Goal: Use online tool/utility: Use online tool/utility

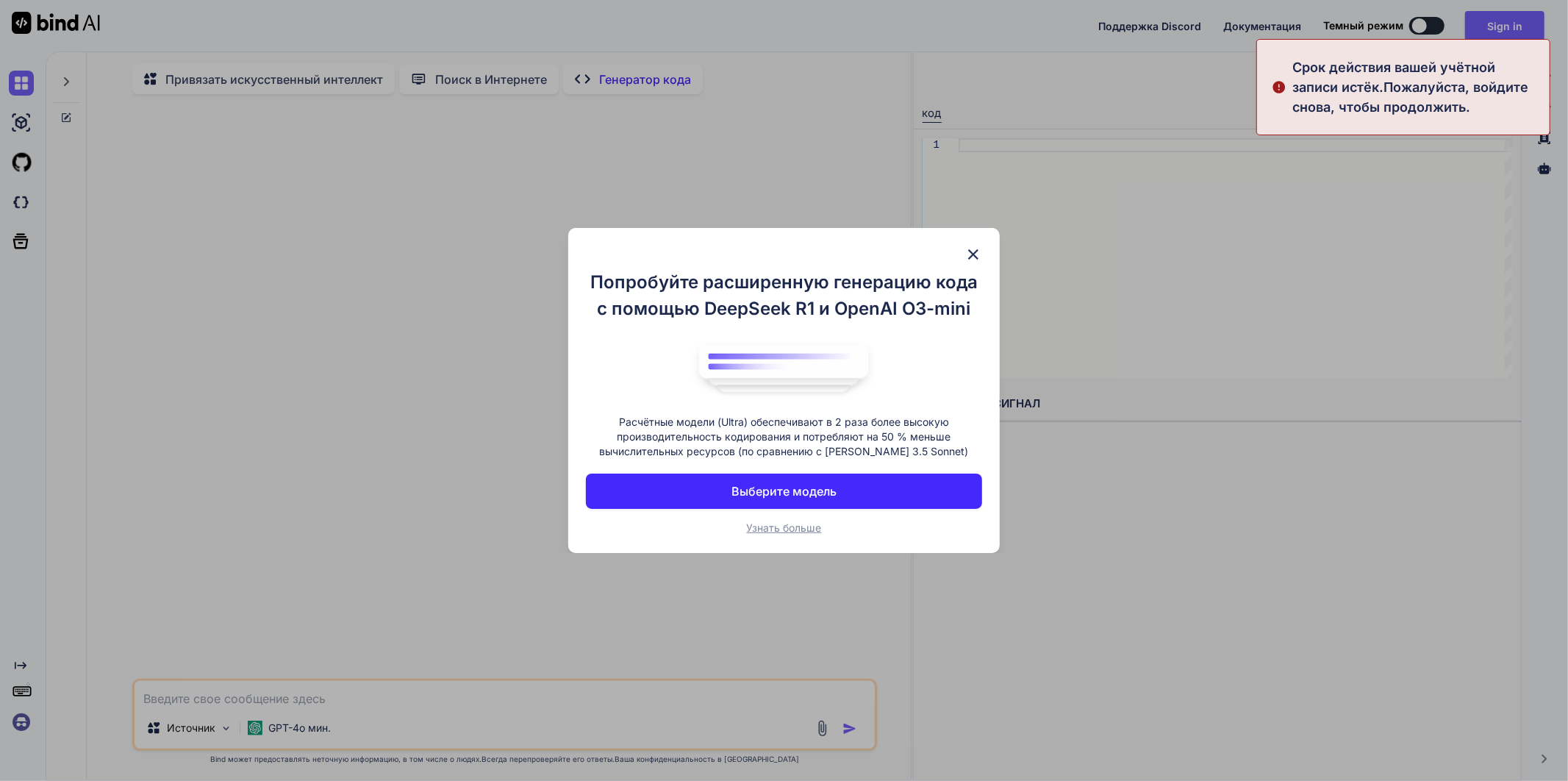
click at [974, 252] on img at bounding box center [973, 254] width 18 height 18
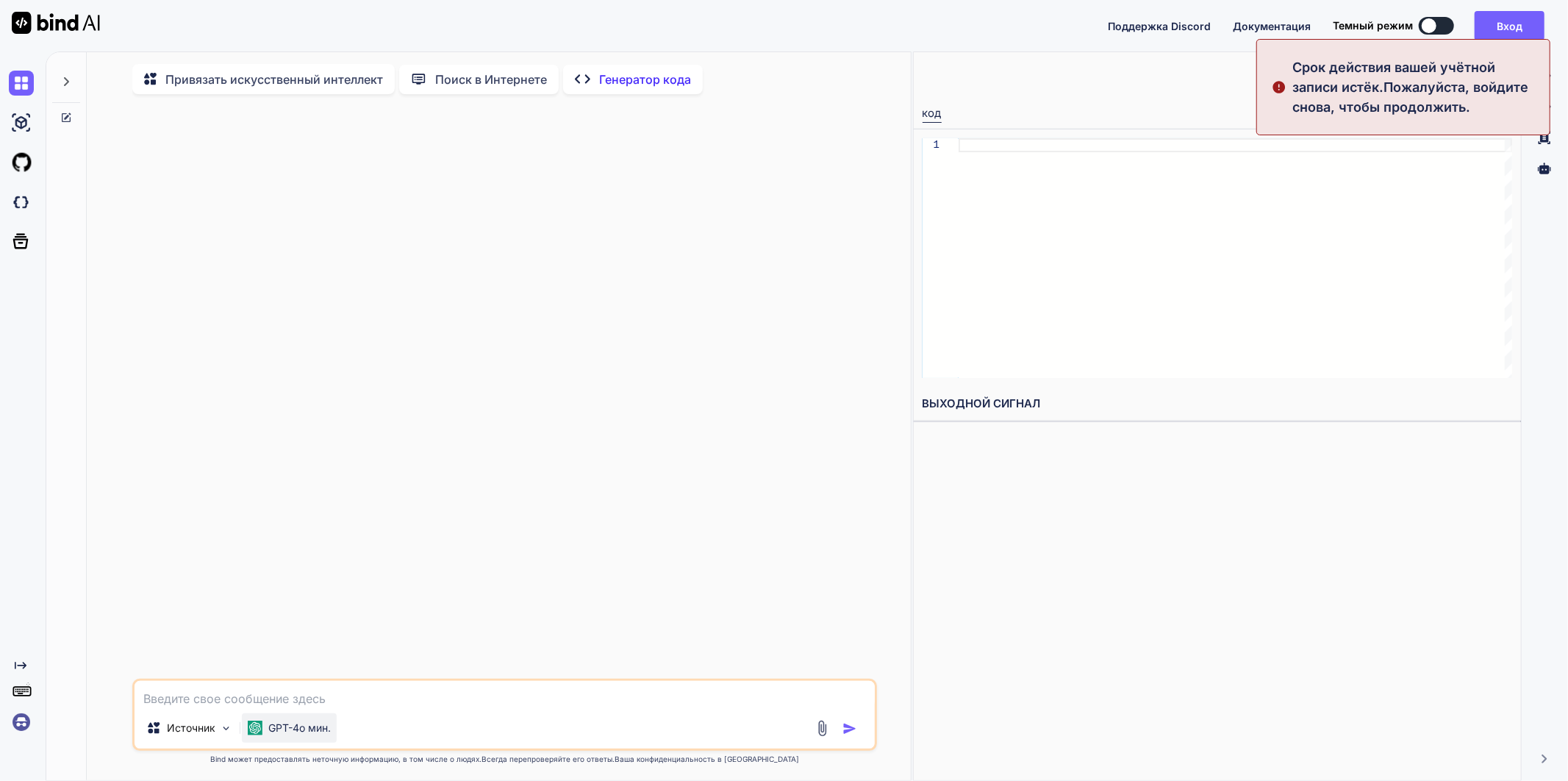
click at [328, 722] on div "GPT-4o мин." at bounding box center [288, 727] width 95 height 29
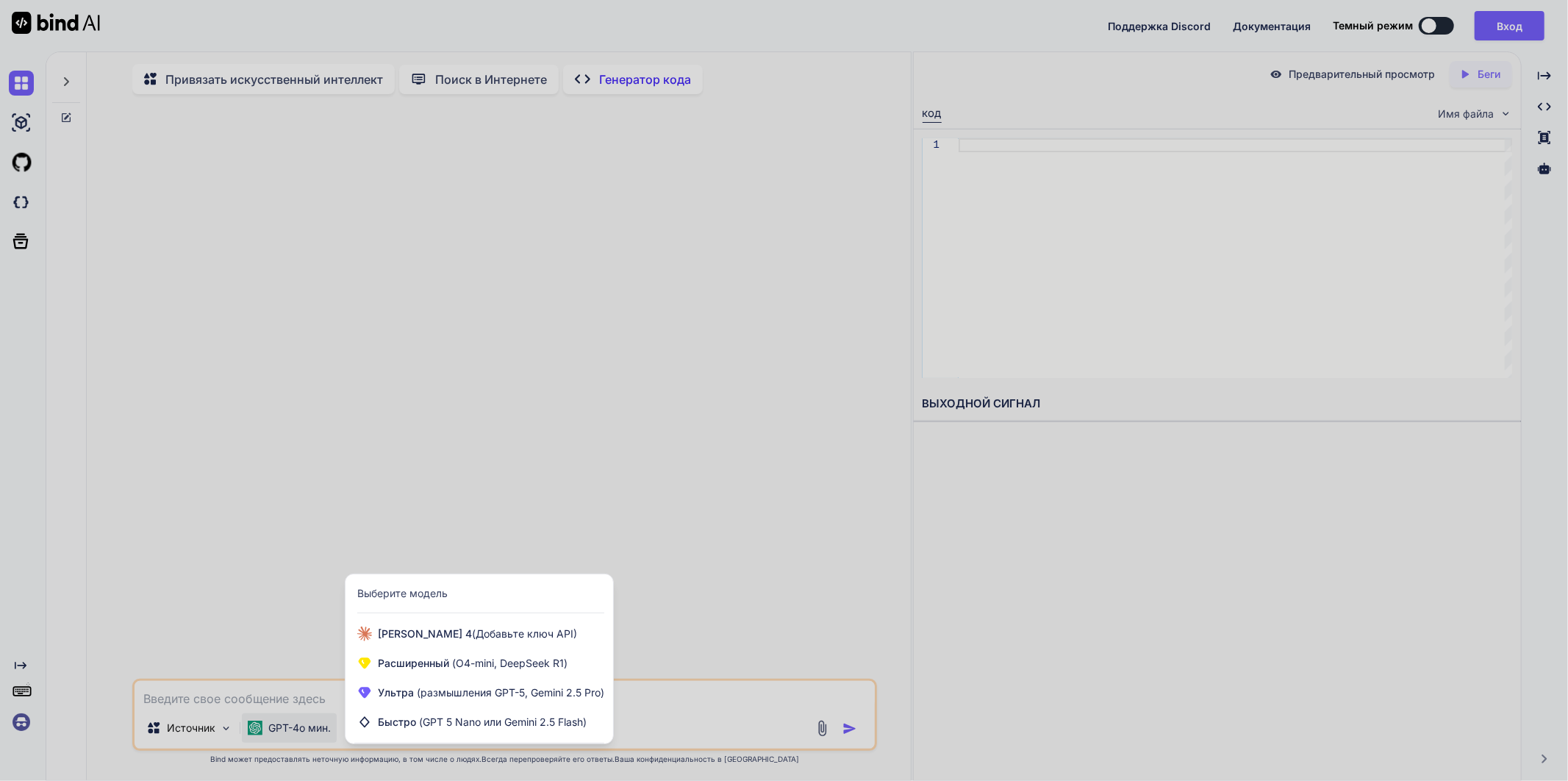
click at [296, 702] on div at bounding box center [784, 390] width 1568 height 781
type textarea "x"
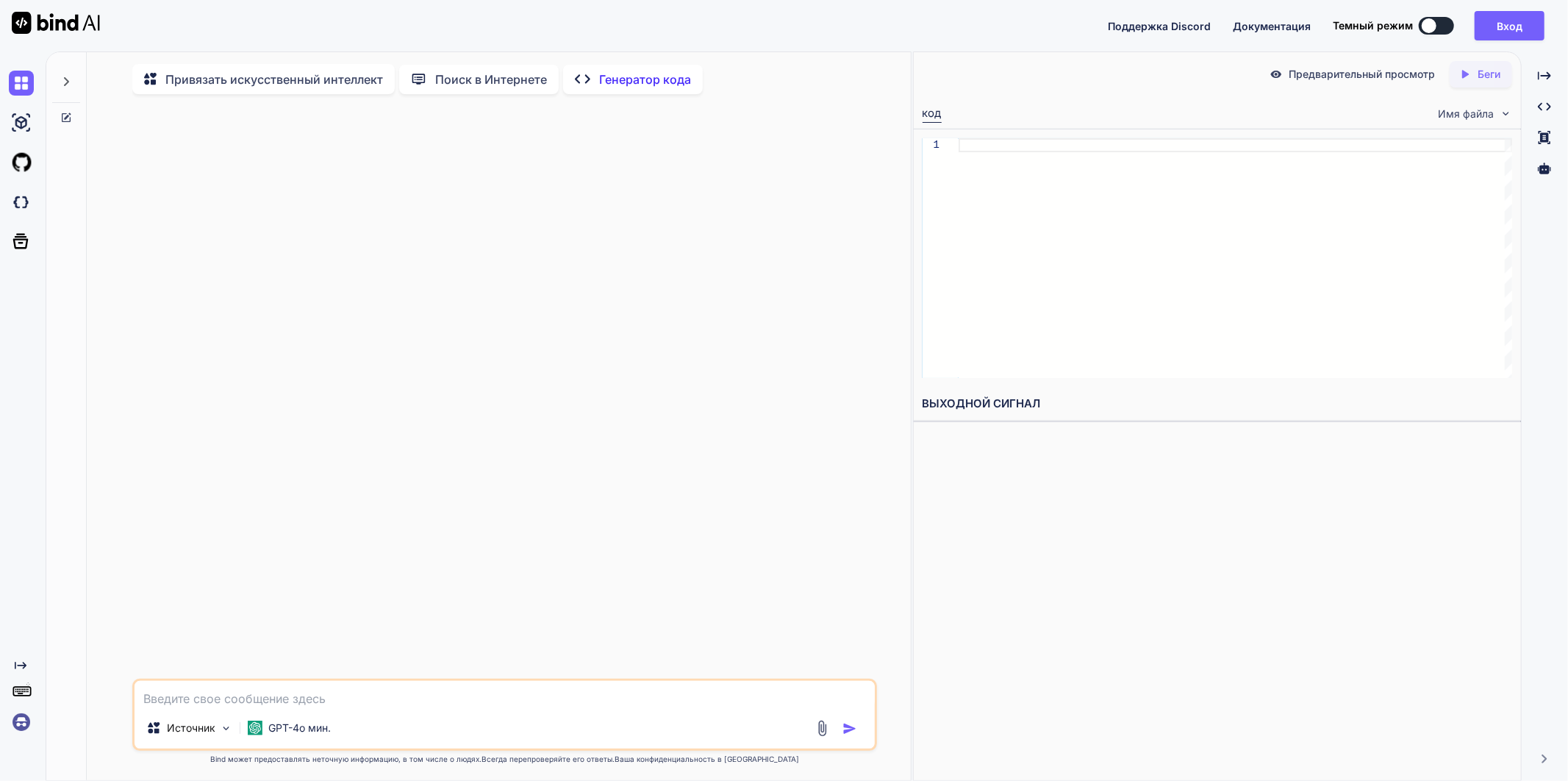
click at [296, 702] on textarea at bounding box center [505, 695] width 740 height 26
type textarea "С"
type textarea "x"
type textarea "Со"
type textarea "x"
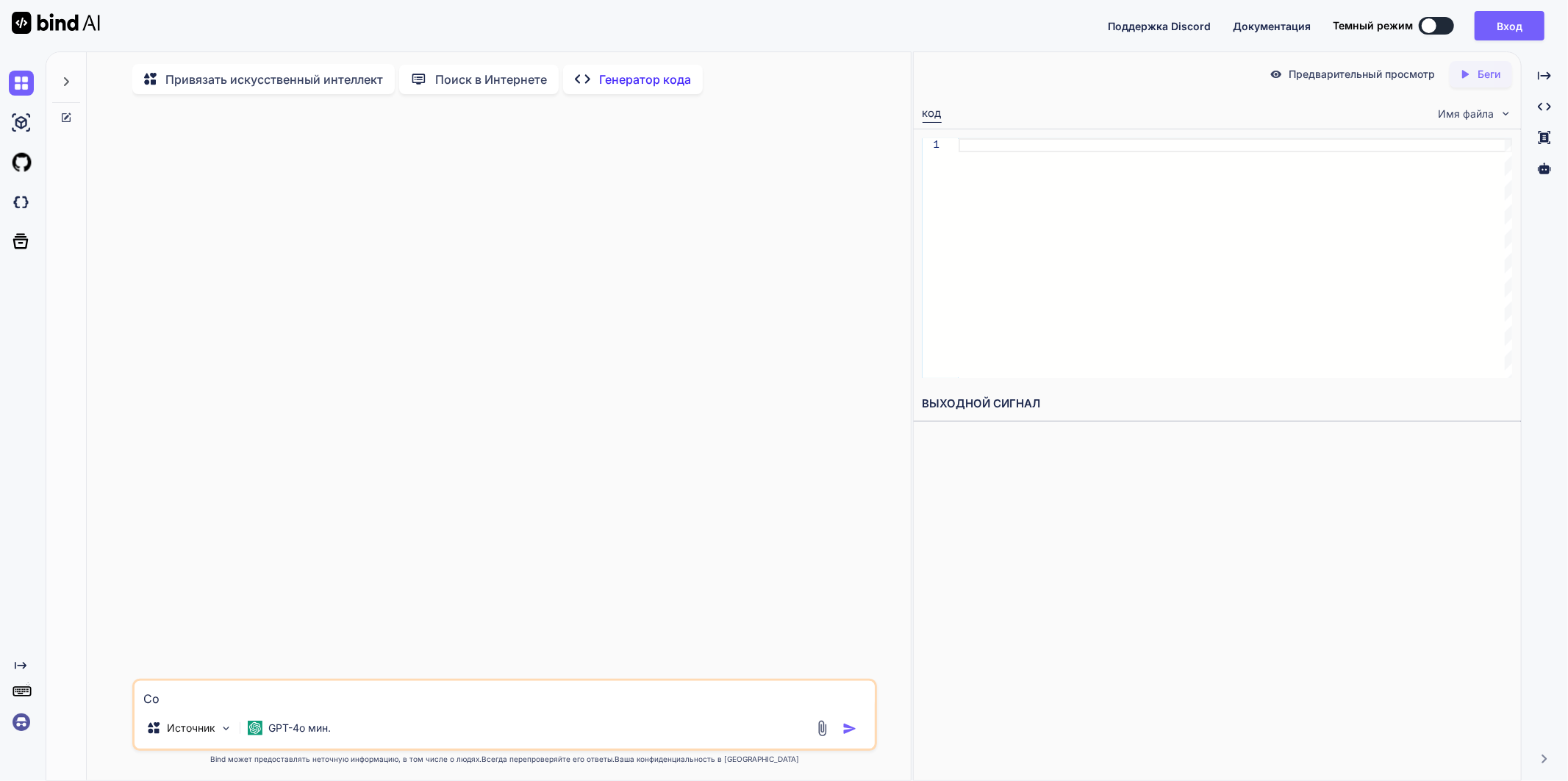
type textarea "Соз"
type textarea "x"
type textarea "Созд"
type textarea "x"
type textarea "Созда"
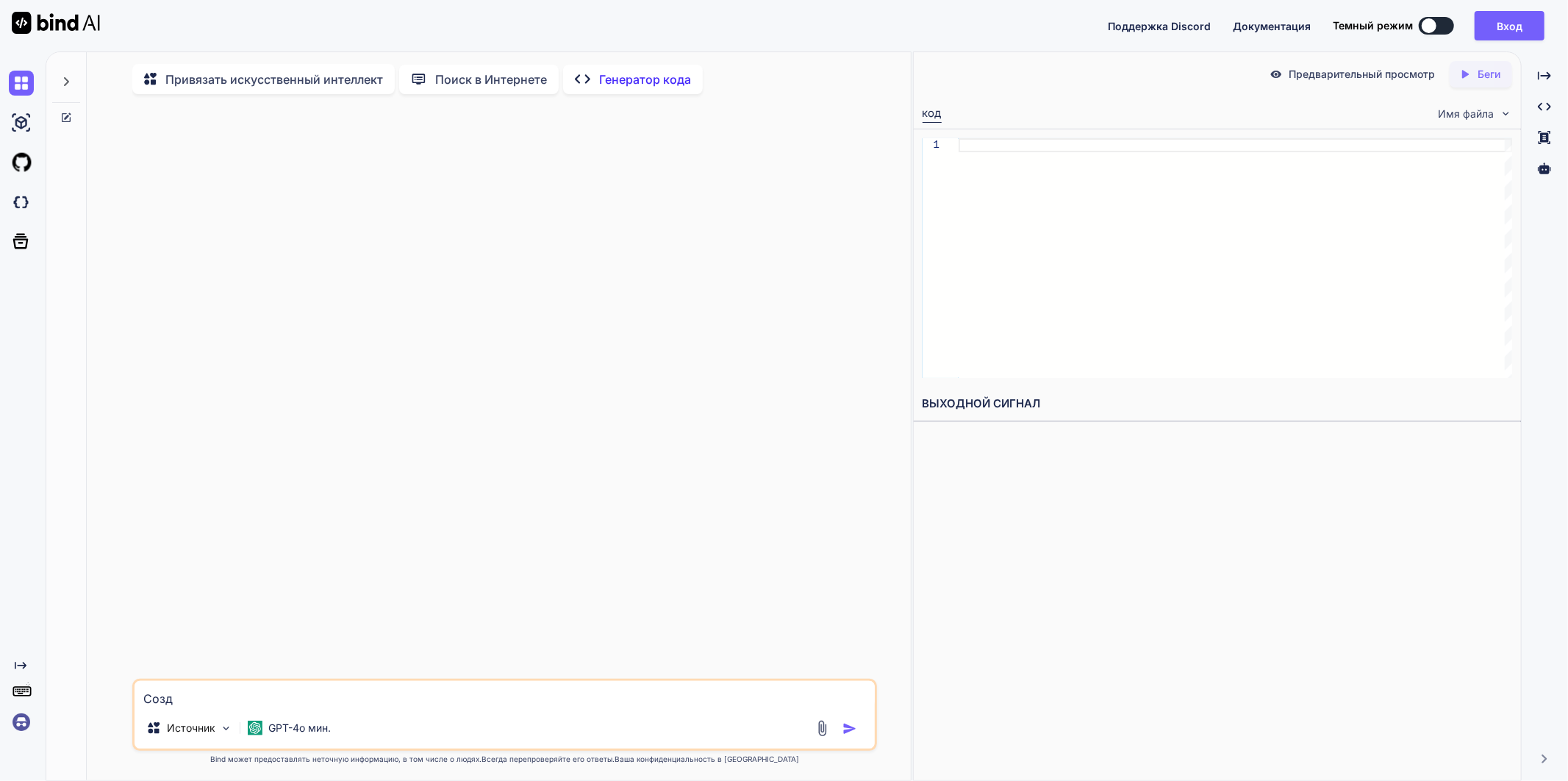
type textarea "x"
type textarea "Создай"
type textarea "x"
type textarea "Создай"
type textarea "x"
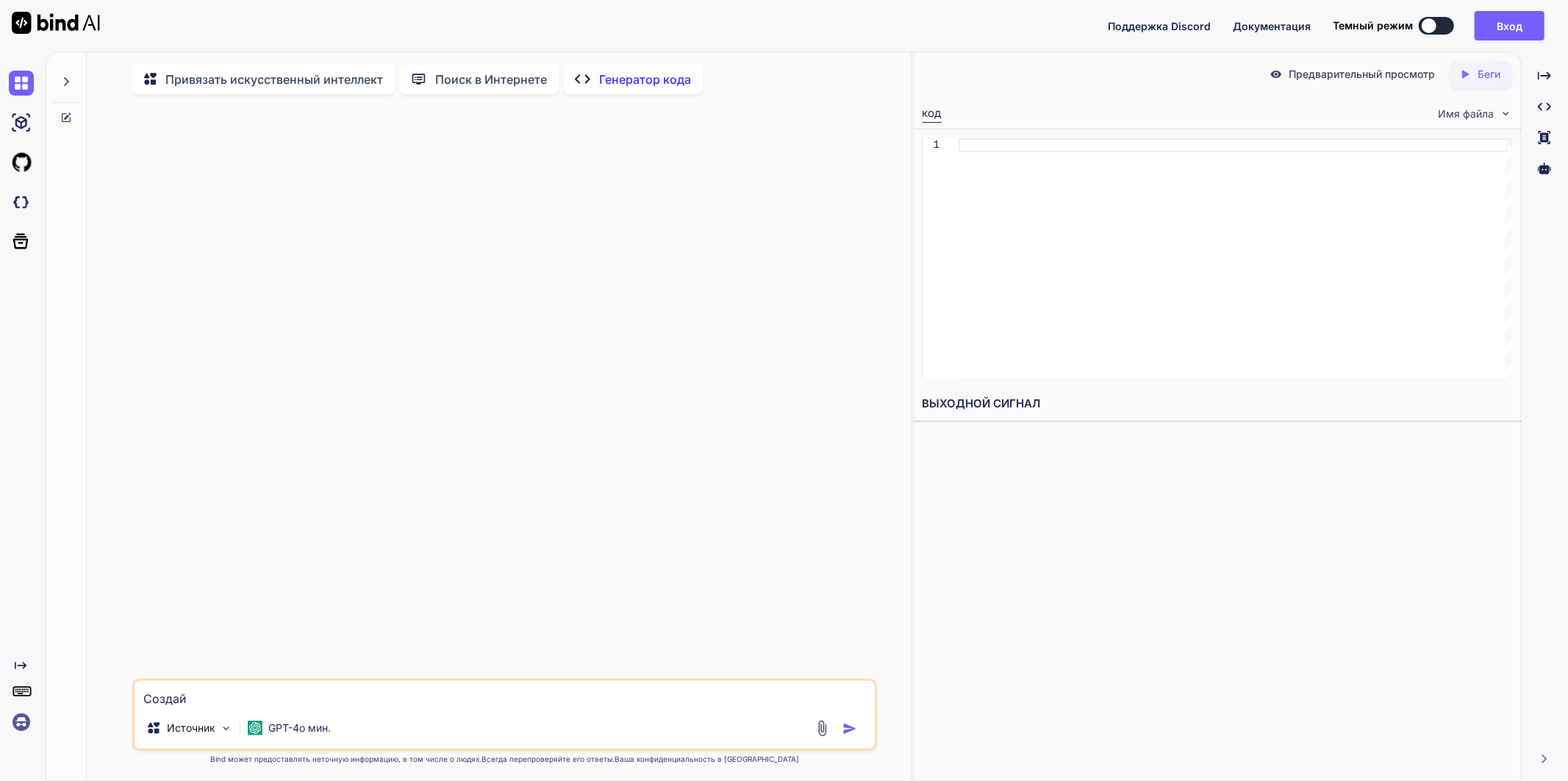
type textarea "Создай к"
type textarea "x"
type textarea "Создай ко"
type textarea "x"
type textarea "Создай код"
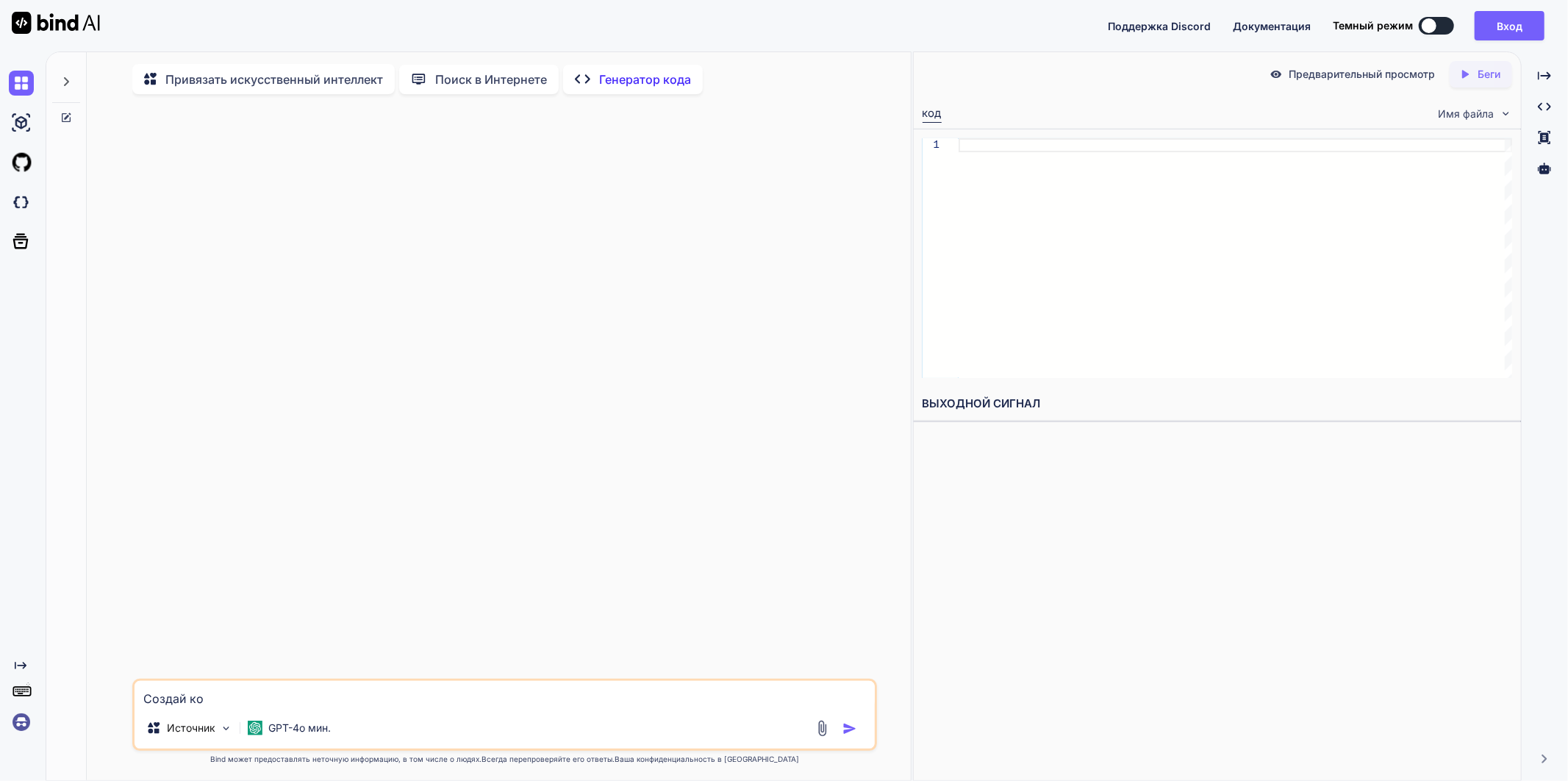
type textarea "x"
type textarea "Создай код"
type textarea "x"
type textarea "Создай код д"
type textarea "x"
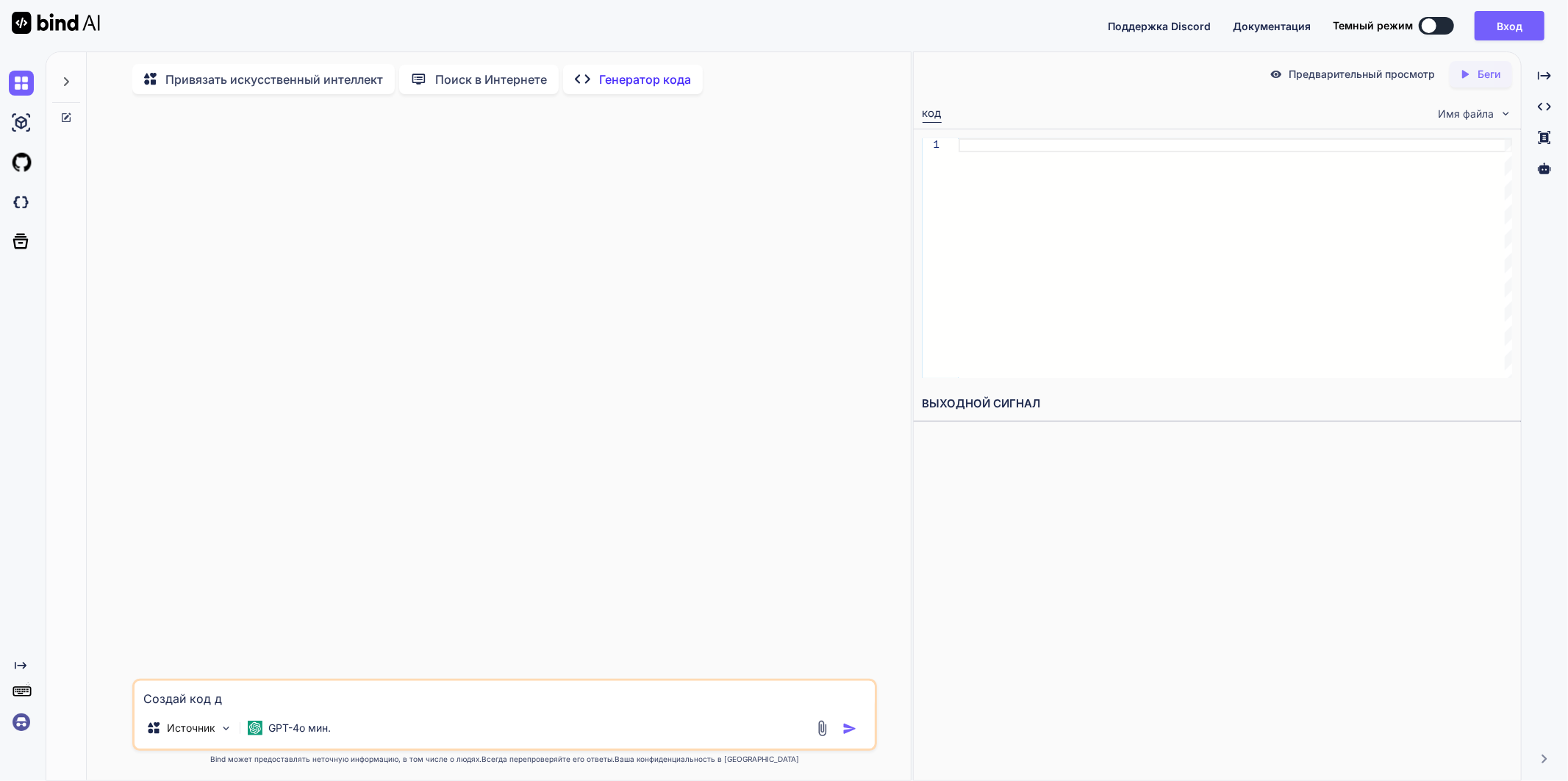
type textarea "Создай код дл"
type textarea "x"
type textarea "Создай код для"
type textarea "x"
type textarea "Создай код для"
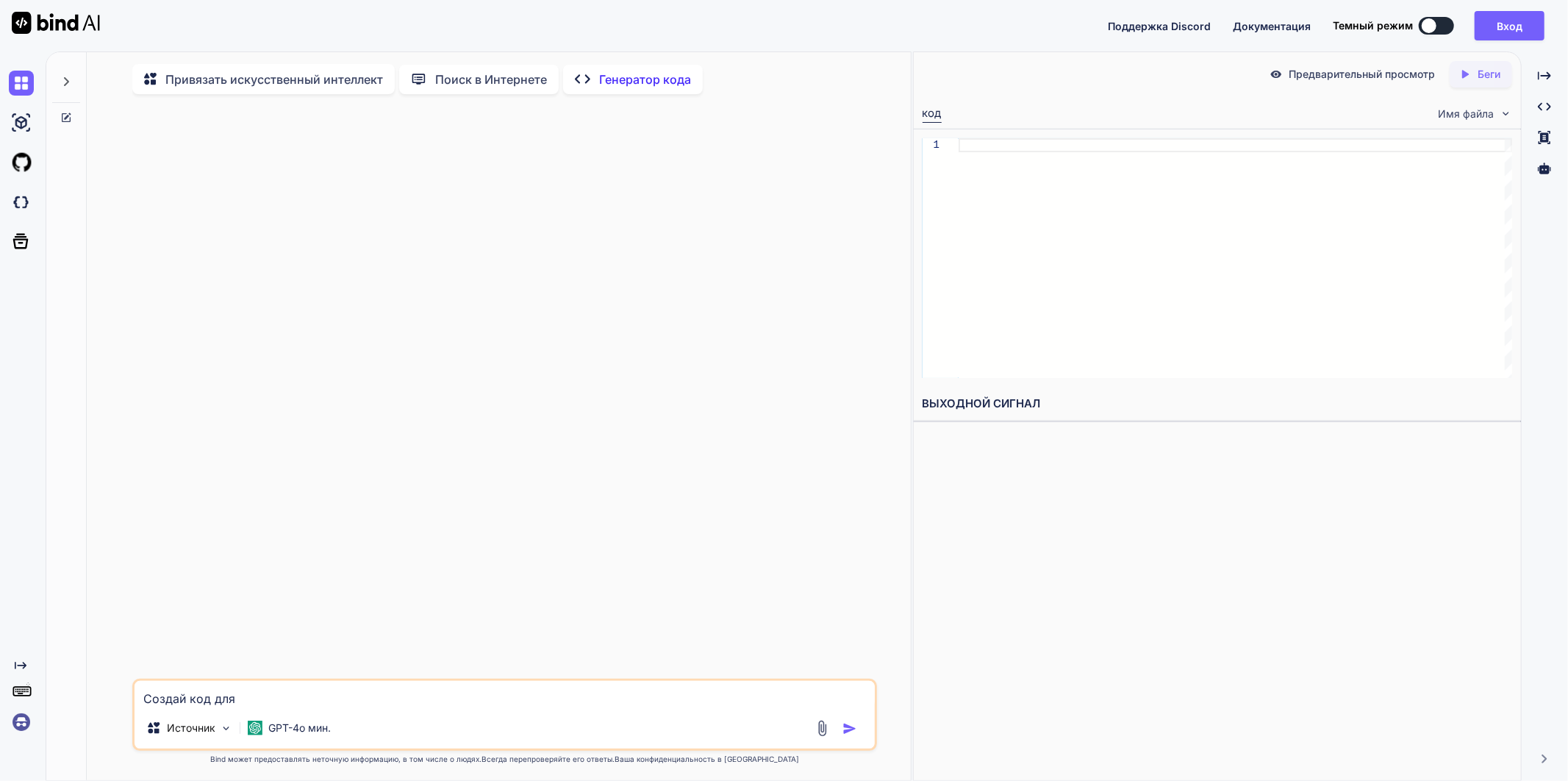
type textarea "x"
type textarea "Создай код для р"
type textarea "x"
type textarea "Создай код для ро"
type textarea "x"
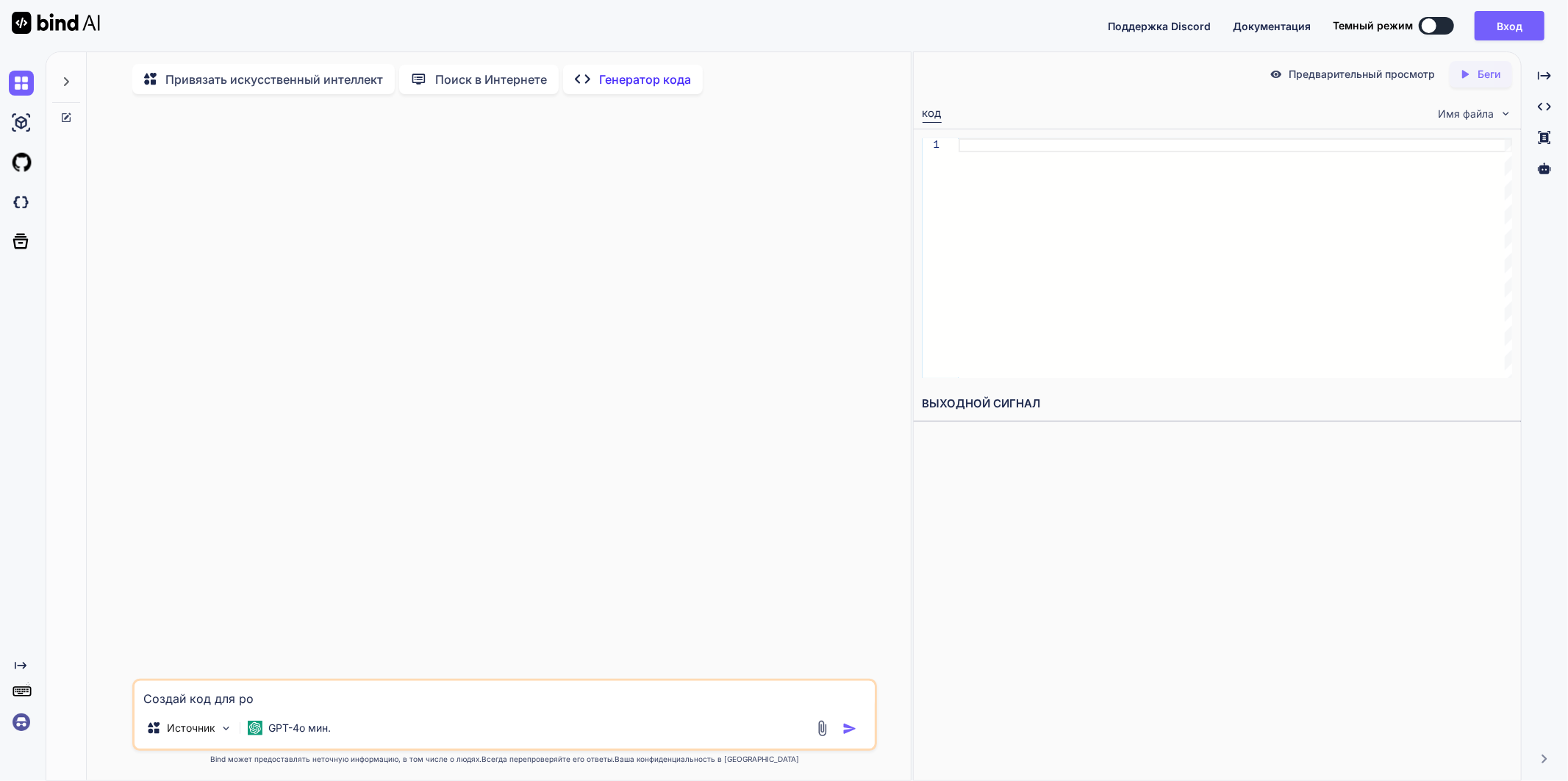
type textarea "Создай код для [PERSON_NAME]"
type textarea "x"
type textarea "Создай код для робл"
type textarea "x"
type textarea "Создай код для робло"
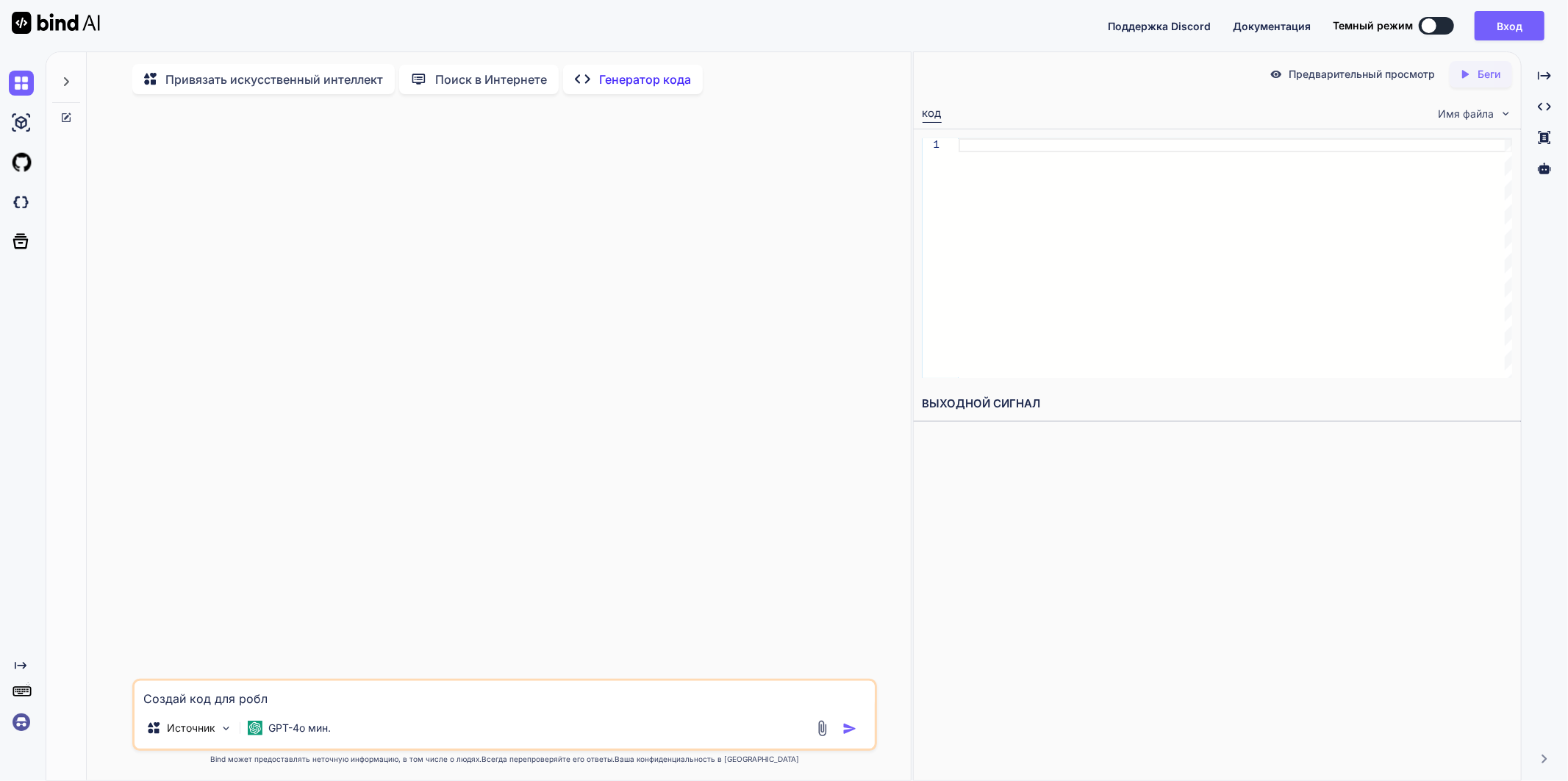
type textarea "x"
type textarea "Создай код для роблок"
type textarea "x"
type textarea "Создай код для роблокс"
type textarea "x"
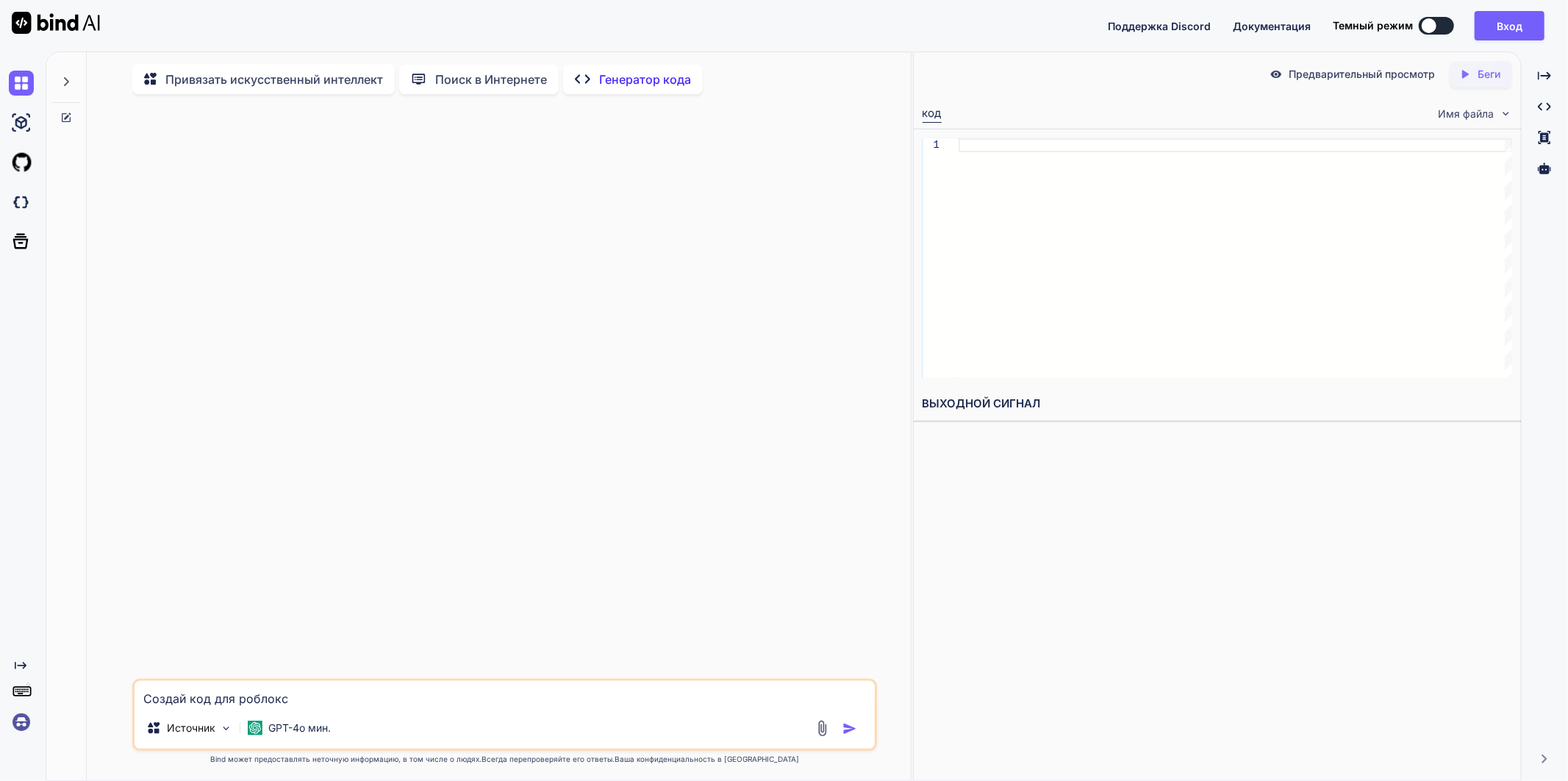
type textarea "Создай код для роблокс"
type textarea "x"
type textarea "Создай код для роблокс с"
type textarea "x"
type textarea "Создай код для роблокс ст"
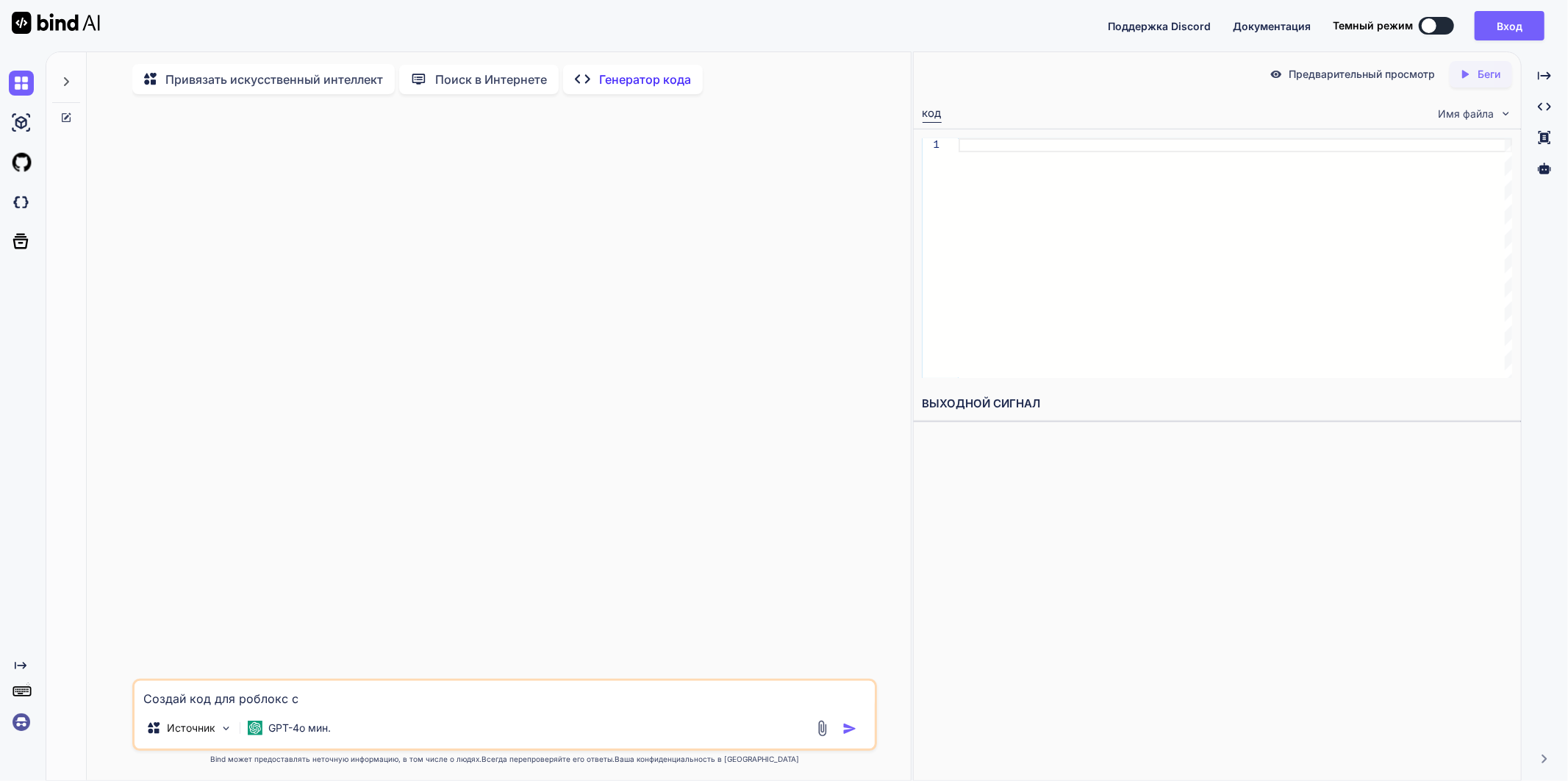
type textarea "x"
type textarea "Создай код для роблокс сту"
type textarea "x"
type textarea "Создай код для роблокс студ"
type textarea "x"
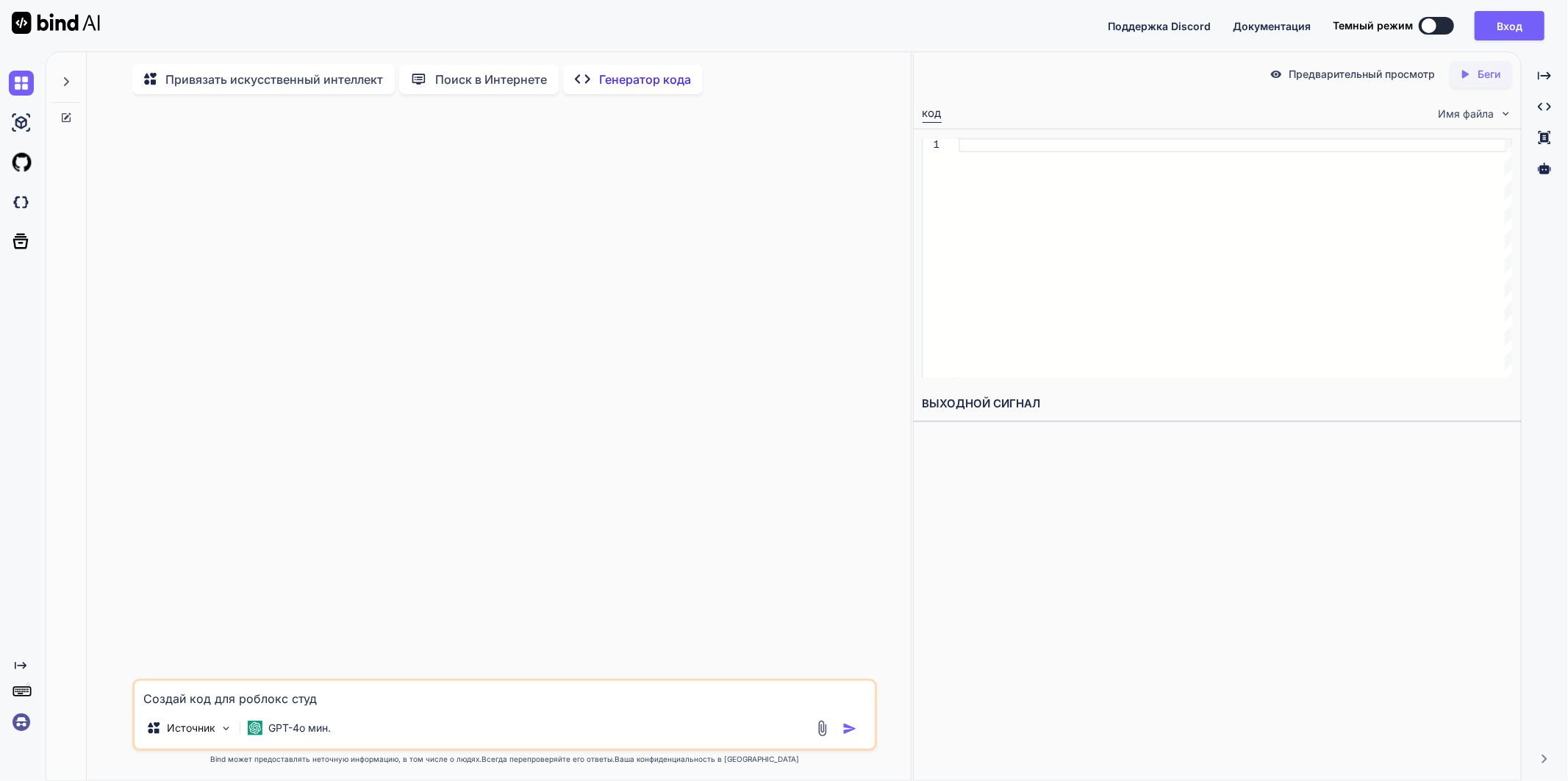
type textarea "Создай код для роблокс студи"
type textarea "x"
type textarea "Создай код для роблокс студио"
type textarea "x"
type textarea "Создай код для роблокс студио"
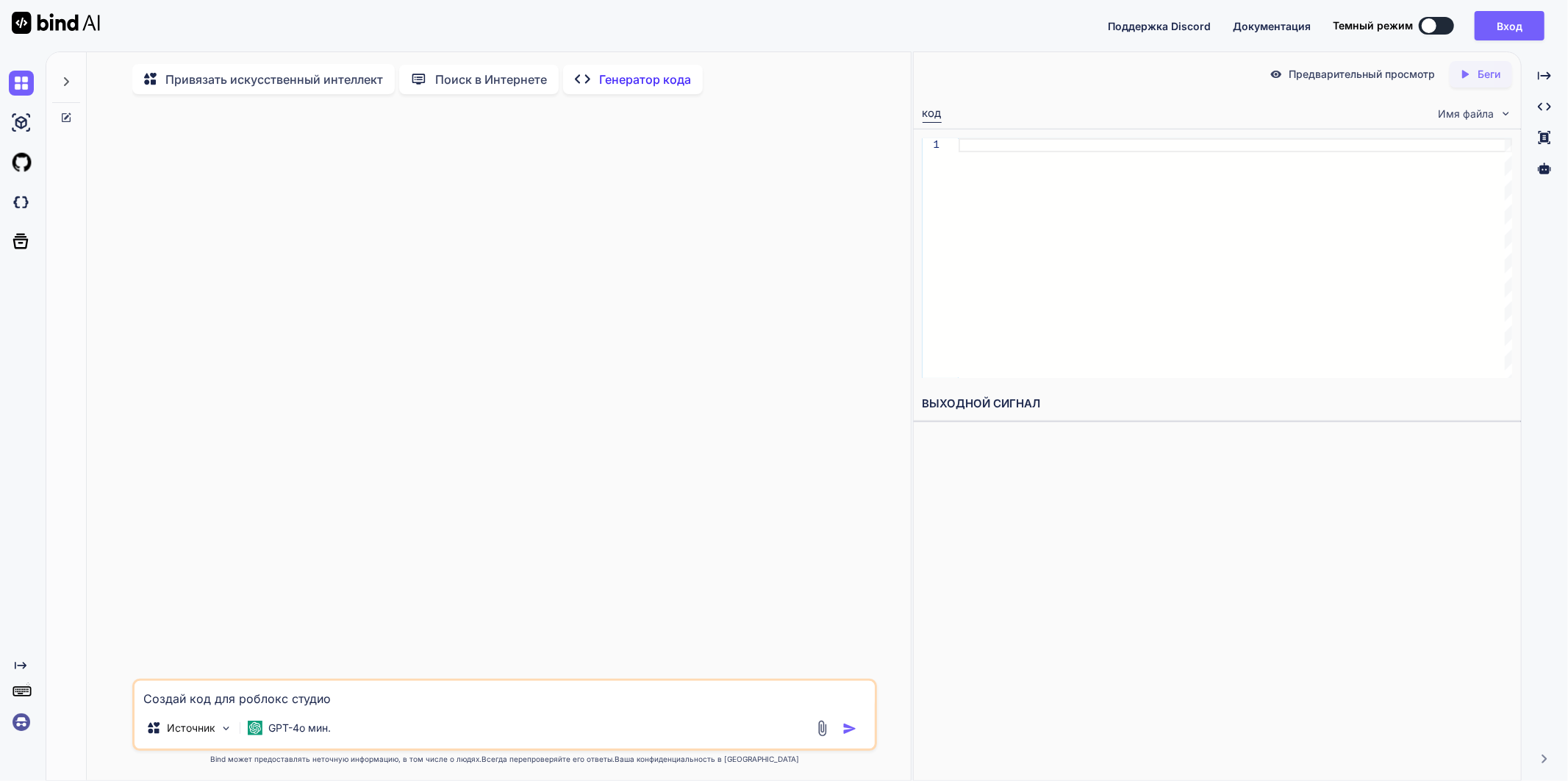
type textarea "x"
type textarea "Создай код для роблокс студио д"
type textarea "x"
type textarea "Создай код для роблокс студио дл"
type textarea "x"
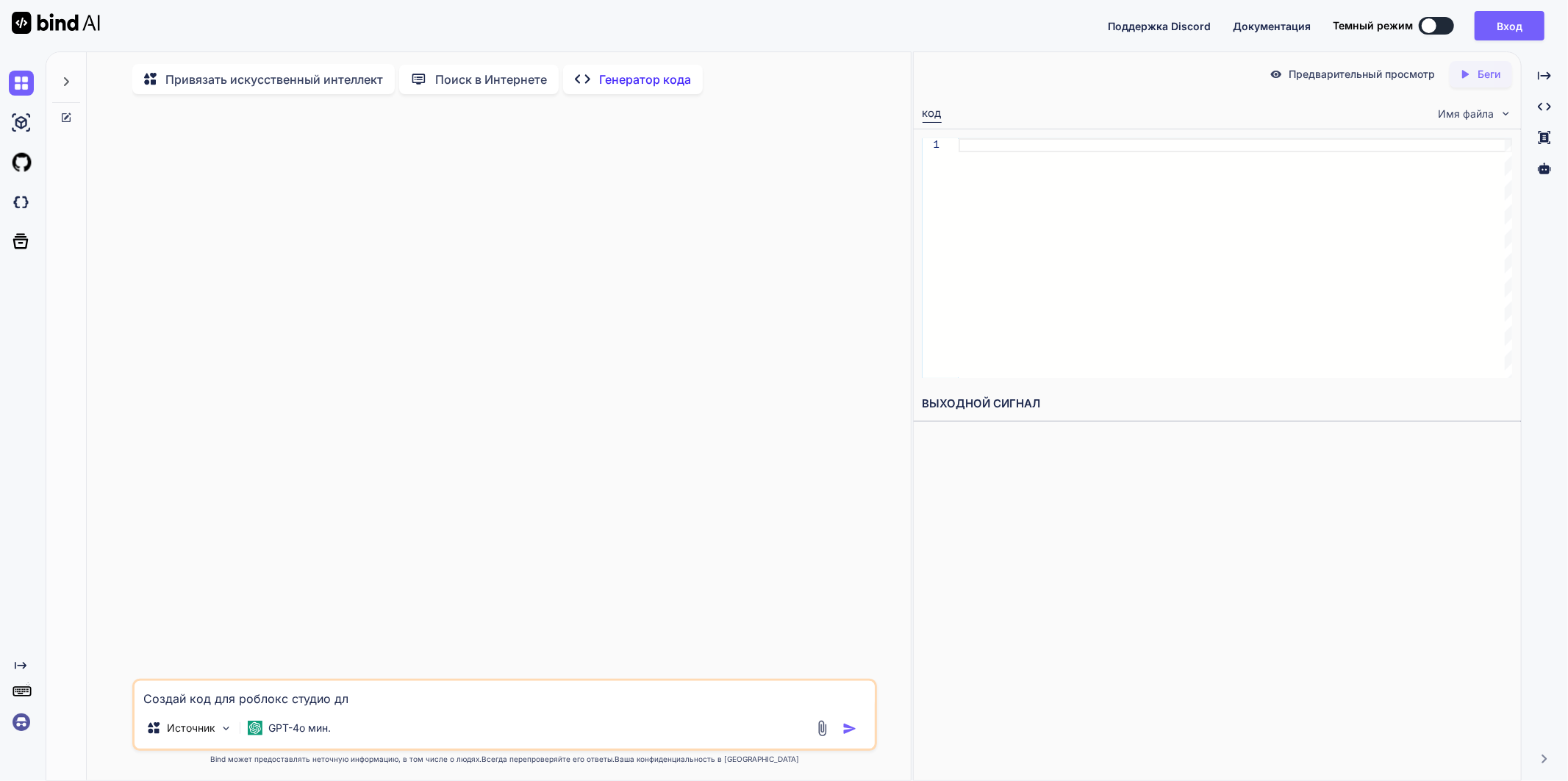
type textarea "Создай код для роблокс студио для"
type textarea "x"
type textarea "Создай код для роблокс студио для"
type textarea "x"
type textarea "Создай код для роблокс студио для r"
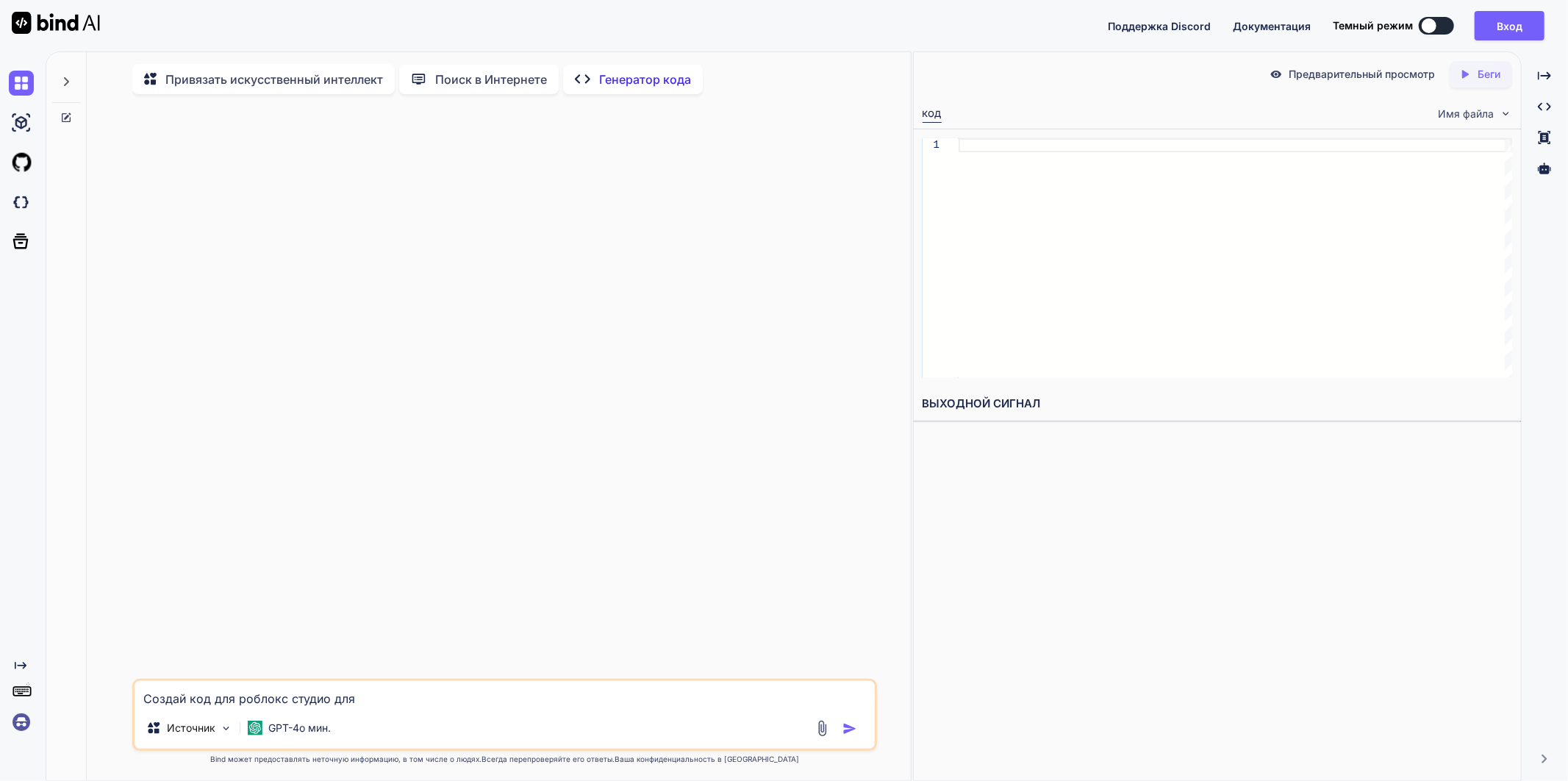
type textarea "x"
type textarea "Создай код для роблокс студио для ra"
type textarea "x"
type textarea "Создай код для роблокс студио для rad"
type textarea "x"
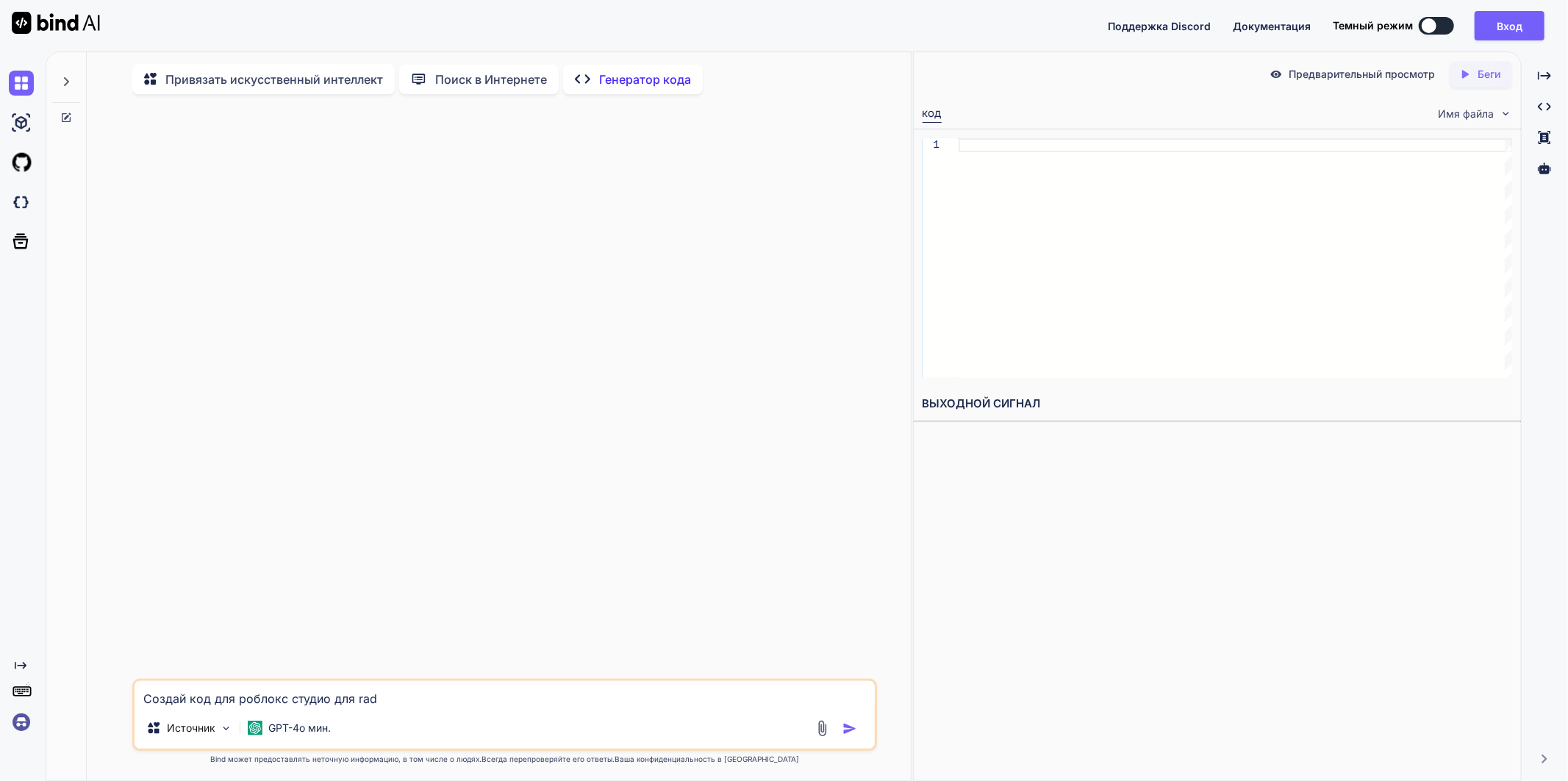
type textarea "Создай код для роблокс студио для rado"
type textarea "x"
type textarea "Создай код для роблокс студио для radol"
type textarea "x"
type textarea "Создай код для роблокс студио для rado"
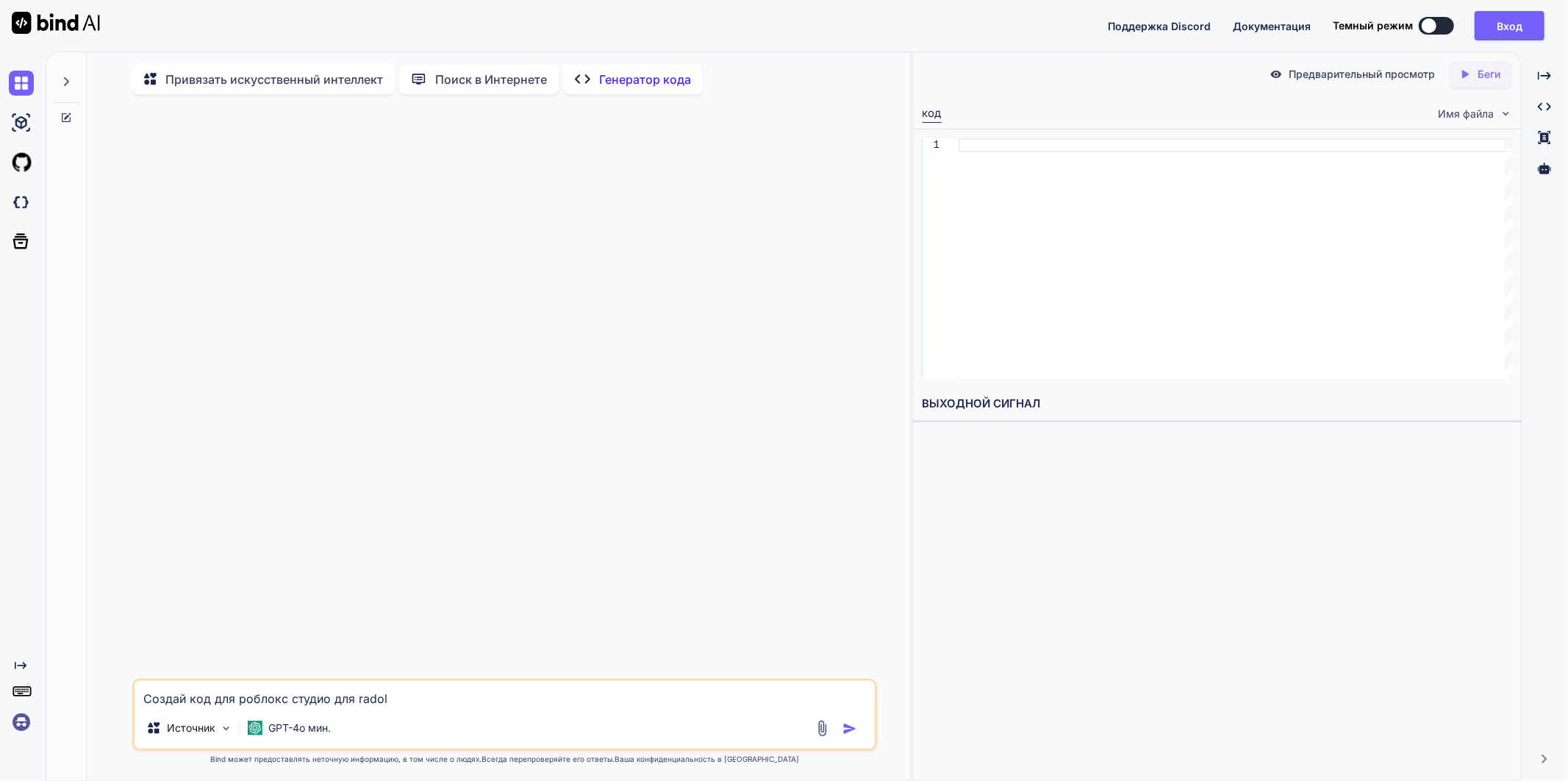
type textarea "x"
type textarea "Создай код для роблокс студио для rad"
type textarea "x"
type textarea "Создай код для роблокс студио для ra"
type textarea "x"
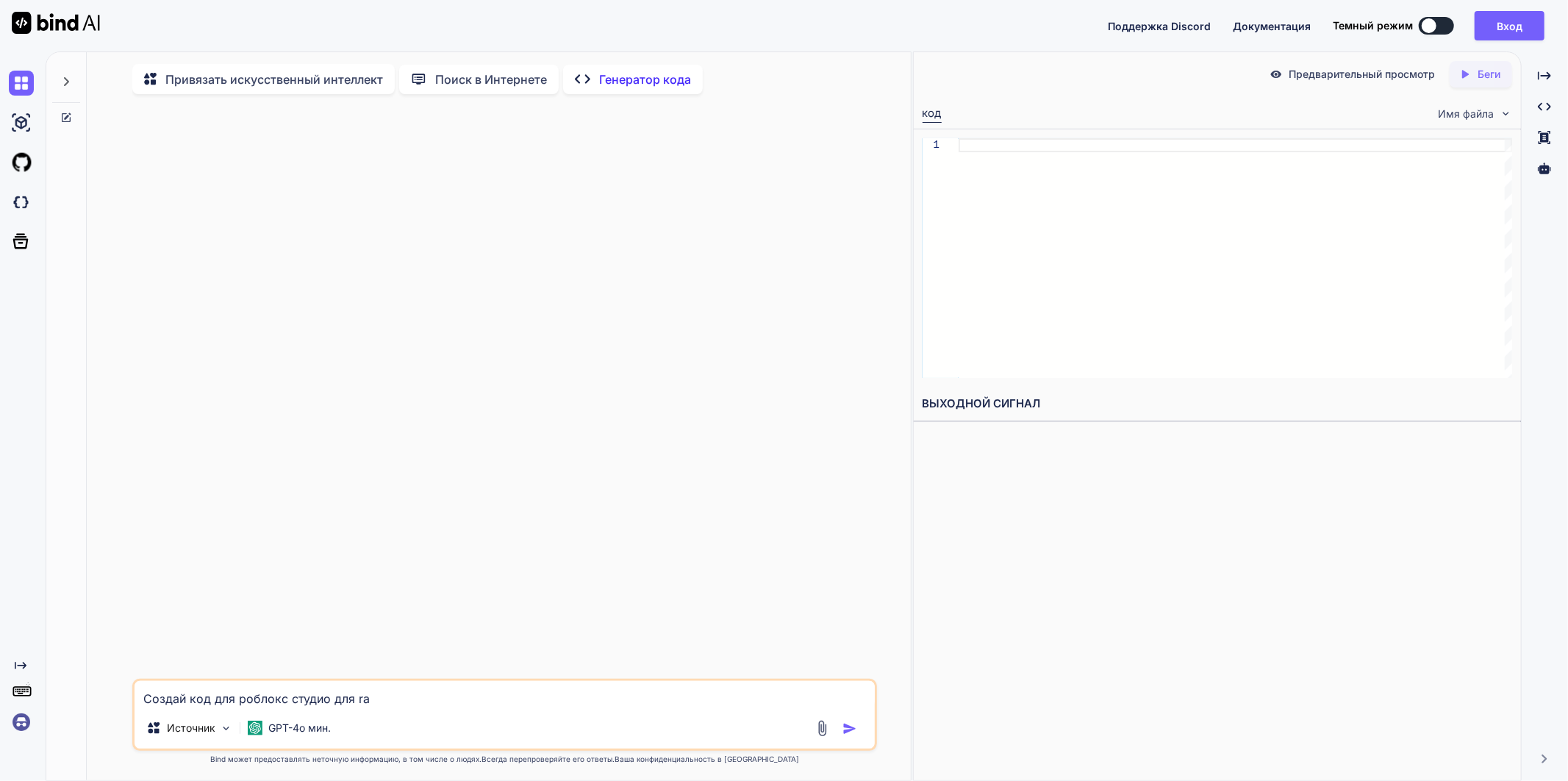
type textarea "Создай код для роблокс студио для rag"
type textarea "x"
type textarea "Создай код для роблокс студио для ragd"
type textarea "x"
type textarea "Создай код для роблокс студио для ragdo"
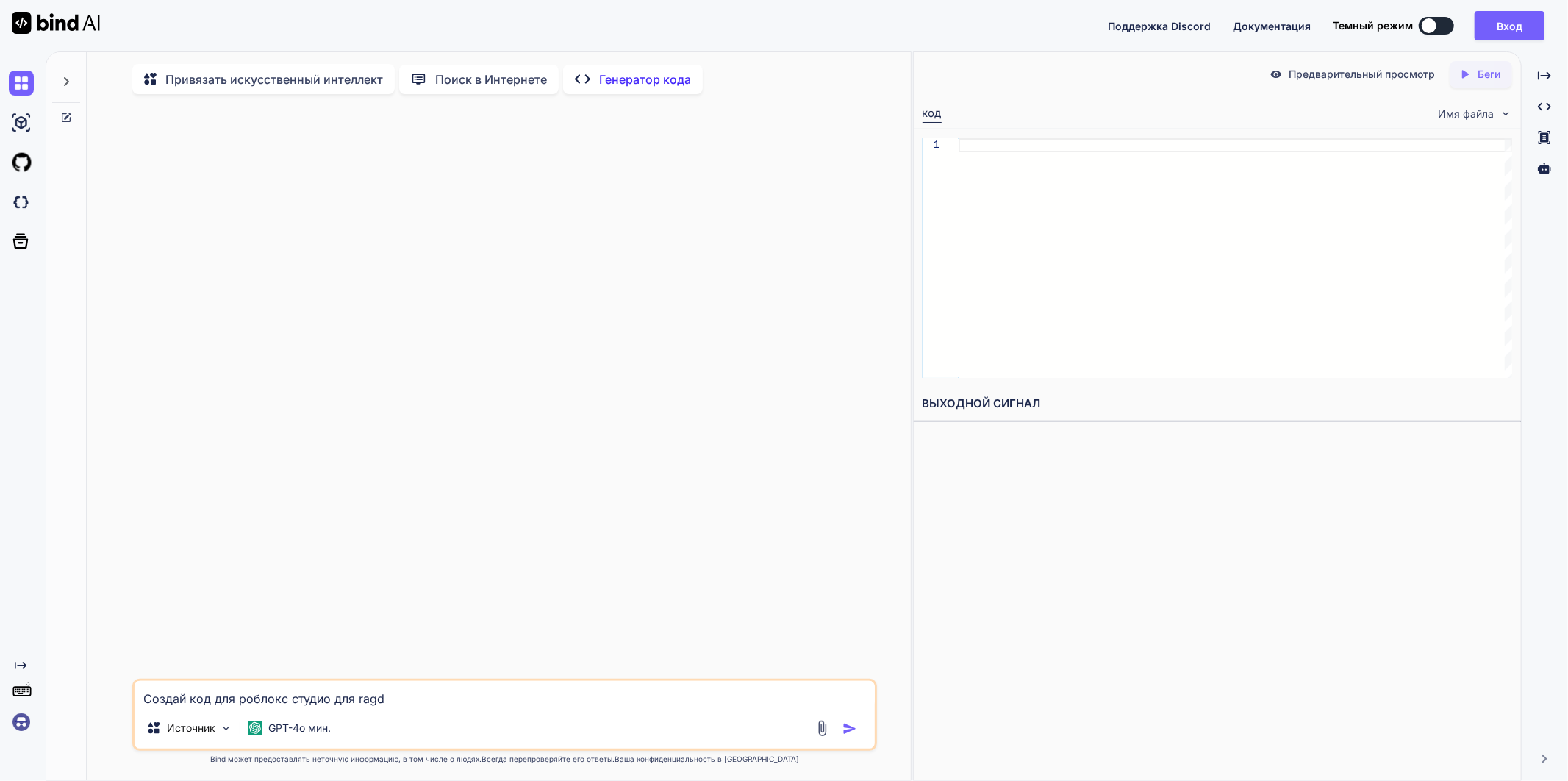
type textarea "x"
type textarea "Создай код для роблокс студио для ragdol"
type textarea "x"
type textarea "Создай код для роблокс студио для ragdol;"
type textarea "x"
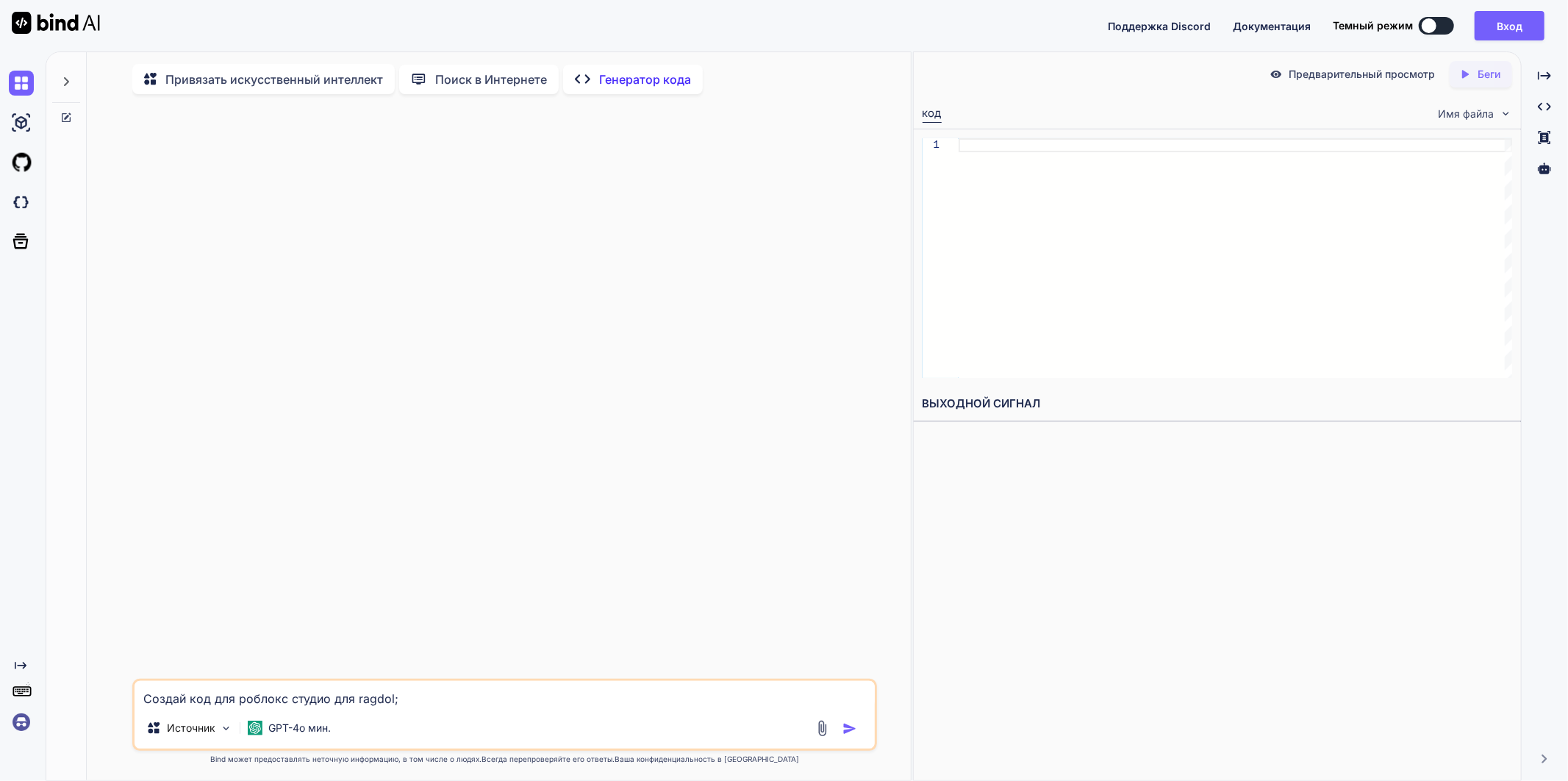
type textarea "Создай код для роблокс студио для ragdol"
type textarea "x"
type textarea "Создай код для роблокс студио для ragdoll"
type textarea "x"
type textarea "Создай код для роблокс студио для ragdoll"
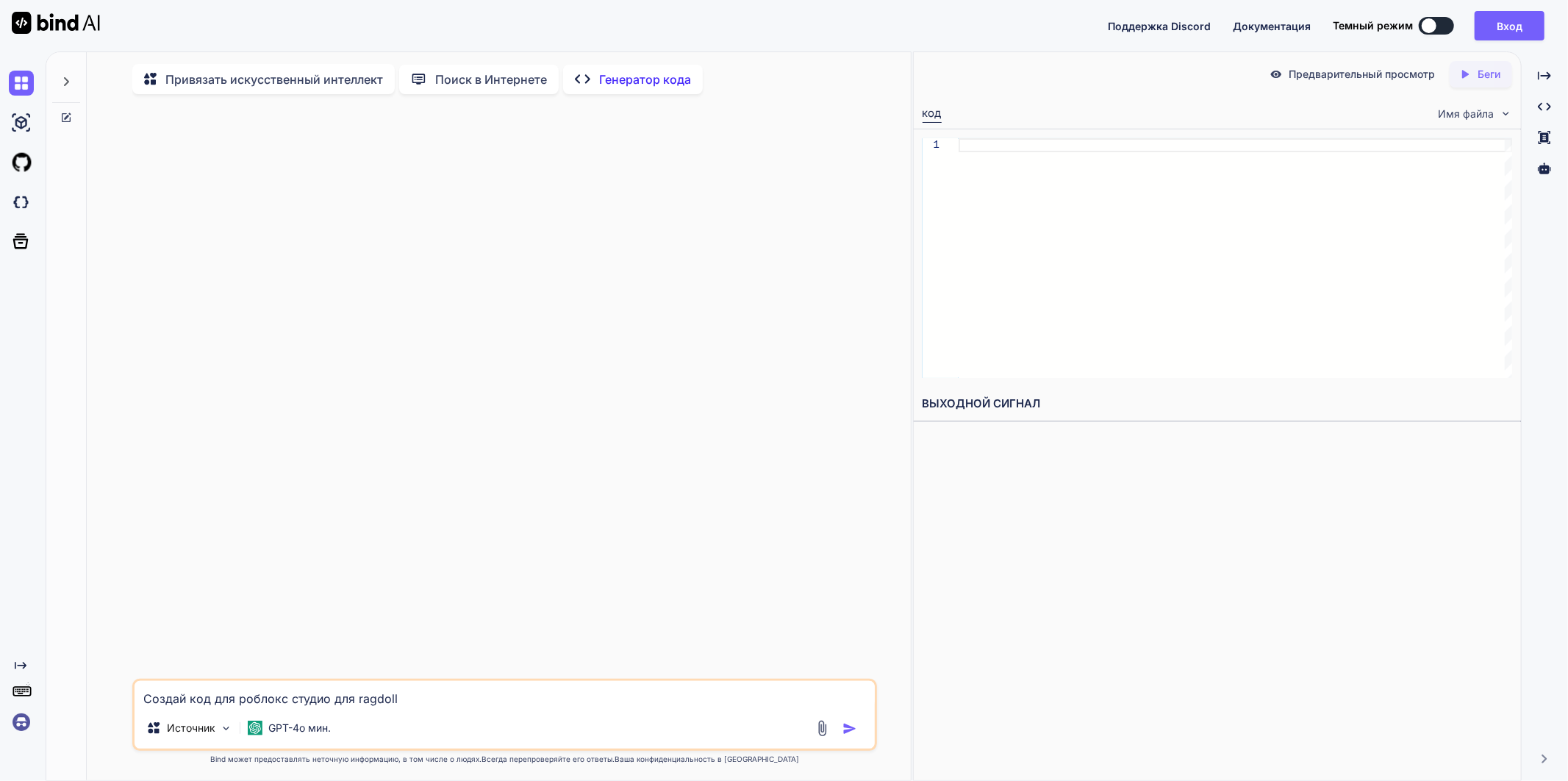
type textarea "x"
type textarea "Создай код для роблокс студио для ragdoll п"
type textarea "x"
type textarea "Создай код для роблокс студио для ragdoll по"
type textarea "x"
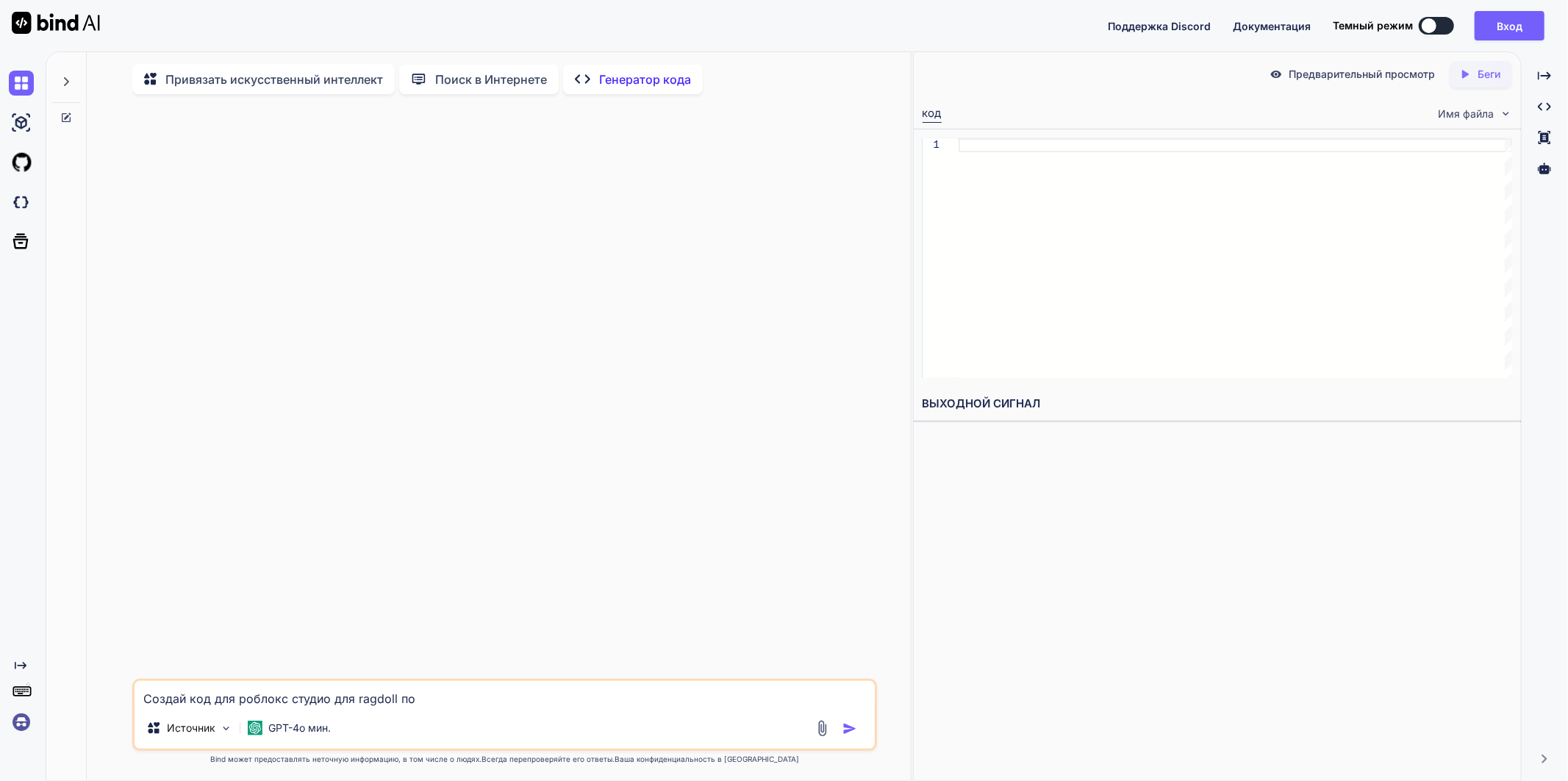
type textarea "Создай код для роблокс студио для ragdoll пос"
type textarea "x"
type textarea "Создай код для роблокс студио для ragdoll посл"
type textarea "x"
type textarea "Создай код для роблокс студио для ragdoll после"
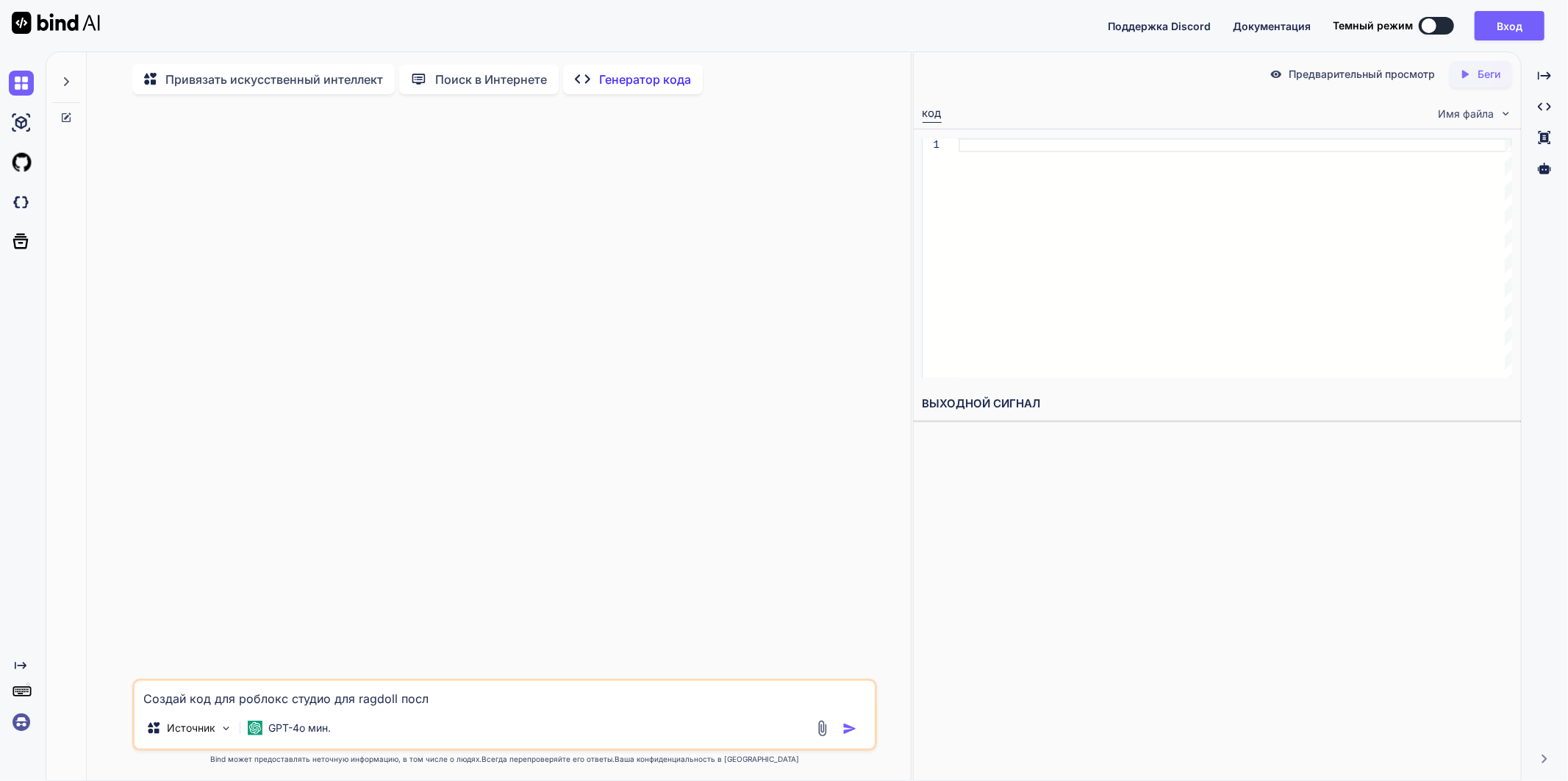
type textarea "x"
type textarea "Создай код для роблокс студио для ragdoll после"
type textarea "x"
type textarea "Создай код для роблокс студио для ragdoll после с"
type textarea "x"
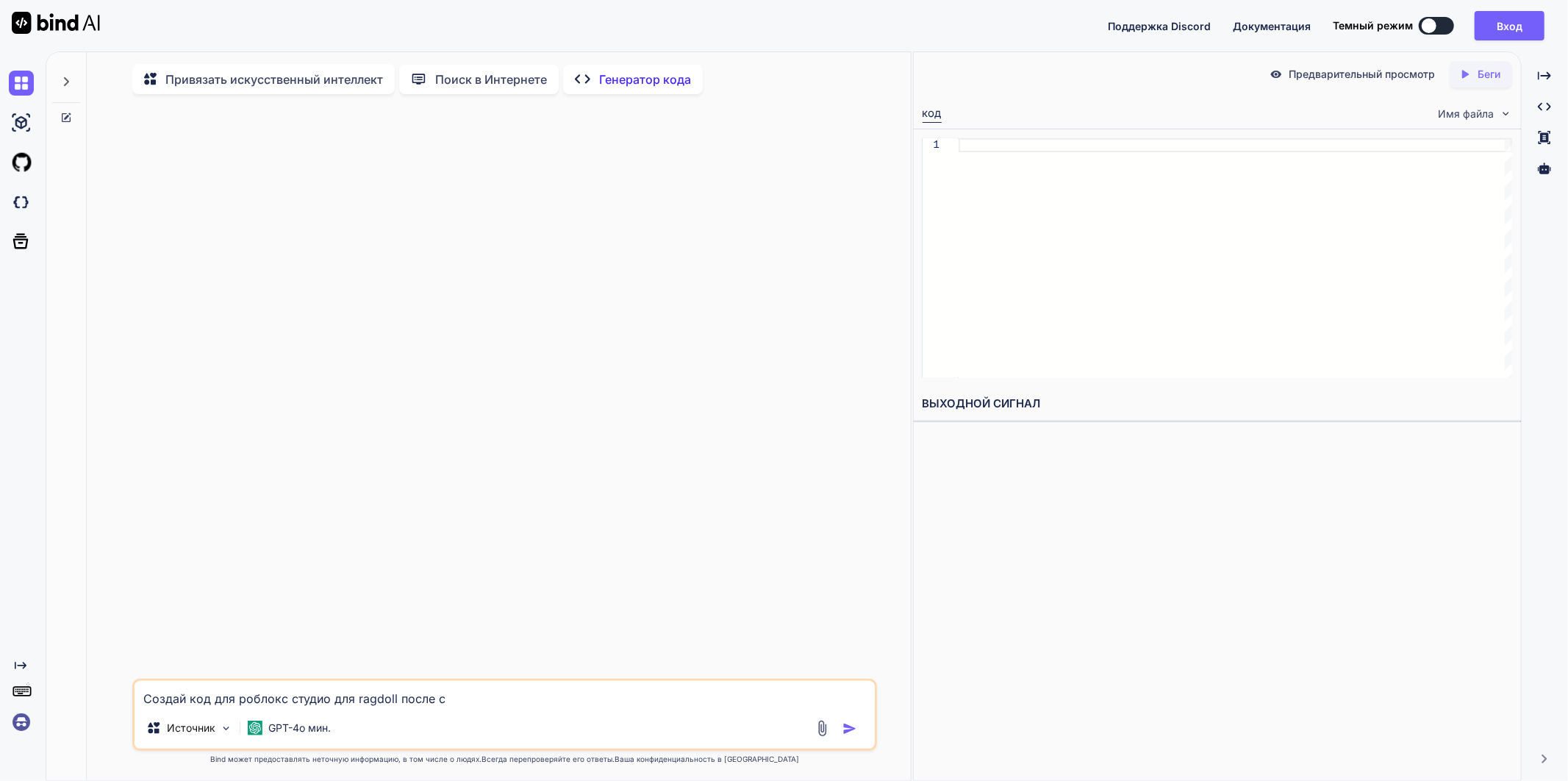
type textarea "Создай код для роблокс студио для ragdoll после см"
type textarea "x"
type textarea "Создай код для роблокс студио для ragdoll после сме"
type textarea "x"
type textarea "Создай код для роблокс студио для ragdoll после смер"
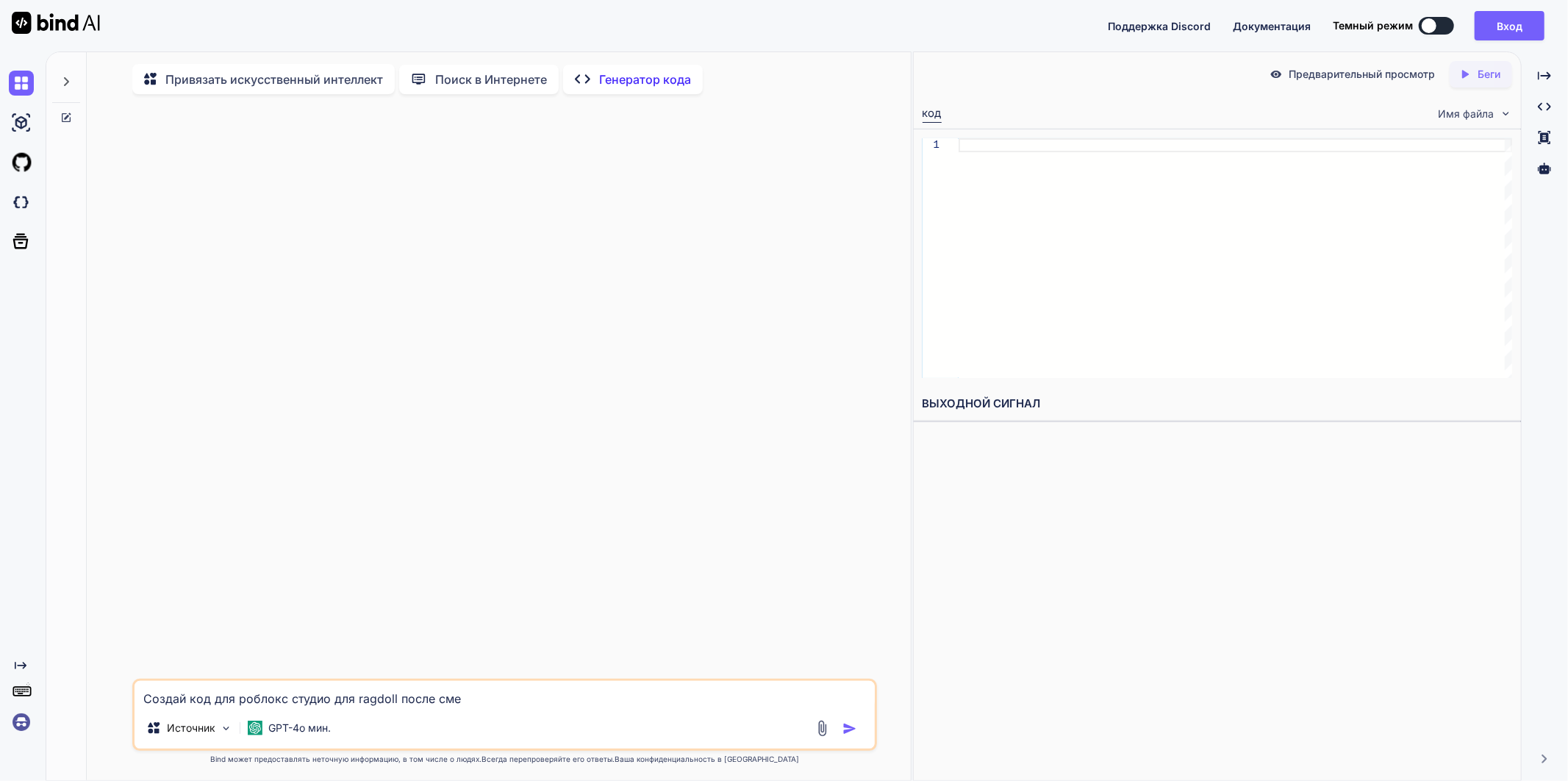
type textarea "x"
type textarea "Создай код для роблокс студио для ragdoll после смерт"
type textarea "x"
type textarea "Создай код для роблокс студио для ragdoll после смерти"
type textarea "x"
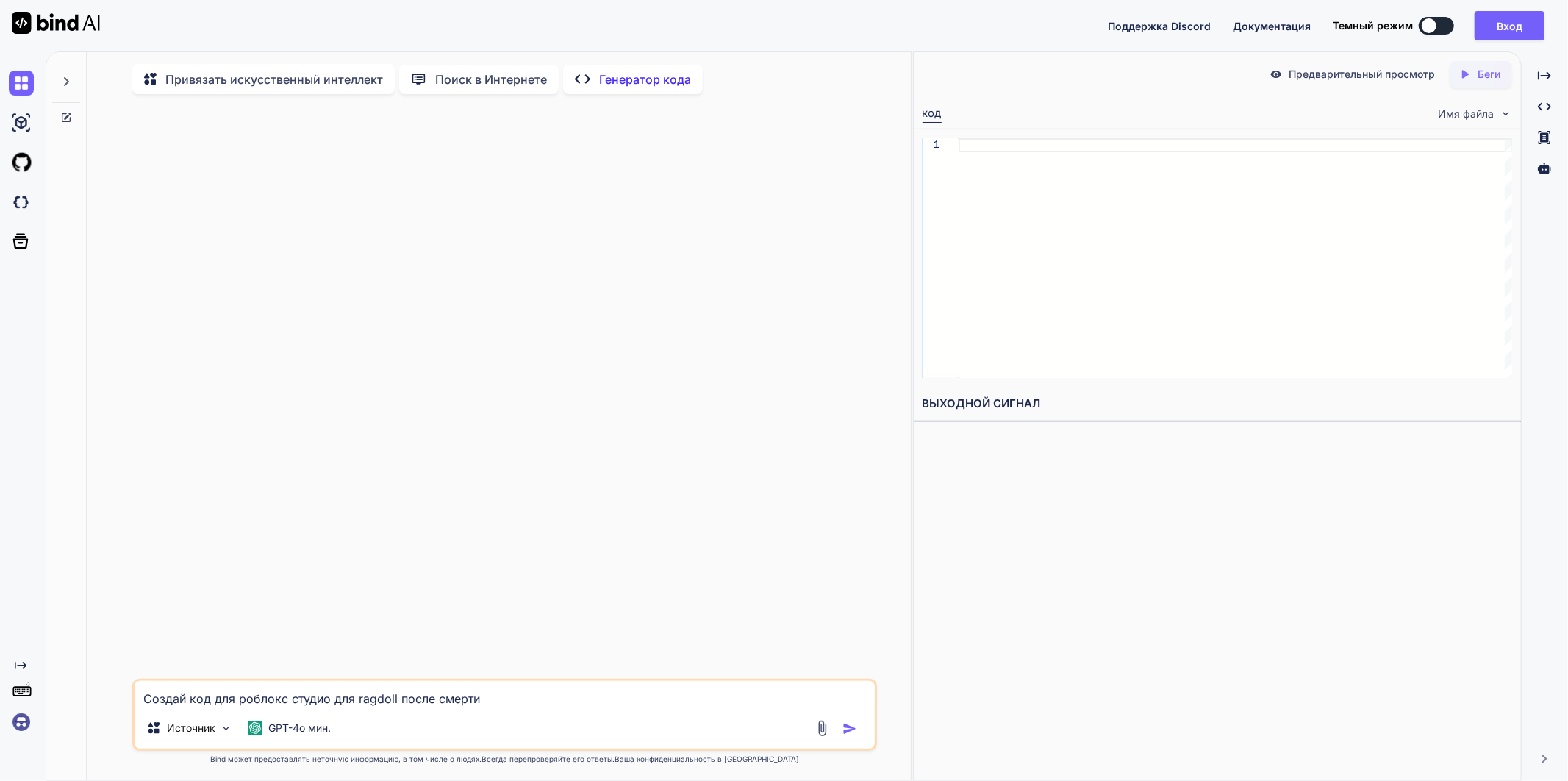
click at [565, 708] on textarea "Создай код для роблокс студио для ragdoll после смерти" at bounding box center [505, 695] width 740 height 26
type textarea "Создай код для роблокс студио для ragdoll после смерти"
click at [1494, 26] on button "Вход" at bounding box center [1510, 25] width 70 height 29
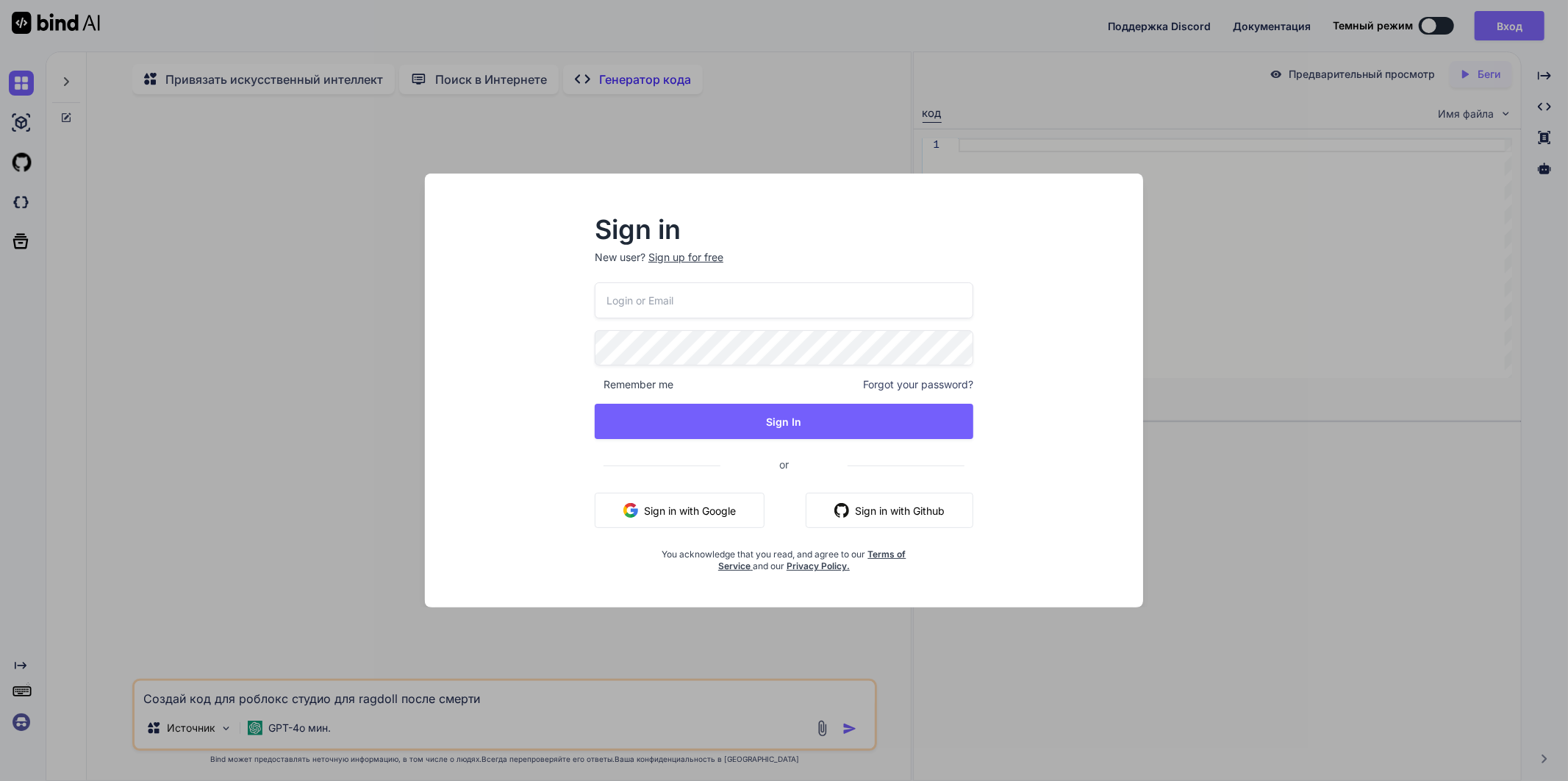
type input "[EMAIL_ADDRESS][DOMAIN_NAME]"
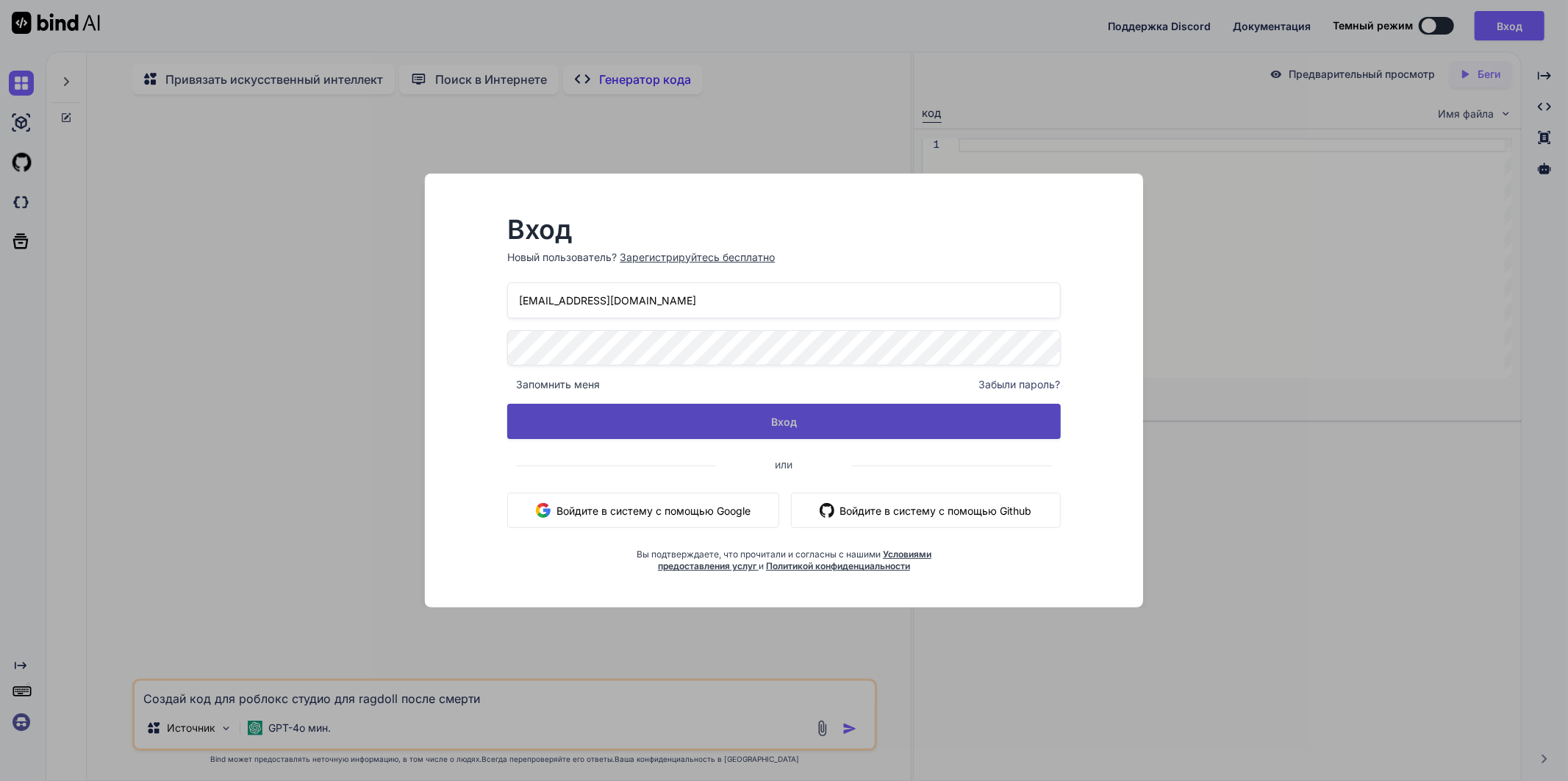
click at [644, 421] on button "Вход" at bounding box center [784, 422] width 552 height 36
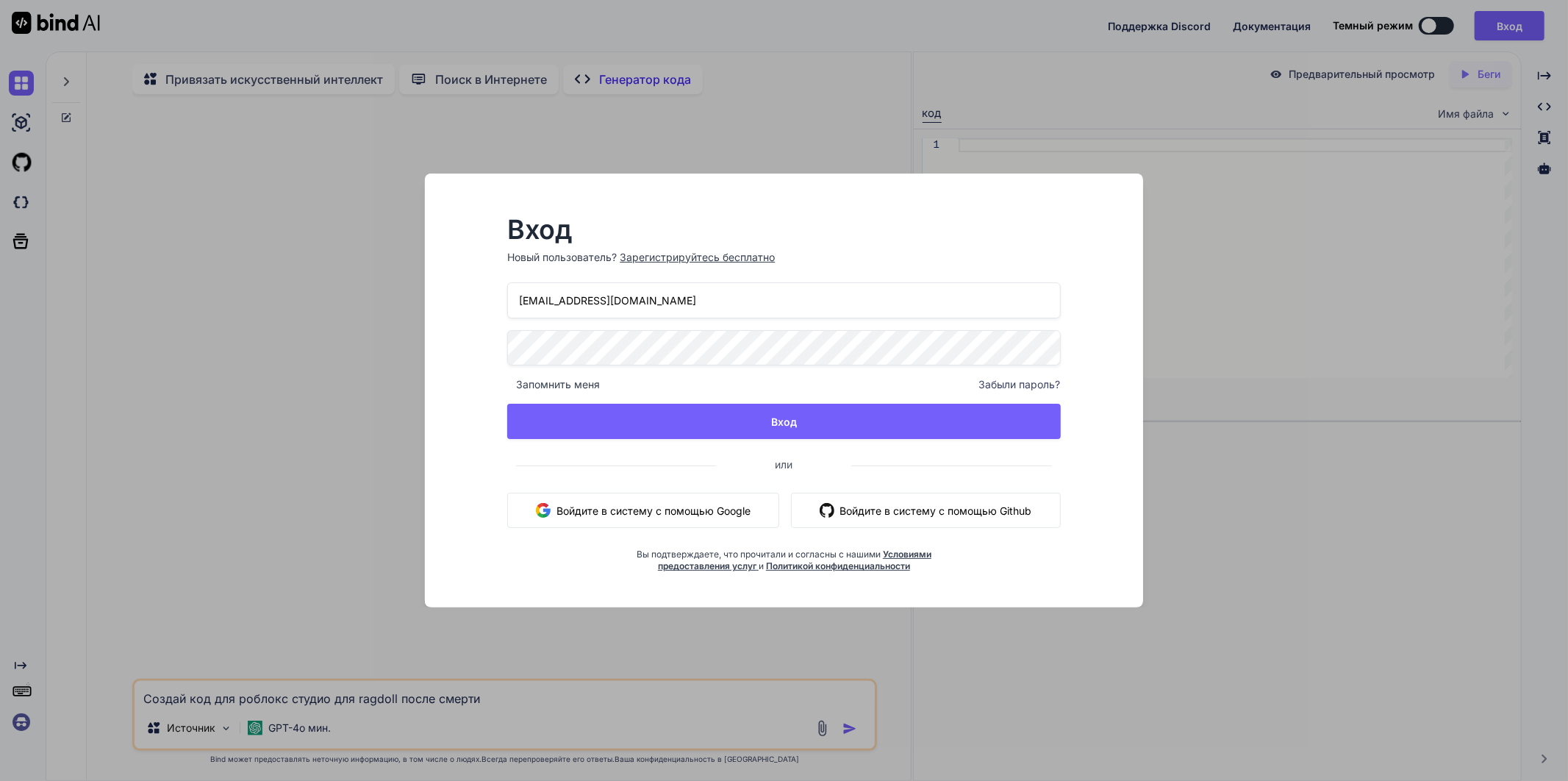
click at [691, 504] on ya-tr-span "Войдите в систему с помощью Google" at bounding box center [653, 510] width 194 height 15
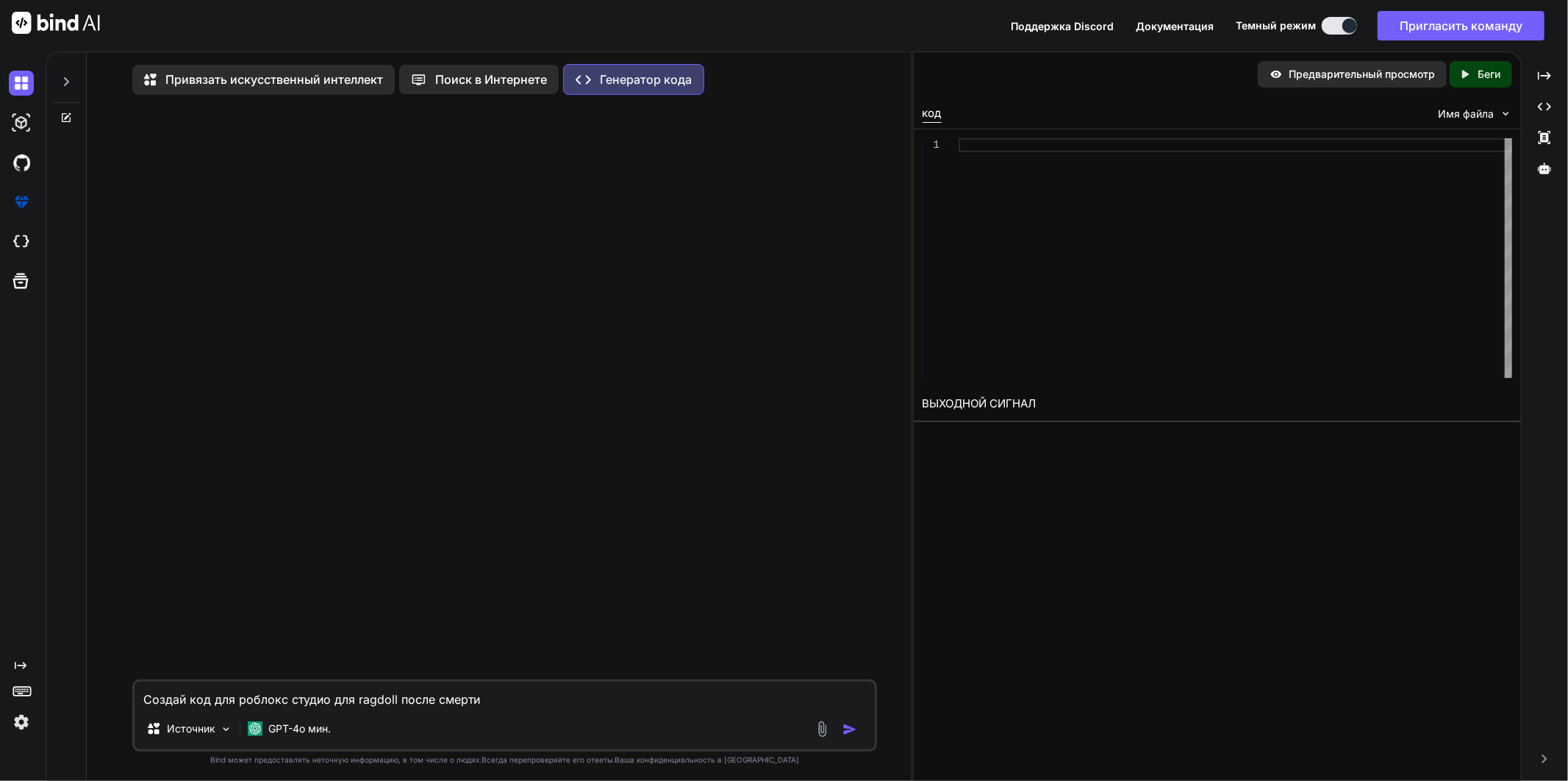
click at [847, 729] on img "button" at bounding box center [850, 729] width 15 height 15
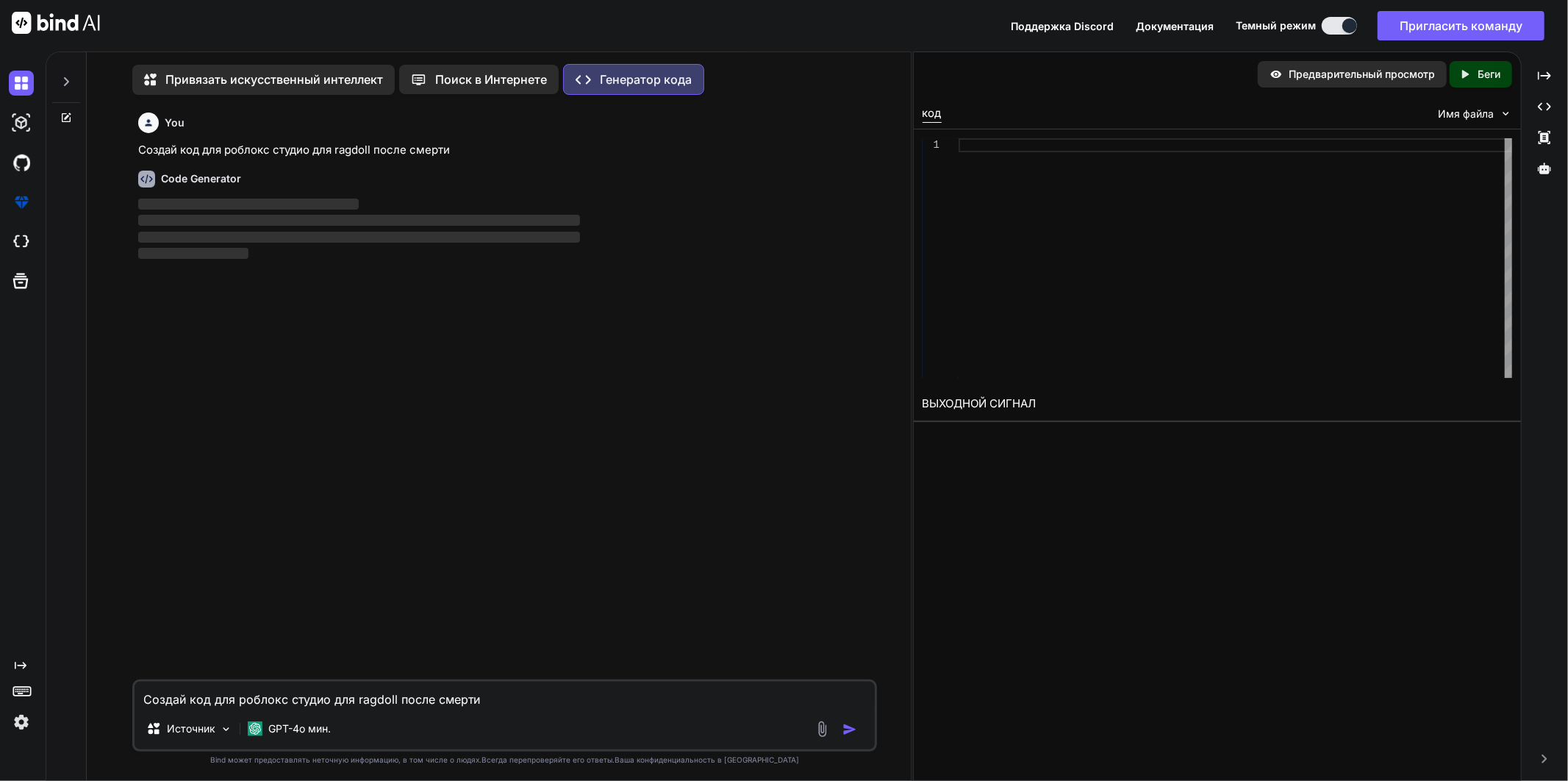
scroll to position [6, 0]
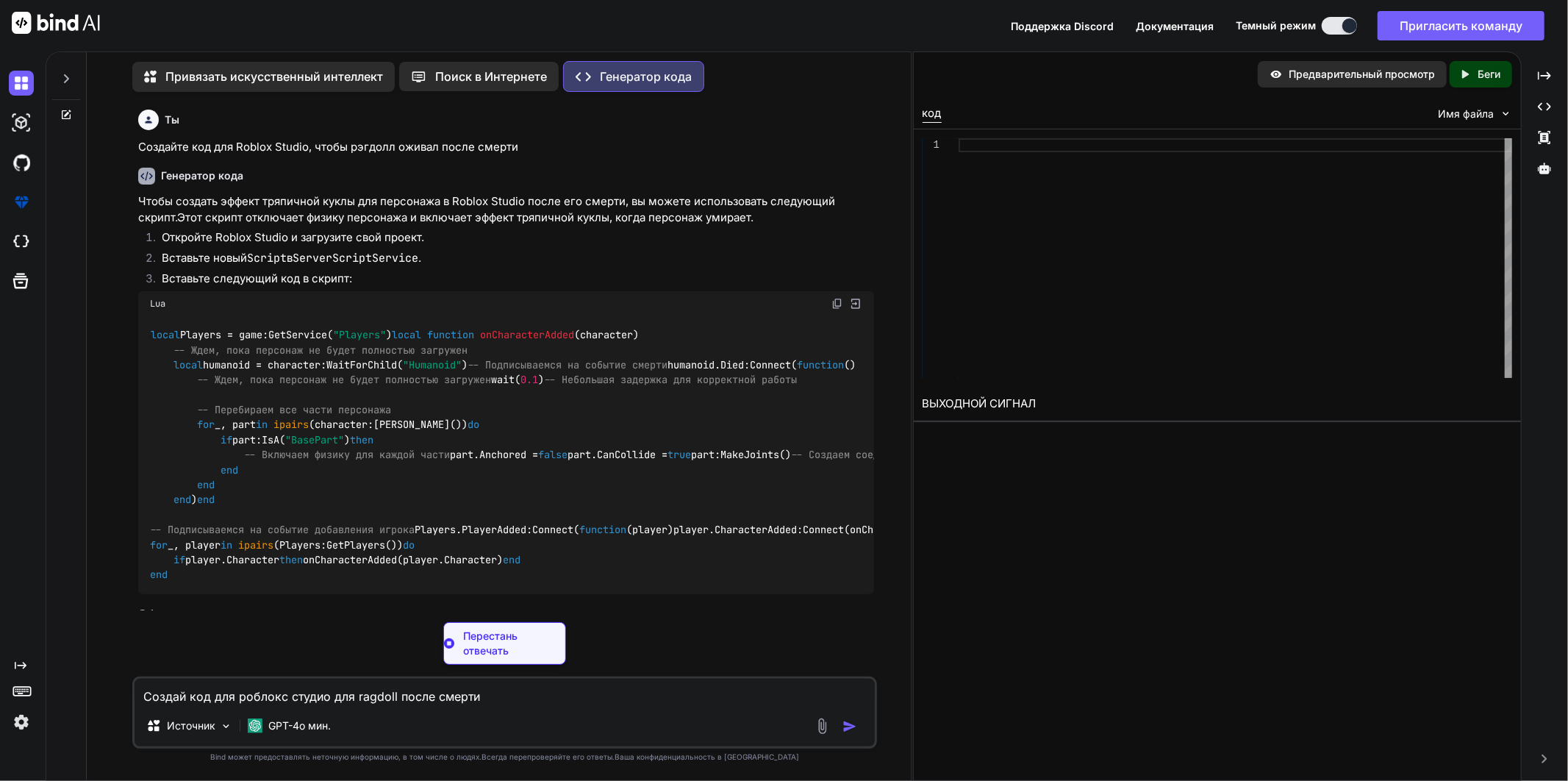
type textarea "x"
type textarea "if player.Character then onCharacterAdded(player.Character) end end"
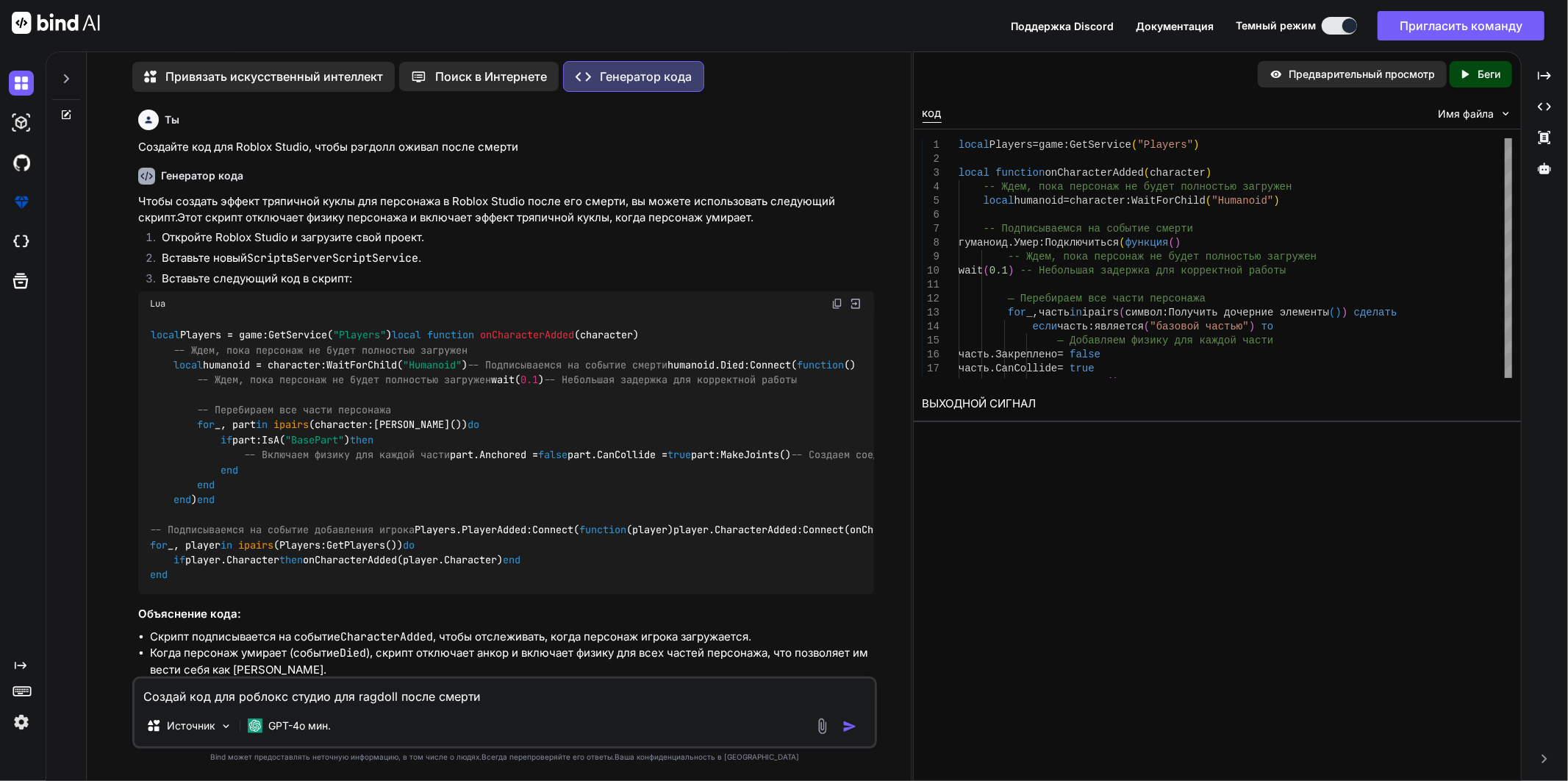
type textarea "x"
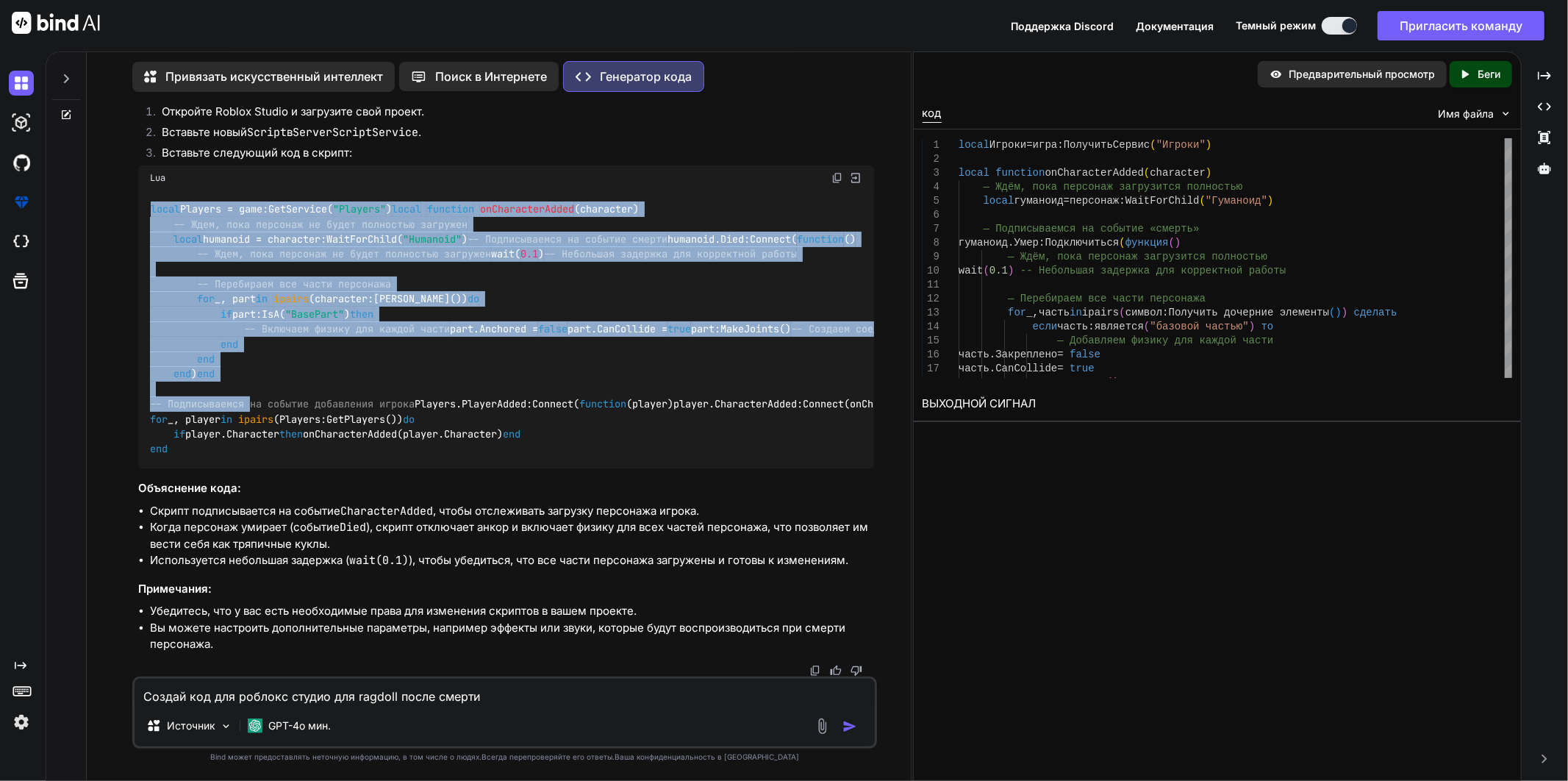
scroll to position [378, 0]
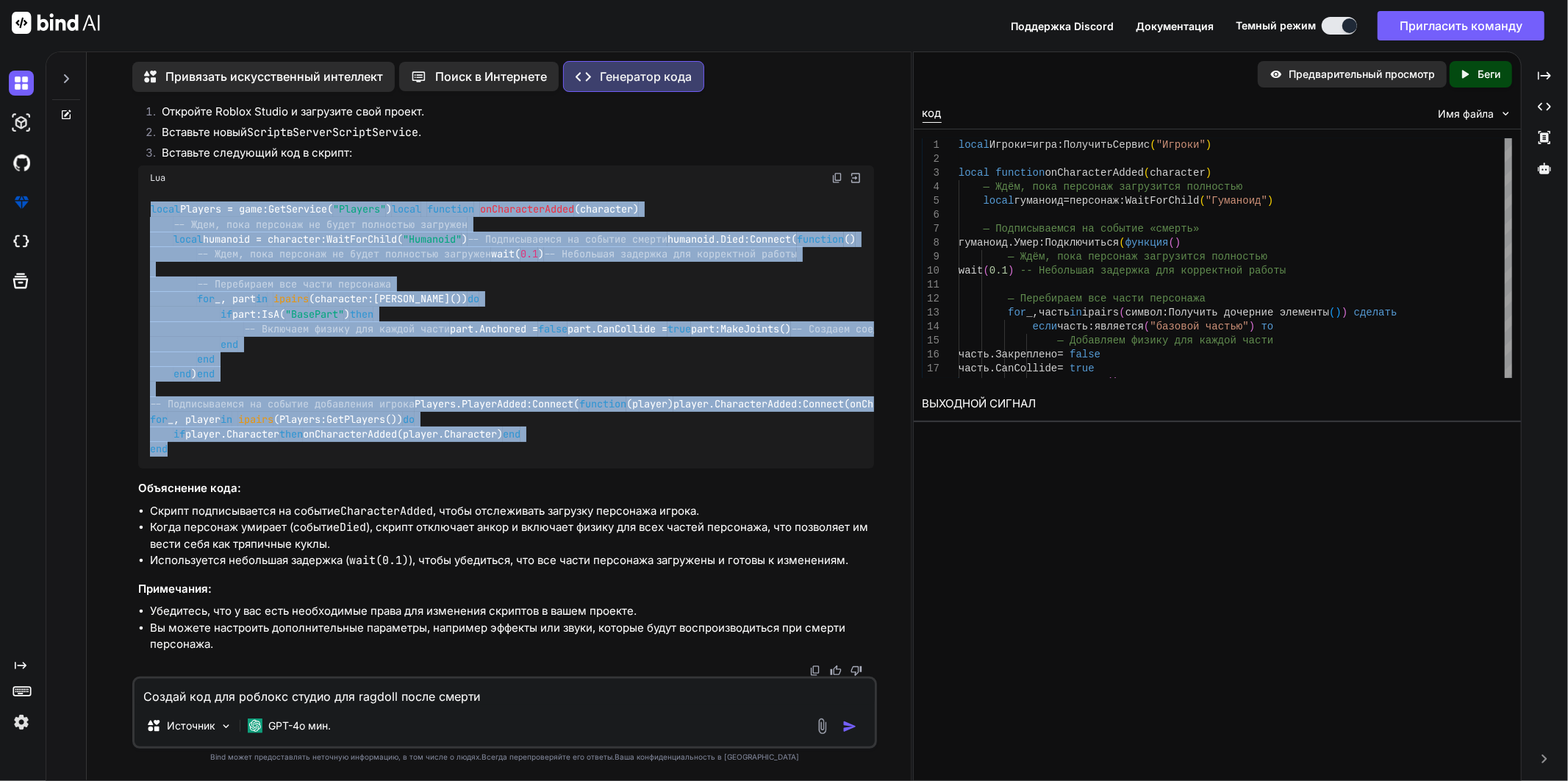
drag, startPoint x: 150, startPoint y: 319, endPoint x: 195, endPoint y: 461, distance: 149.0
click at [195, 461] on div "local Players = game:GetService( "Players" ) local function onCharacterAdded (c…" at bounding box center [505, 330] width 736 height 279
copy code "lorem Ipsumdo = sita:ConSectetu( "Adipisc" ) elits doeiusmo teMporincidIdunt (u…"
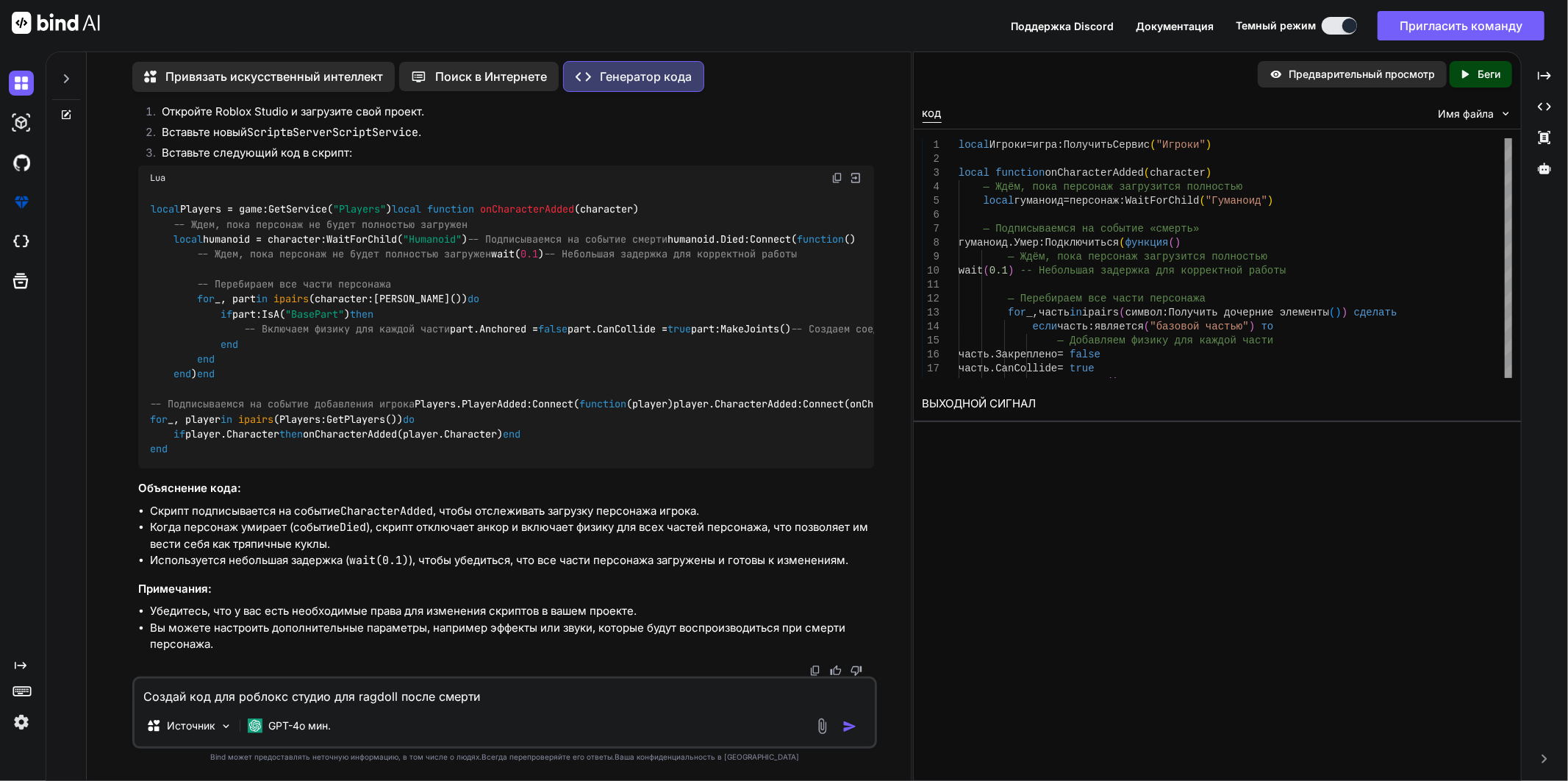
click at [339, 707] on div "Создай код для роблокс студио для ragdoll после смерти Источник GPT-4o мин." at bounding box center [505, 712] width 745 height 72
click at [339, 698] on textarea "Создай код для роблокс студио для ragdoll после смерти" at bounding box center [505, 692] width 740 height 26
type textarea "С"
type textarea "x"
type textarea "Сд"
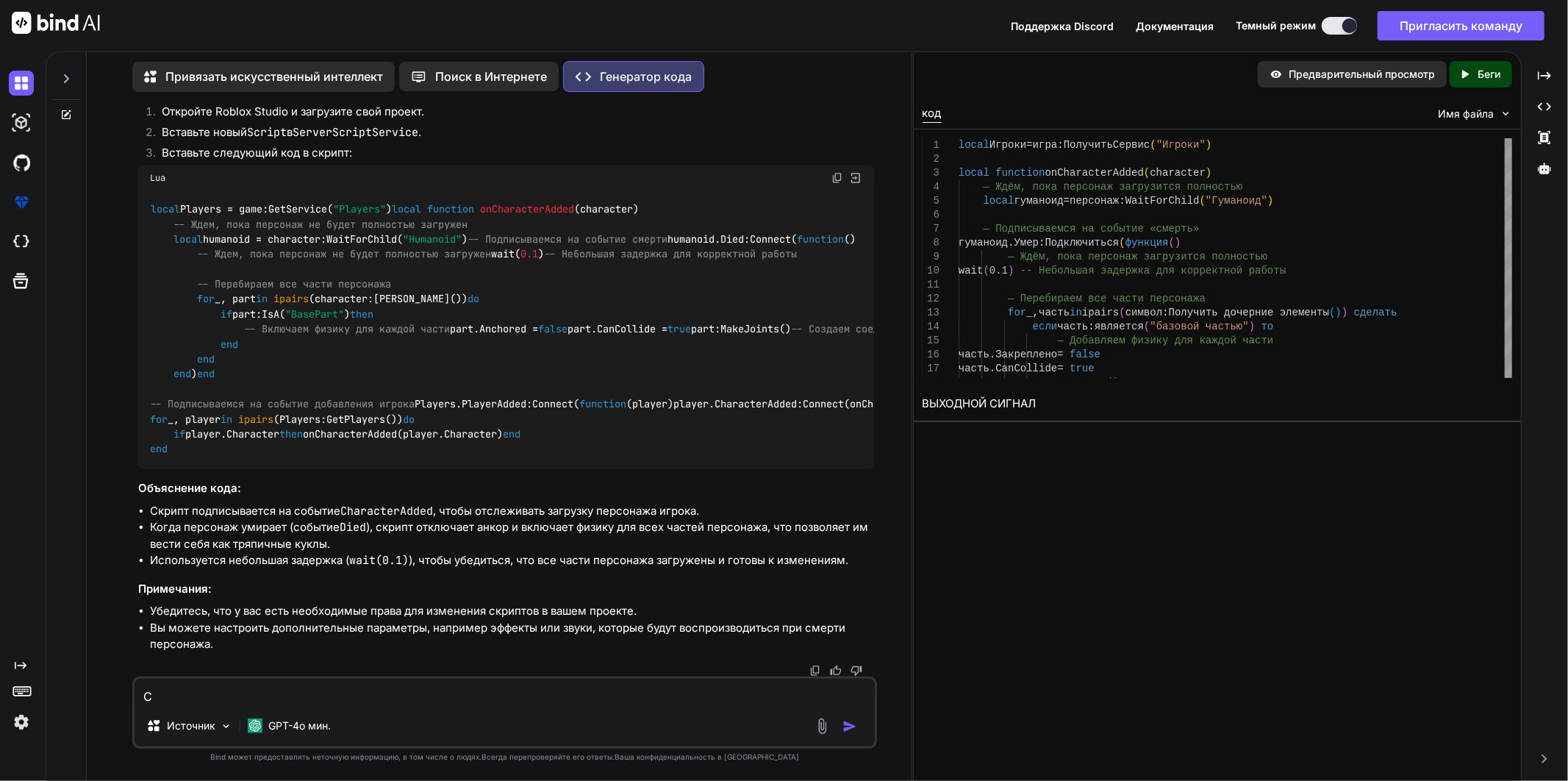
type textarea "x"
type textarea "Сде"
type textarea "x"
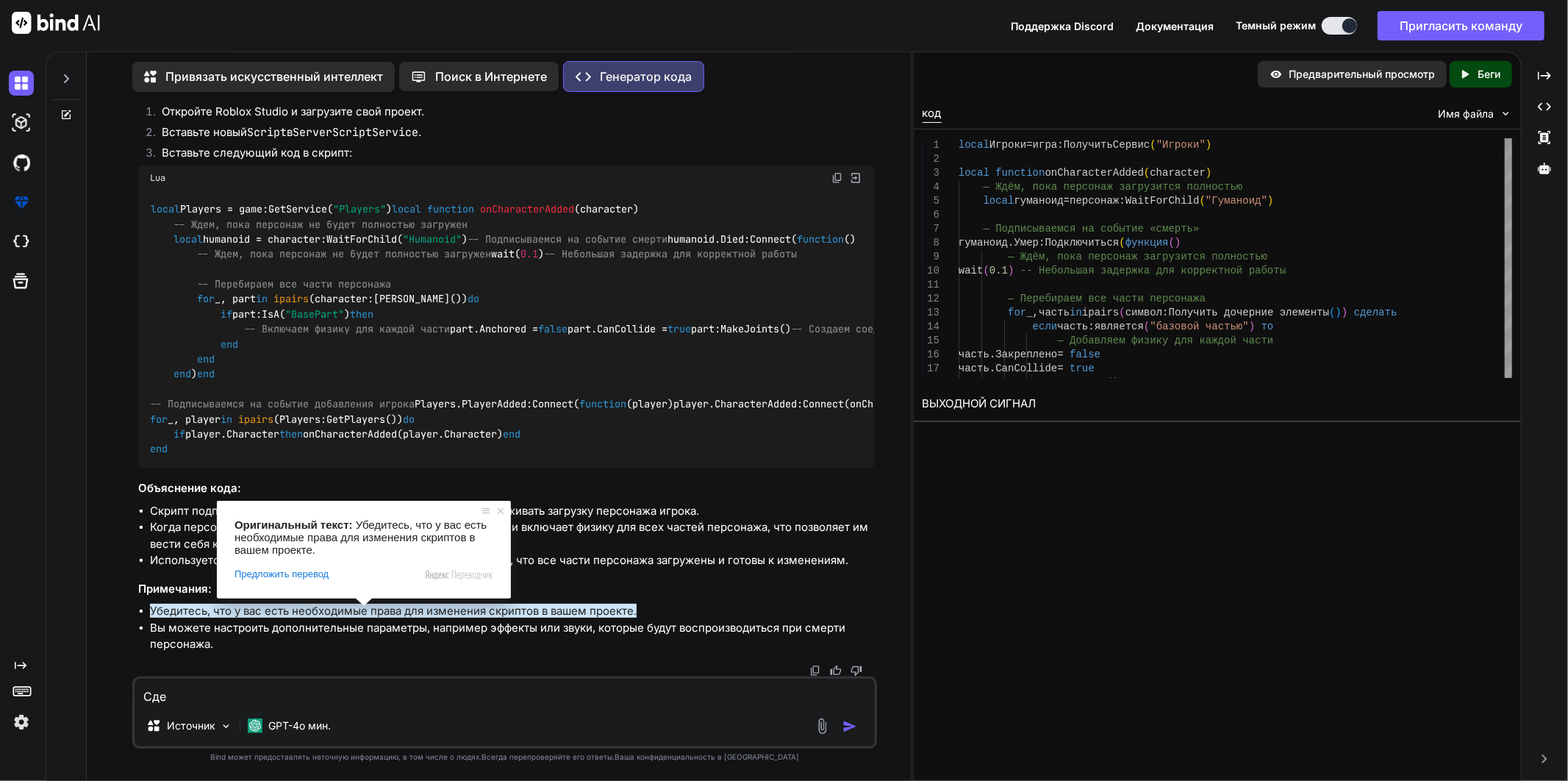
type textarea "Сдел"
type textarea "x"
type textarea "Сдела"
type textarea "x"
type textarea "Сделай"
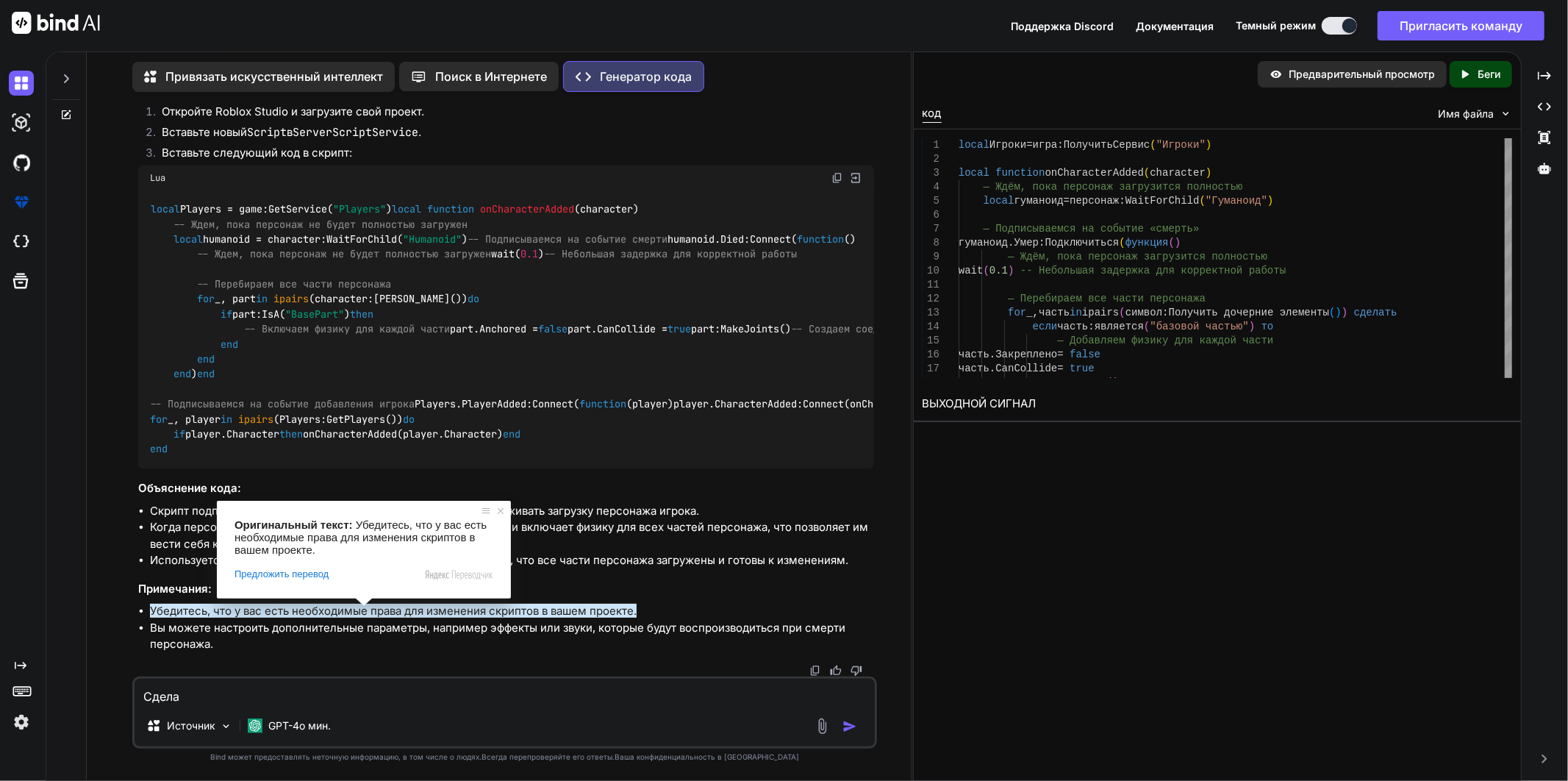
type textarea "x"
type textarea "Сделай"
type textarea "x"
type textarea "Сделай с"
type textarea "x"
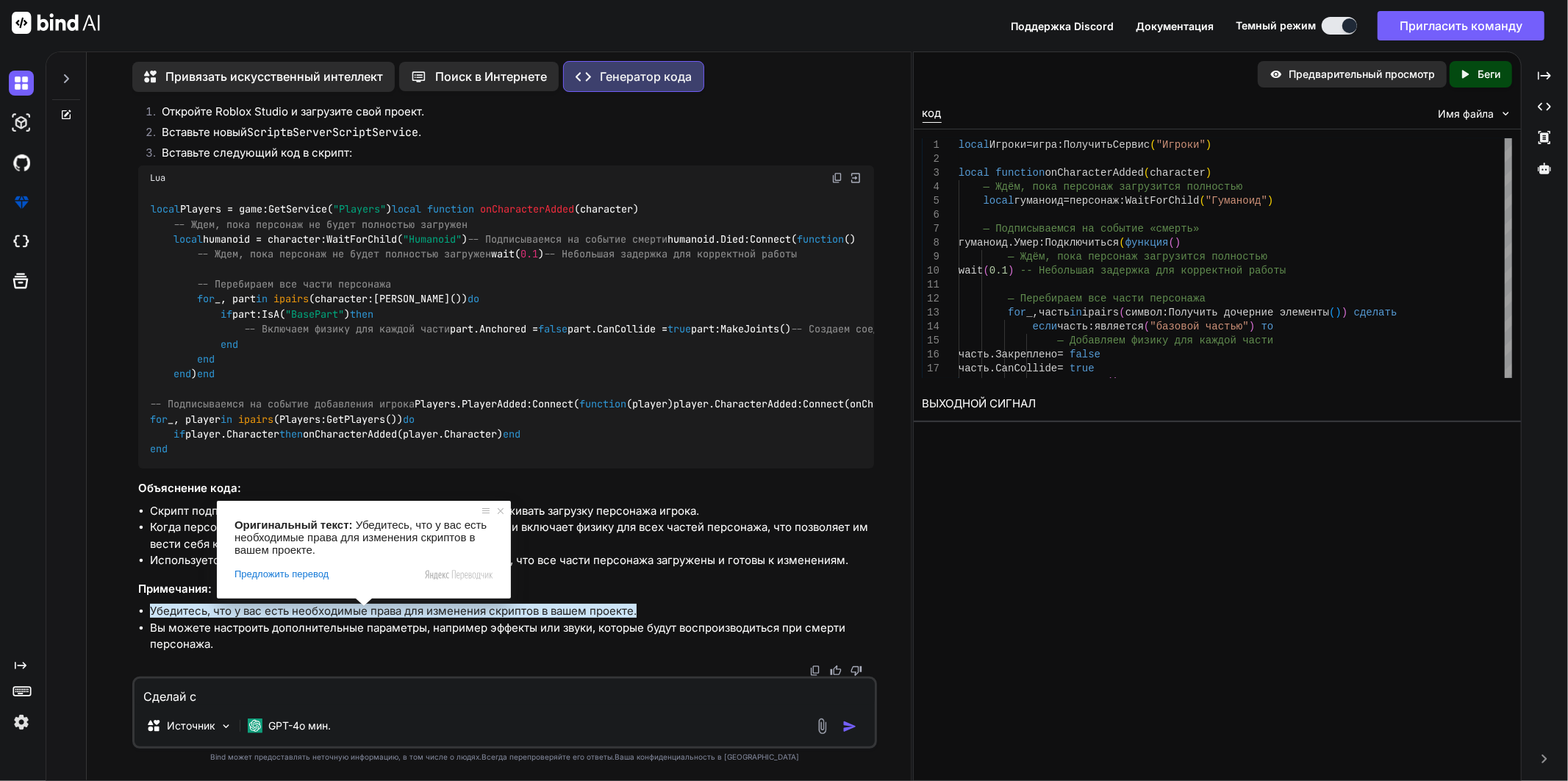
type textarea "Сделай ск"
type textarea "x"
type textarea "Сделай скр"
type textarea "x"
type textarea "Сделай скри"
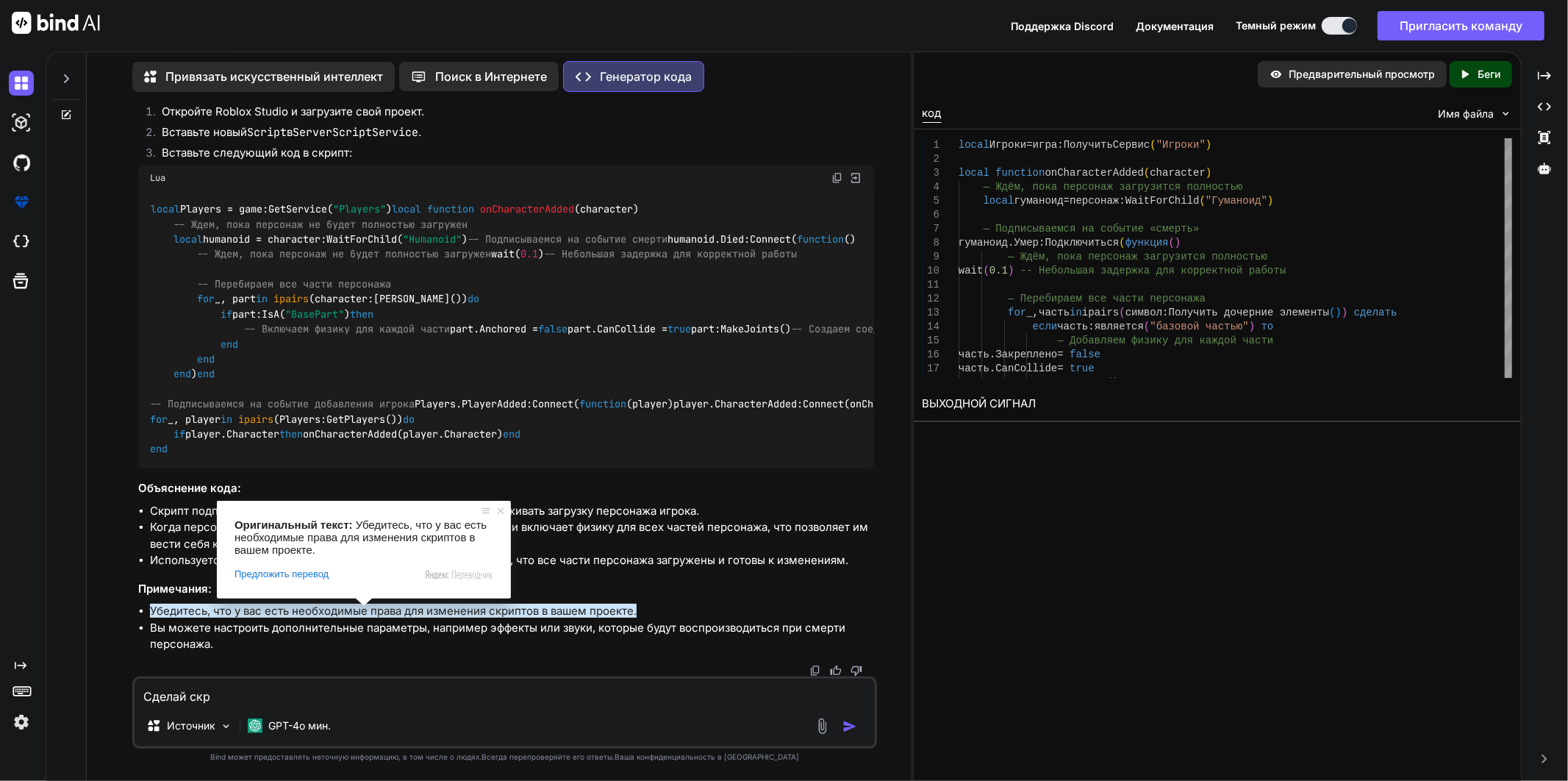
type textarea "x"
type textarea "Сделай скрип"
type textarea "x"
type textarea "Сделай скрипт"
type textarea "x"
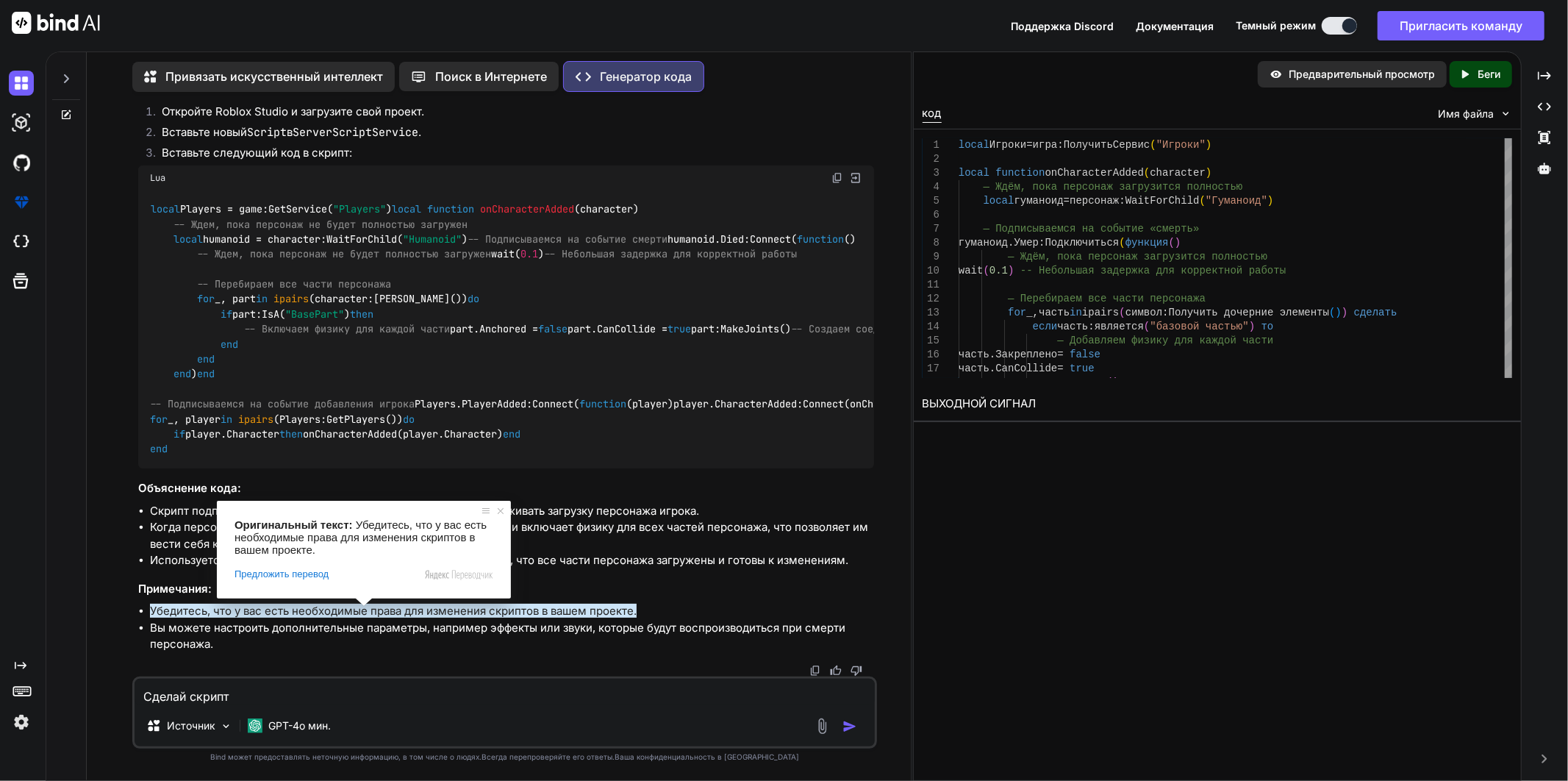
type textarea "Сделай скрипт"
type textarea "x"
type textarea "Сделай скрипт ч"
type textarea "x"
type textarea "Сделай скрипт чт"
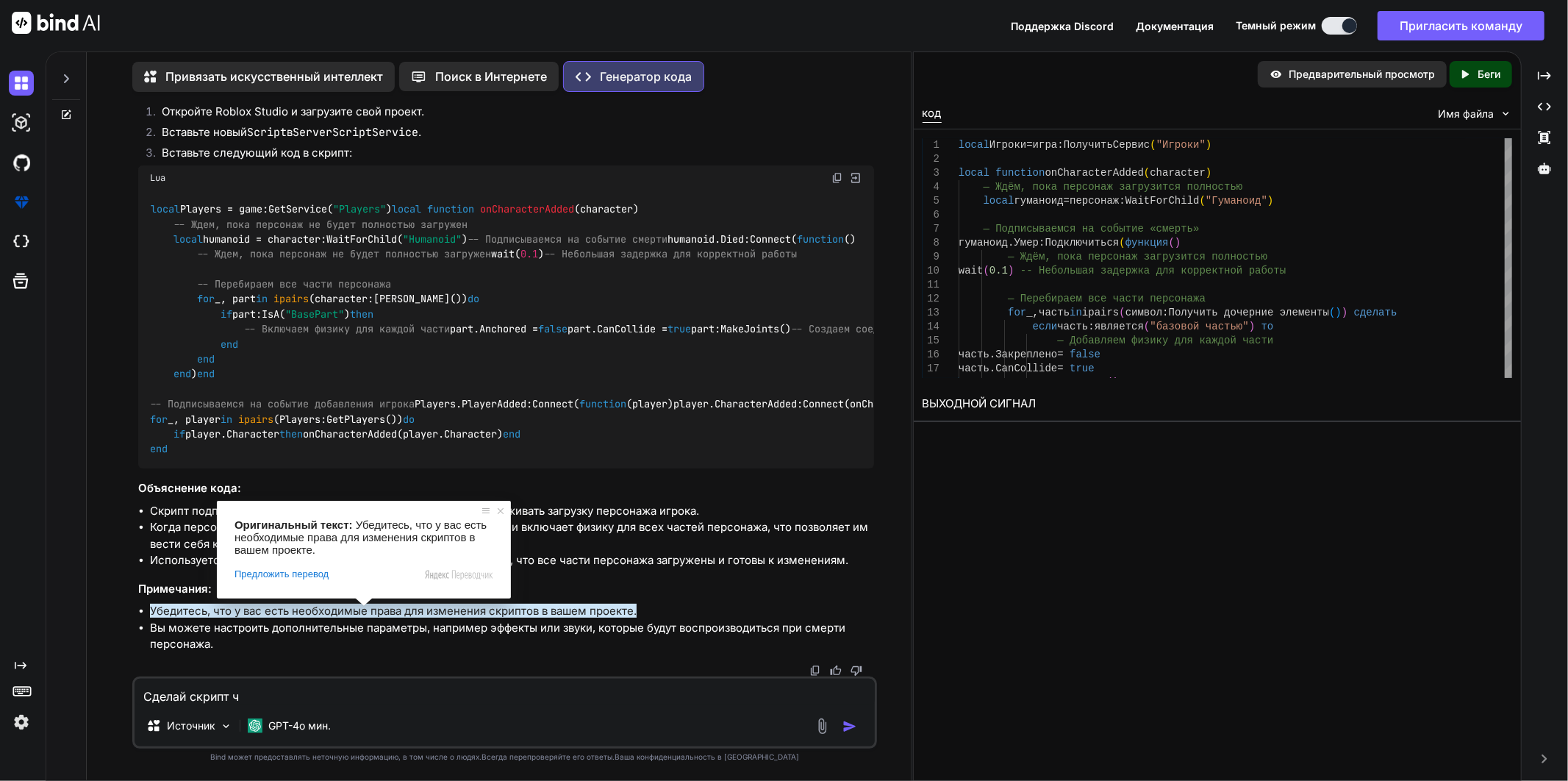
type textarea "x"
type textarea "Сделай скрипт что"
type textarea "x"
type textarea "Сделай скрипт чтоб"
type textarea "x"
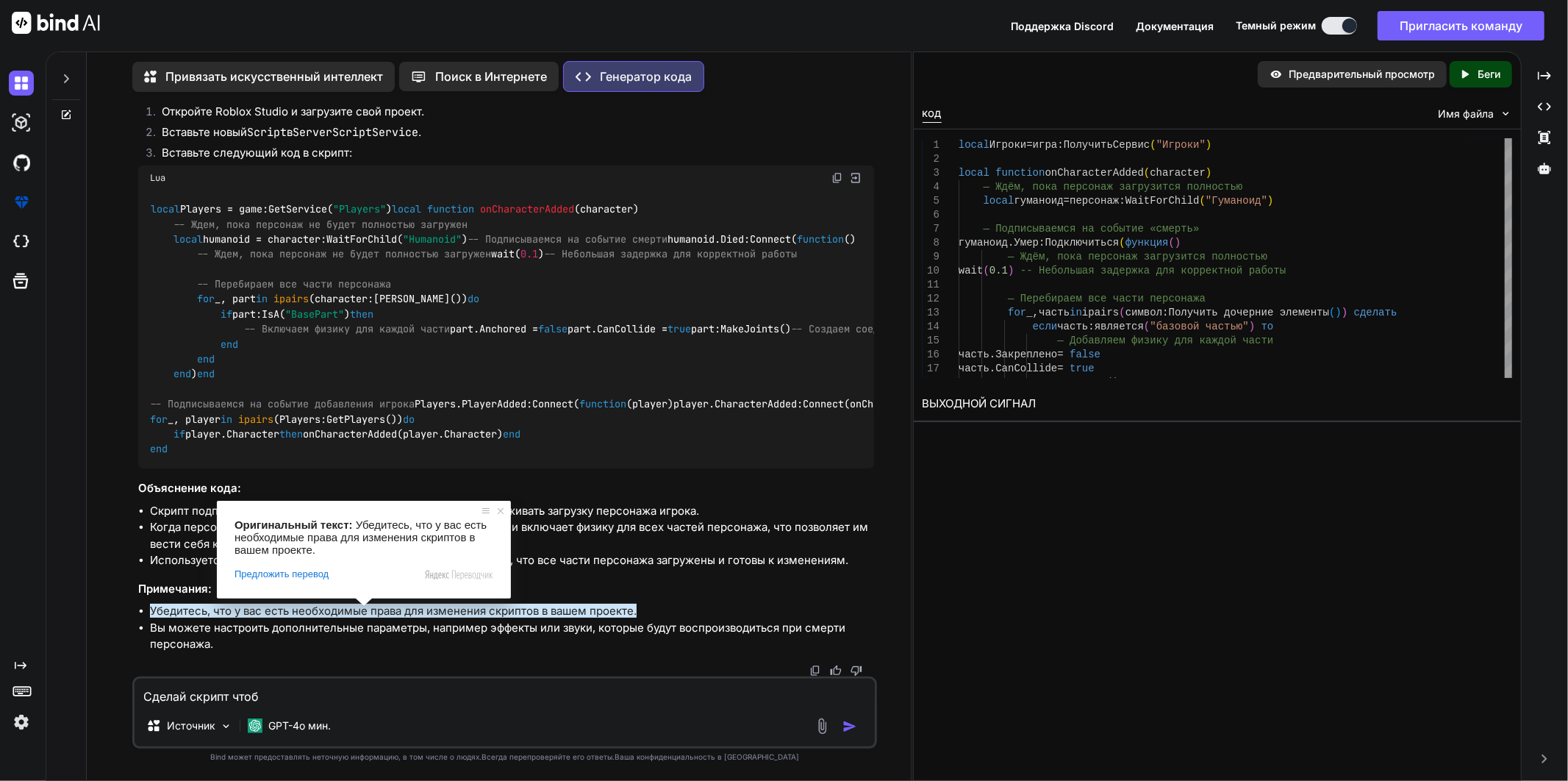
type textarea "Сделай скрипт чтоб"
type textarea "x"
type textarea "Сделай скрипт чтоб п"
type textarea "x"
type textarea "Сделай скрипт чтоб пр"
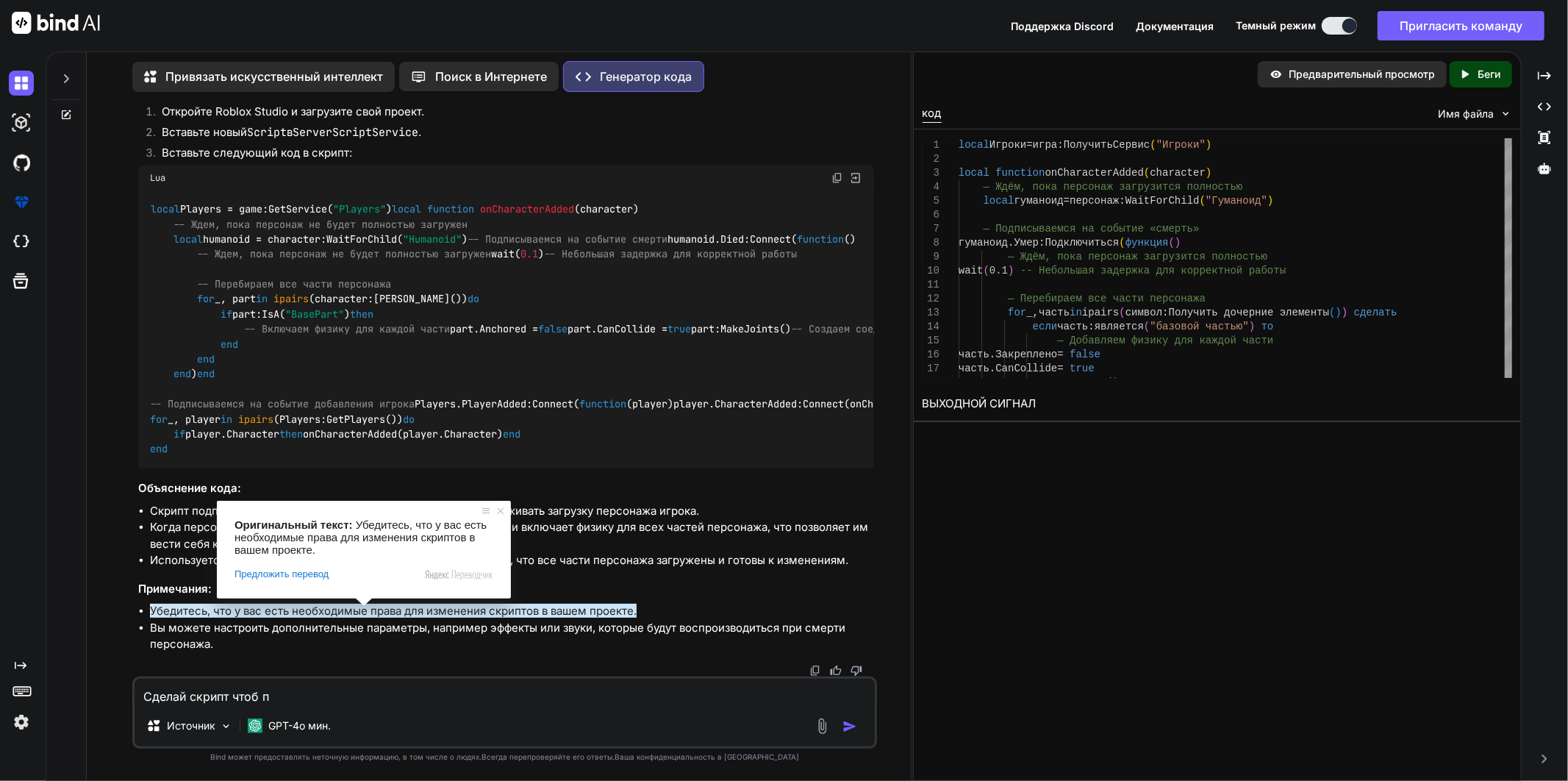
type textarea "x"
type textarea "Сделай скрипт чтоб при"
type textarea "x"
type textarea "Сделай скрипт чтоб при"
type textarea "x"
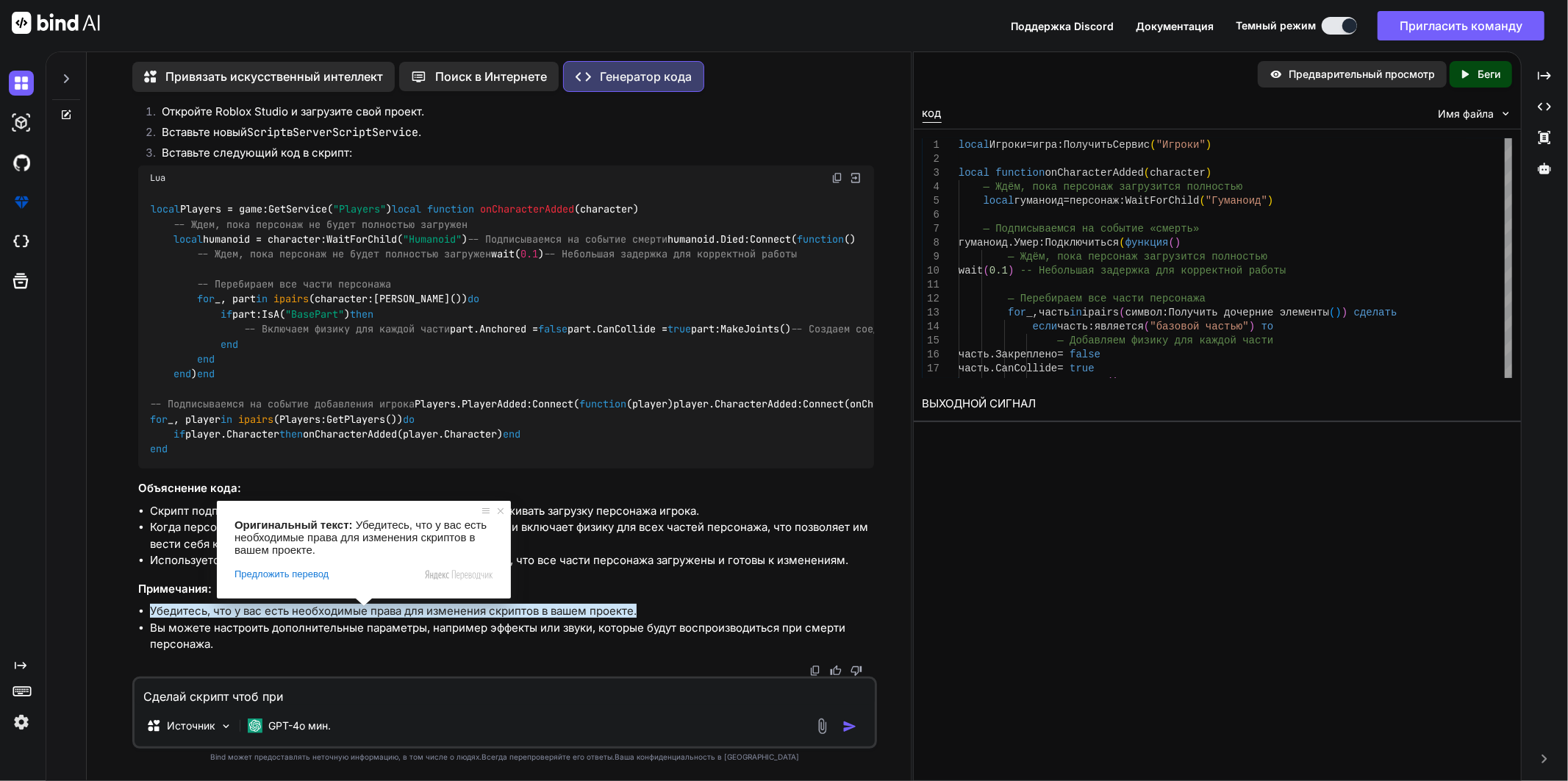
type textarea "Сделай скрипт чтоб при з"
type textarea "x"
type textarea "Сделай скрипт чтоб при за"
type textarea "x"
type textarea "Сделай скрипт чтоб при зах"
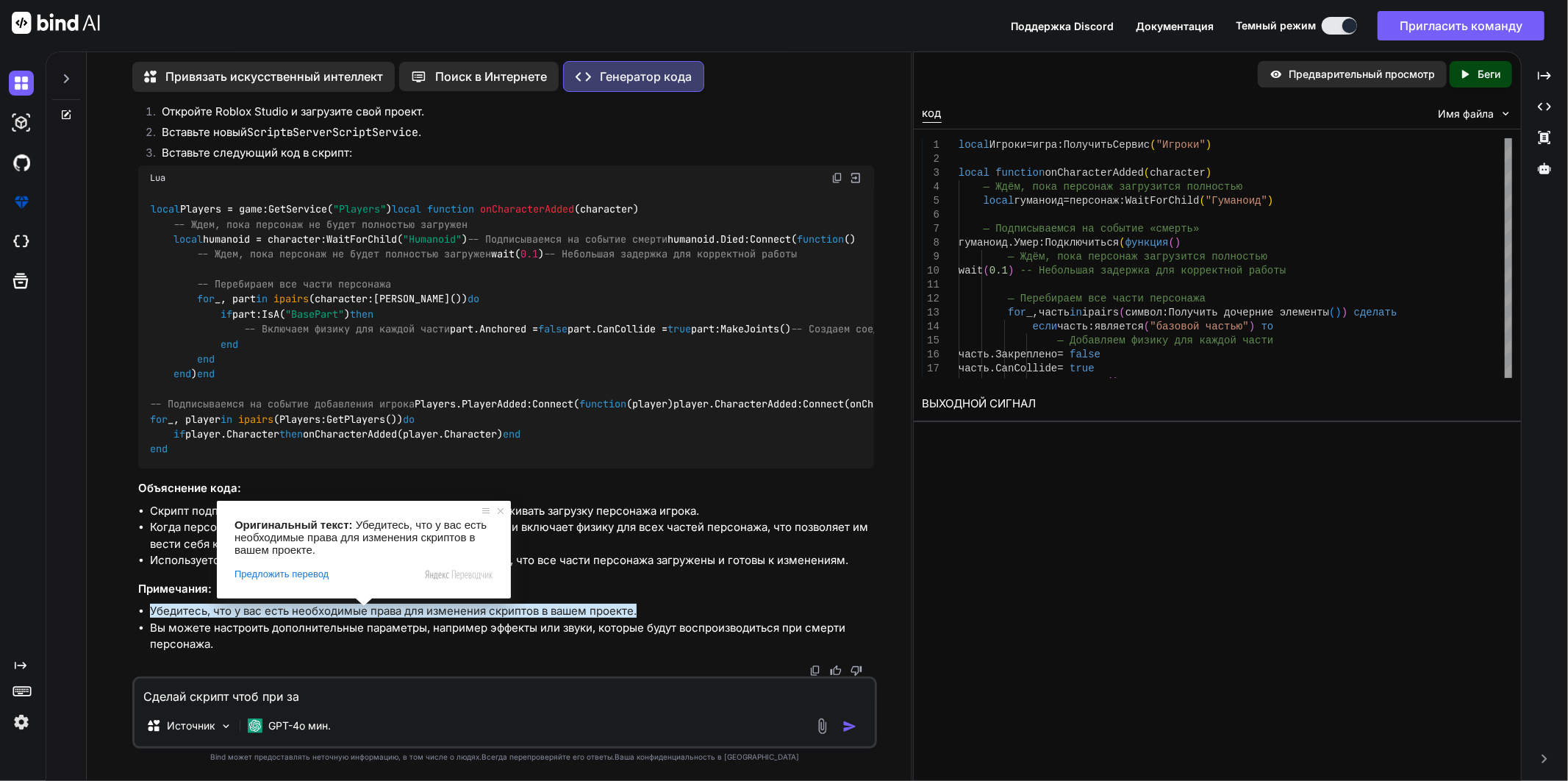
type textarea "x"
type textarea "Сделай скрипт чтоб при захо"
type textarea "x"
type textarea "Сделай скрипт чтоб при заход"
type textarea "x"
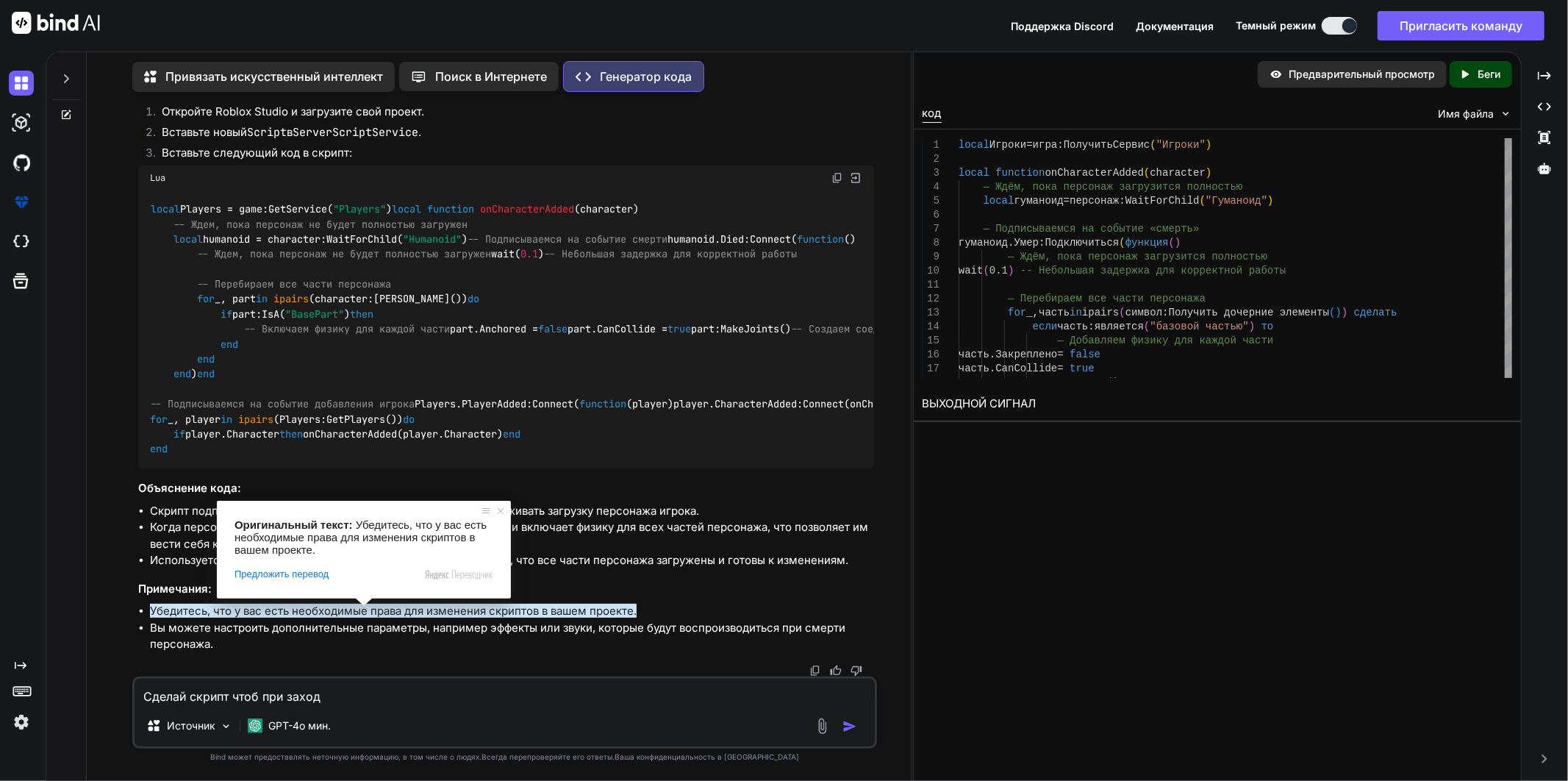
type textarea "Сделай скрипт чтоб при заходе"
type textarea "x"
type textarea "Сделай скрипт чтоб при заходе"
type textarea "x"
type textarea "Сделай скрипт чтоб при заходе с"
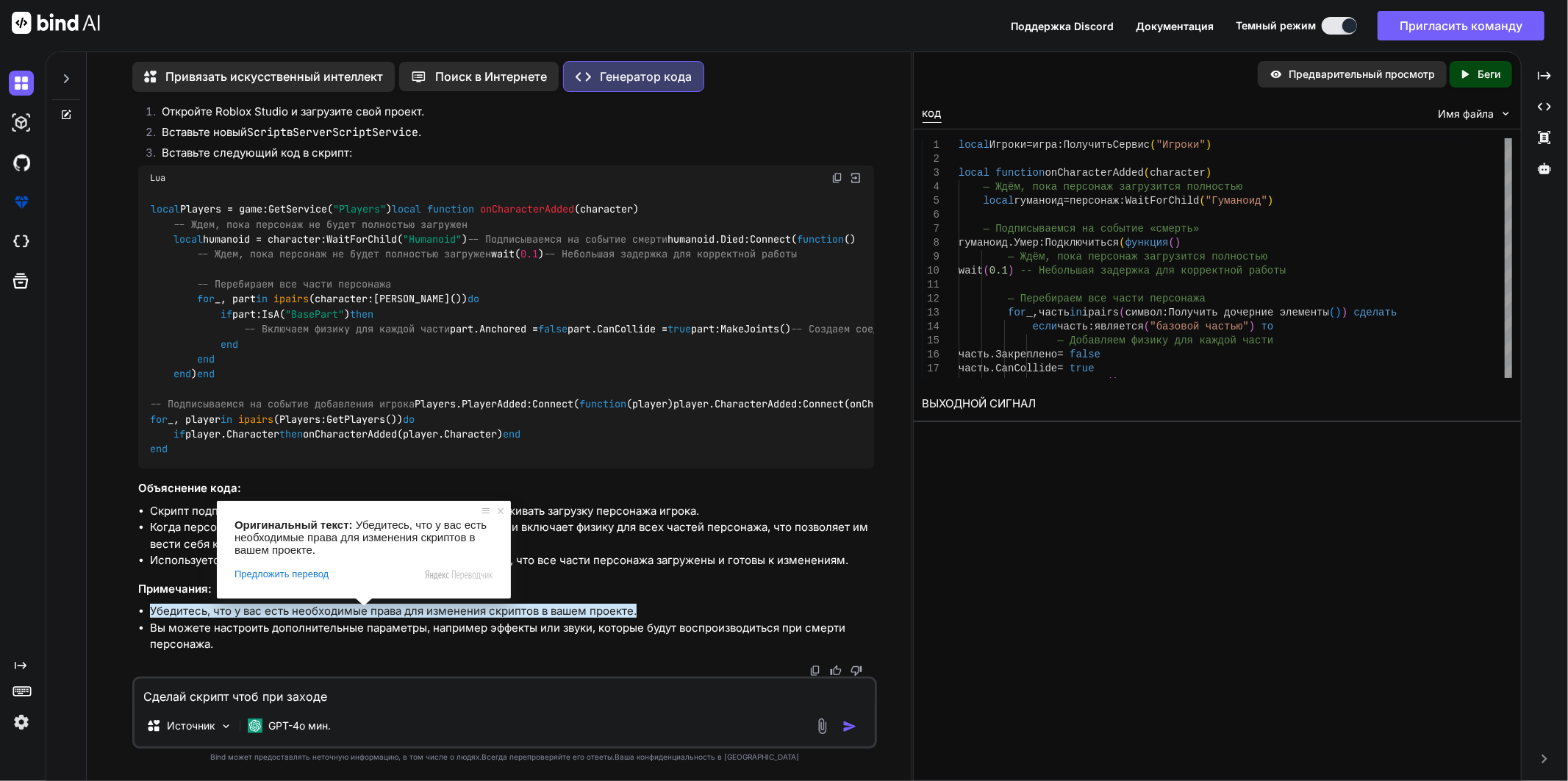
type textarea "x"
type textarea "Сделай скрипт чтоб при заходе ср"
type textarea "x"
type textarea "Сделай скрипт чтоб при заходе сра"
type textarea "x"
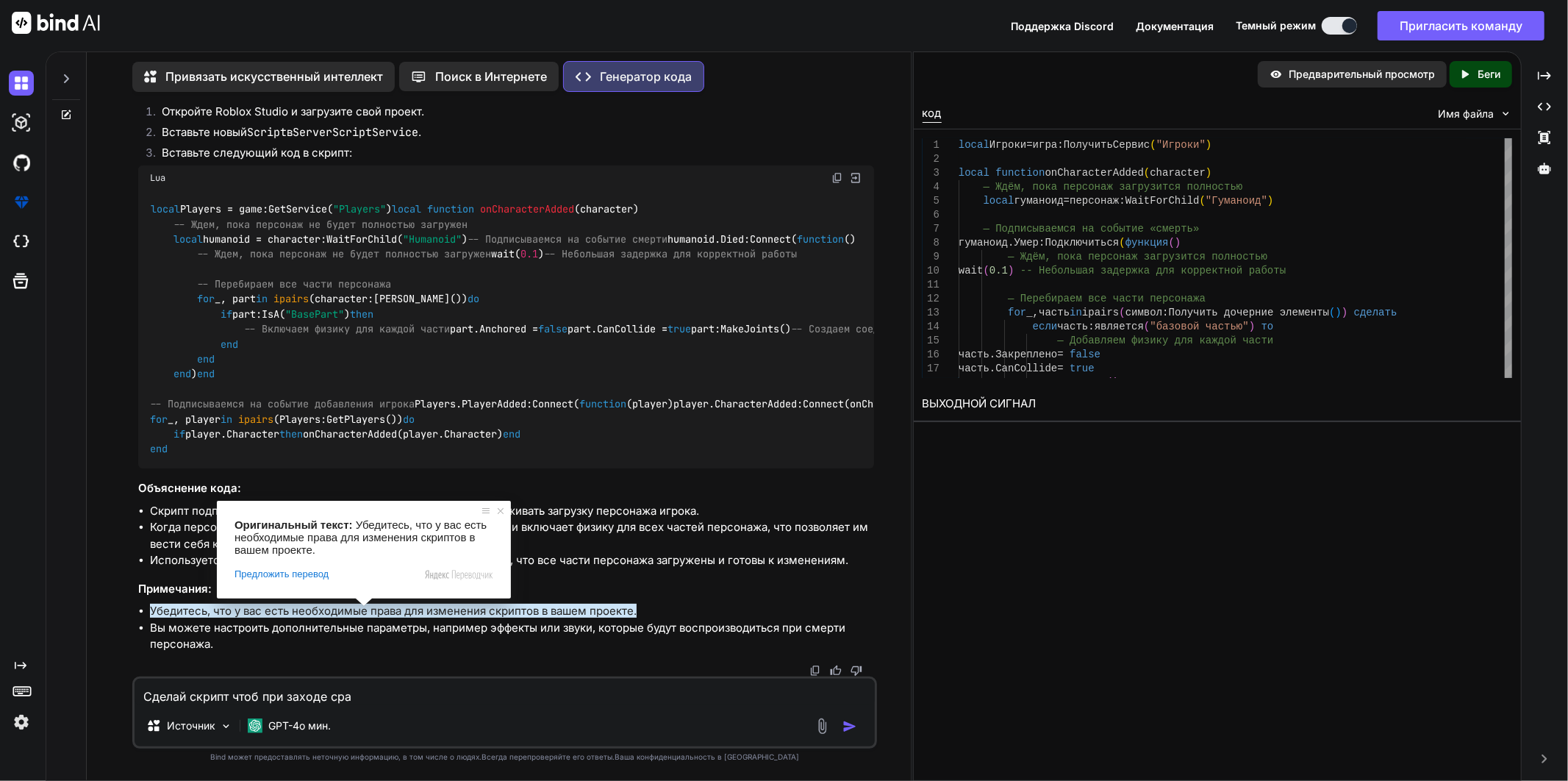
type textarea "Сделай скрипт чтоб при заходе срау"
type textarea "x"
type textarea "Сделай скрипт чтоб при заходе сра"
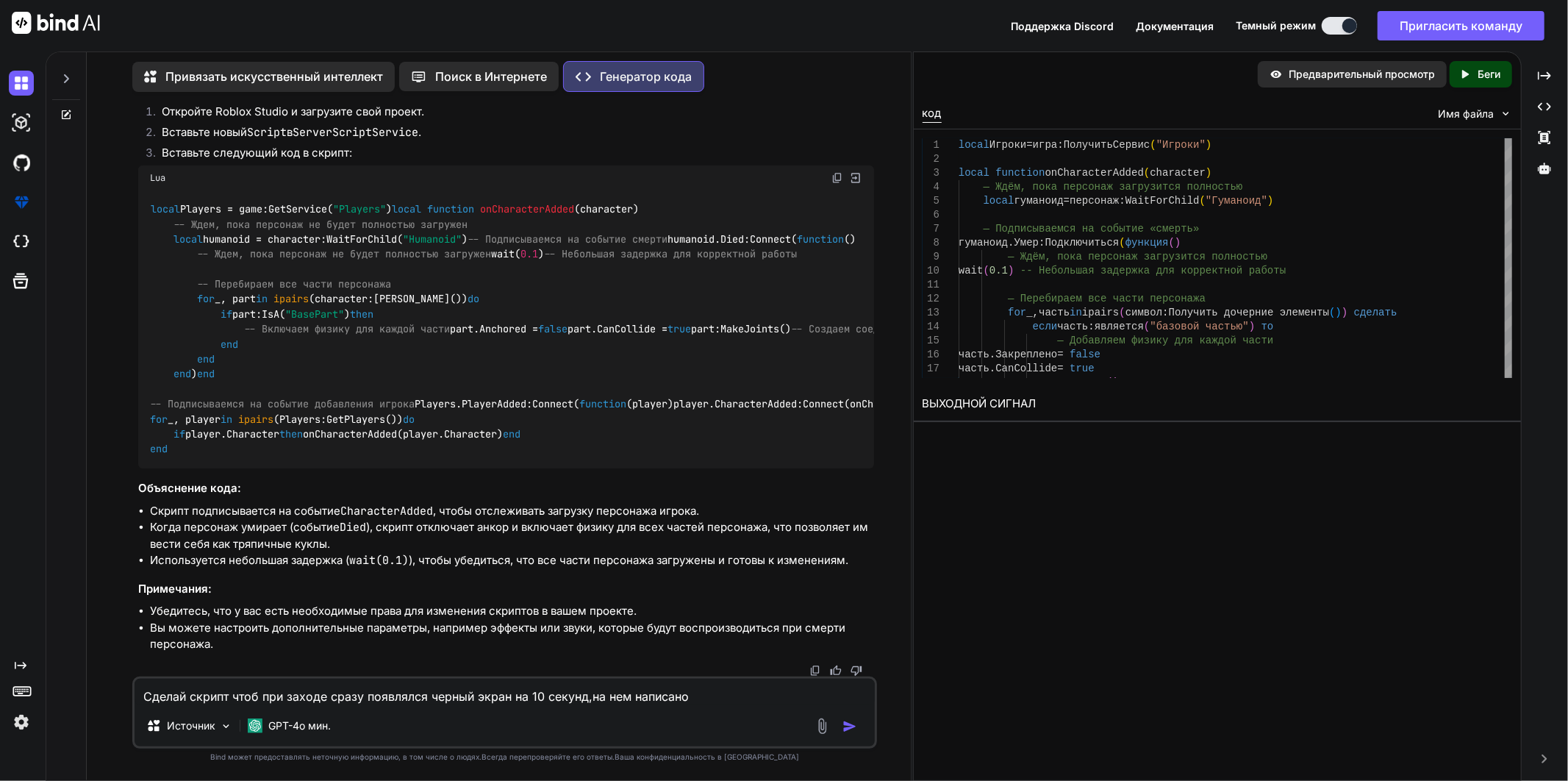
paste textarea "Loading"
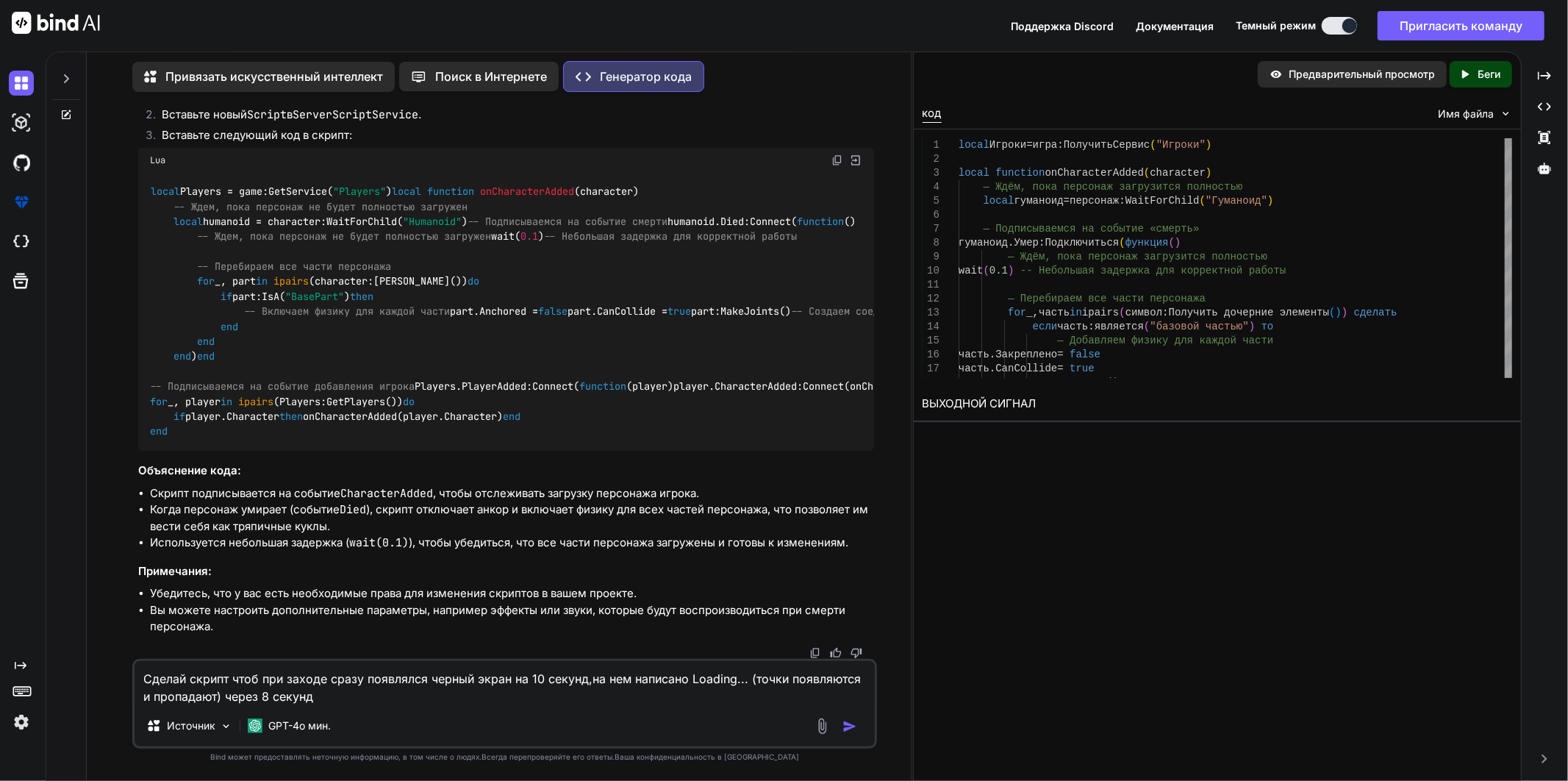
click at [417, 700] on textarea "Сделай скрипт чтоб при заходе сразу появлялся черный экран на 10 секунд,на нем …" at bounding box center [505, 683] width 740 height 44
paste textarea "Uploaded"
click at [502, 700] on textarea "Сделай скрипт чтоб при заходе сразу появлялся черный экран на 10 секунд,на нем …" at bounding box center [505, 683] width 740 height 44
click at [349, 702] on textarea "Сделай скрипт чтоб при заходе сразу появлялся черный экран на 10 секунд,на нем …" at bounding box center [505, 683] width 740 height 44
click at [559, 692] on textarea "Сделай скрипт чтоб при заходе сразу появлялся черный экран на 10 секунд,на нем …" at bounding box center [505, 683] width 740 height 44
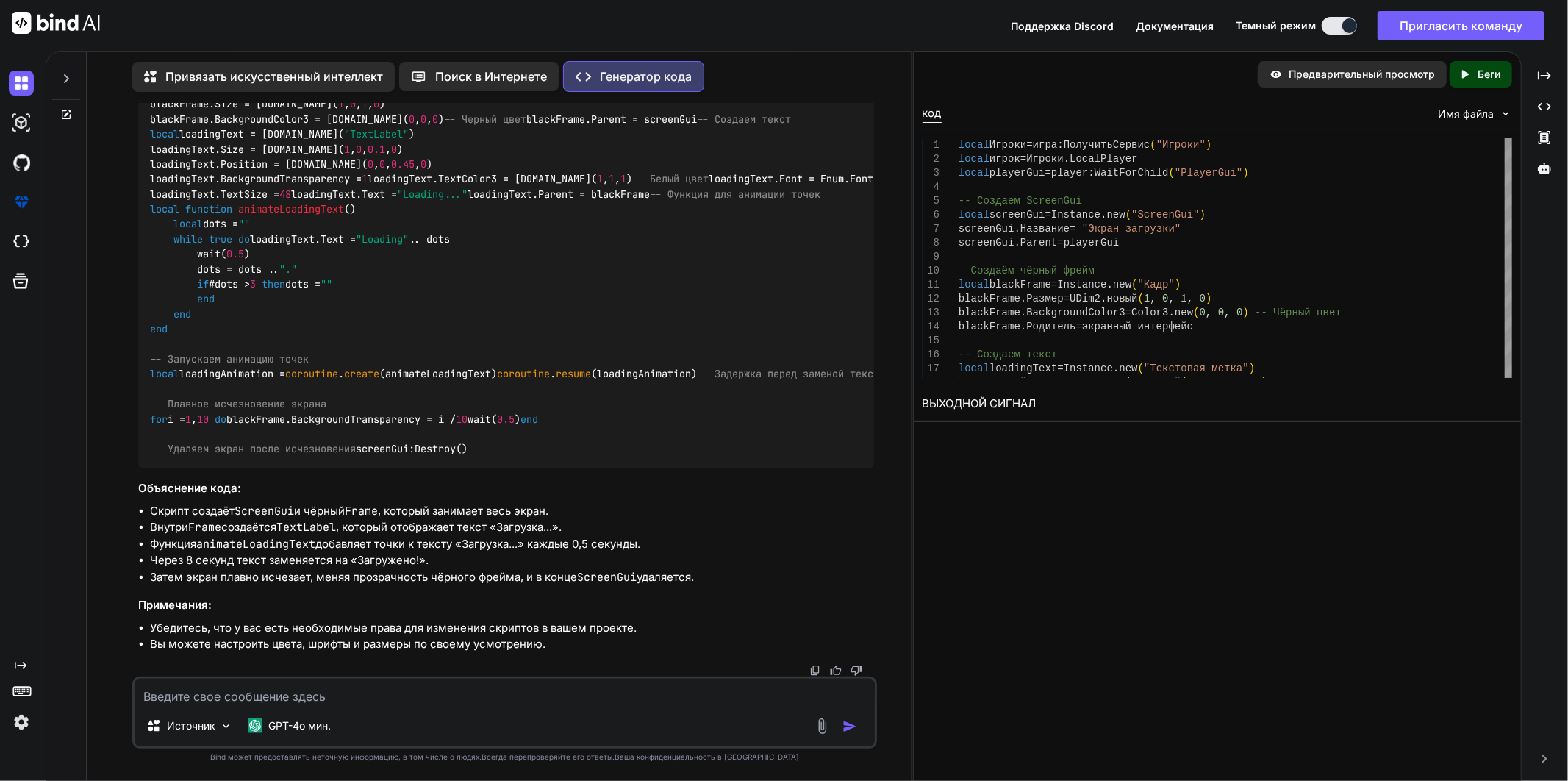
scroll to position [1710, 0]
drag, startPoint x: 144, startPoint y: 344, endPoint x: 267, endPoint y: 451, distance: 163.0
click at [267, 451] on div "local Players = game:GetService( "Players" ) local player = Players.LocalPlayer…" at bounding box center [505, 247] width 736 height 444
copy code "lorem Ipsumdo = sita:ConSectetu( "Adipisc" ) elits doeius = Tempori.UtlabOreetd…"
click at [474, 719] on div "Источник GPT-4o мин." at bounding box center [505, 729] width 740 height 36
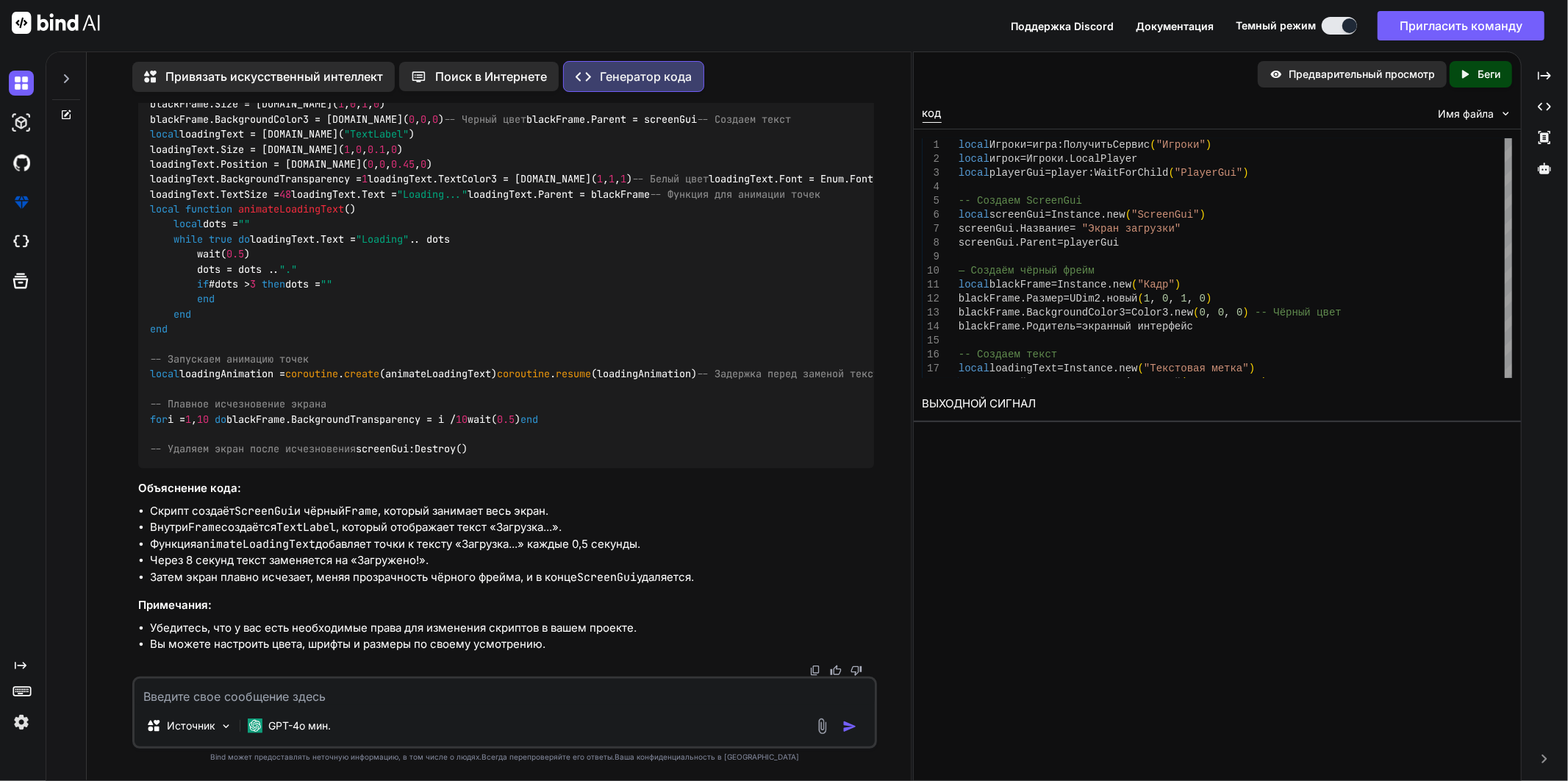
click at [482, 699] on textarea at bounding box center [505, 692] width 740 height 26
paste textarea "lorem Ipsumdo = sita:ConSectetu("Adipisc") elits doeius = Tempori.UtlabOreetd m…"
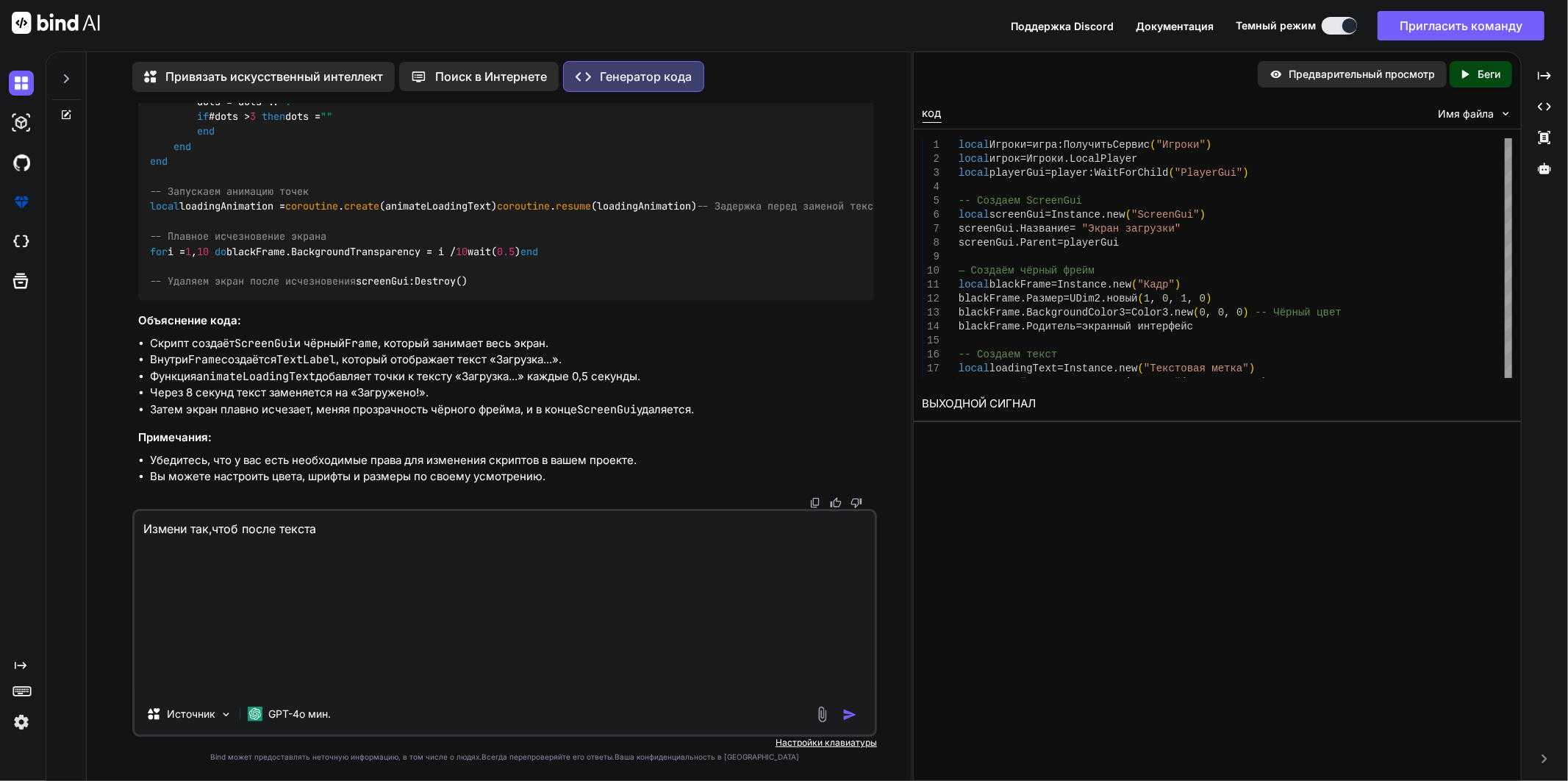
scroll to position [0, 0]
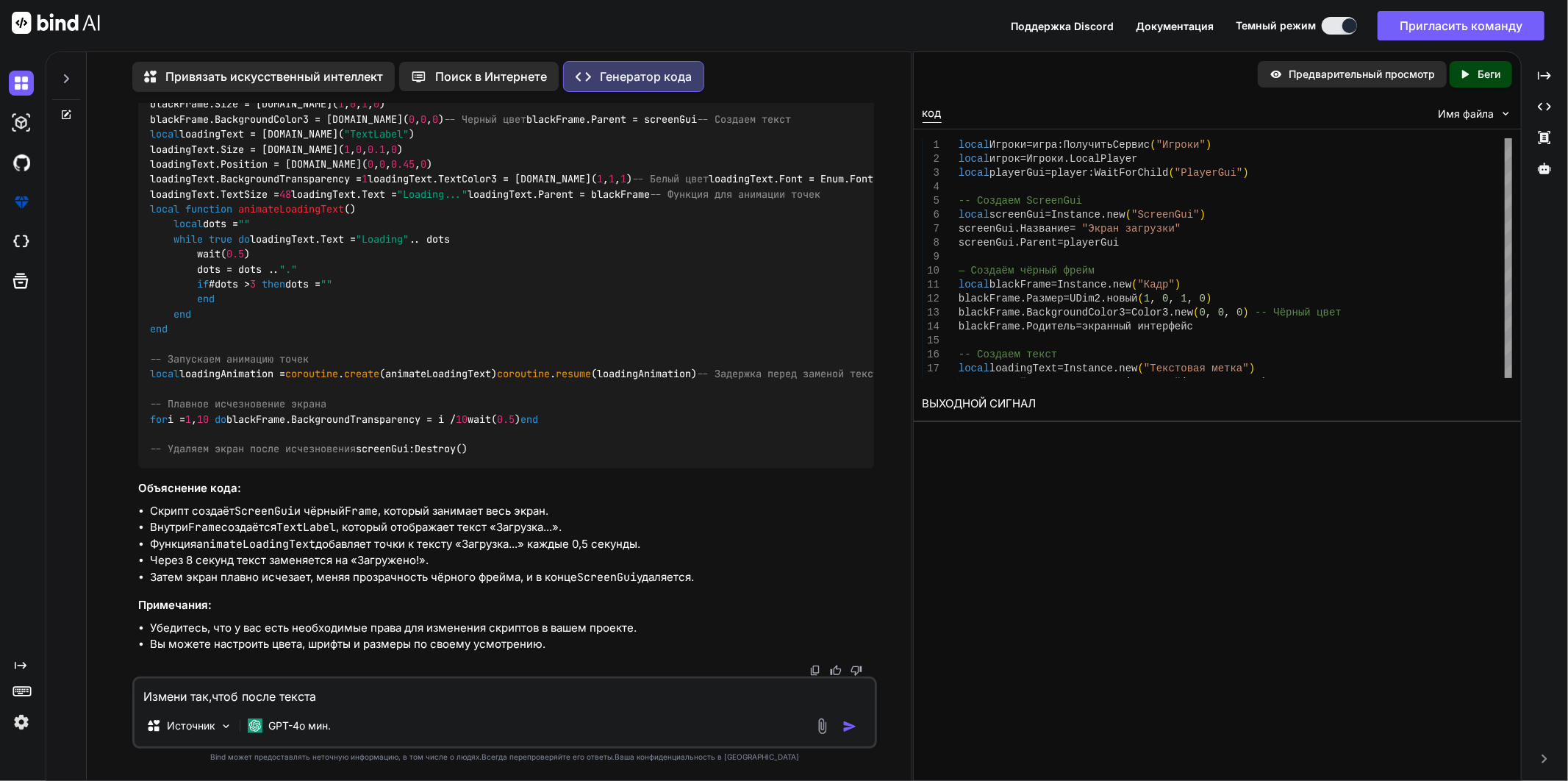
paste textarea "Uploaded"
click at [453, 702] on textarea "Измени так,чтоб после текста Uploaded" at bounding box center [505, 692] width 740 height 26
paste textarea "Loading"
click at [608, 702] on textarea "Измени так,чтоб после текста Uploaded после не появляется Loading..." at bounding box center [505, 692] width 740 height 26
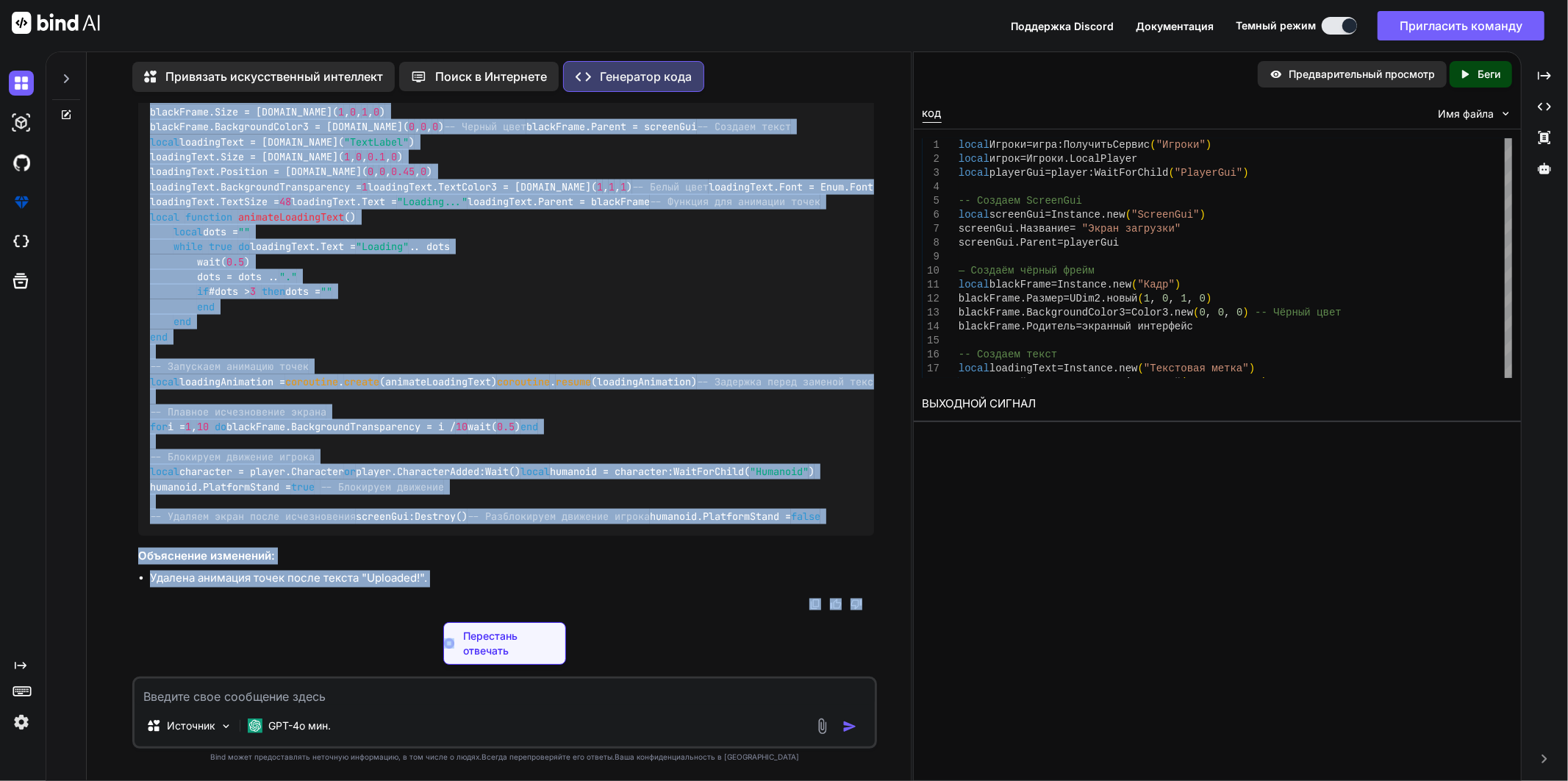
scroll to position [3093, 0]
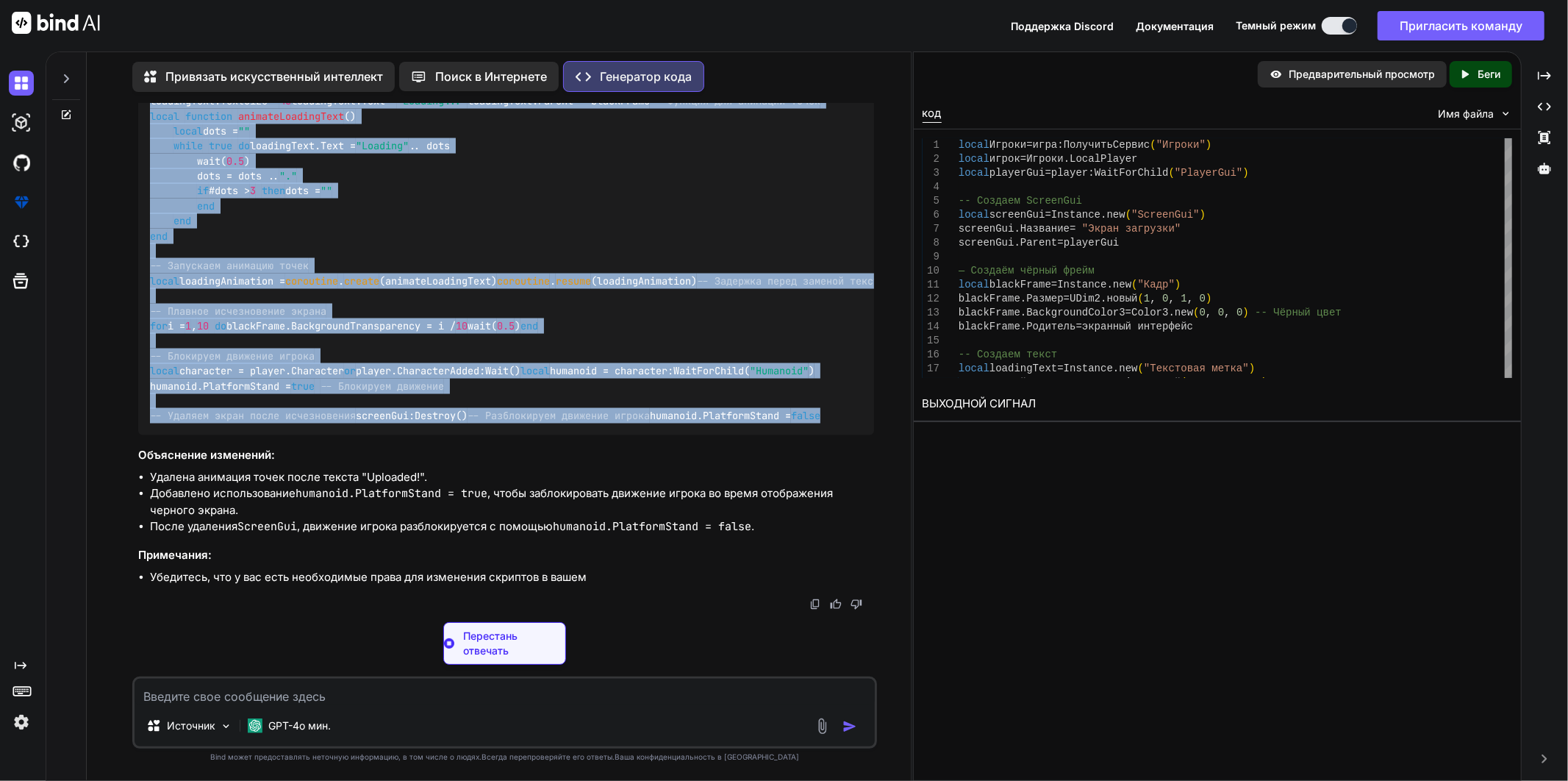
drag, startPoint x: 133, startPoint y: 430, endPoint x: 353, endPoint y: 495, distance: 229.4
click at [353, 495] on div "Ты Создайте код для Roblox Studio, чтобы рэгдолл оживал после смерти [PERSON_NA…" at bounding box center [505, 442] width 745 height 677
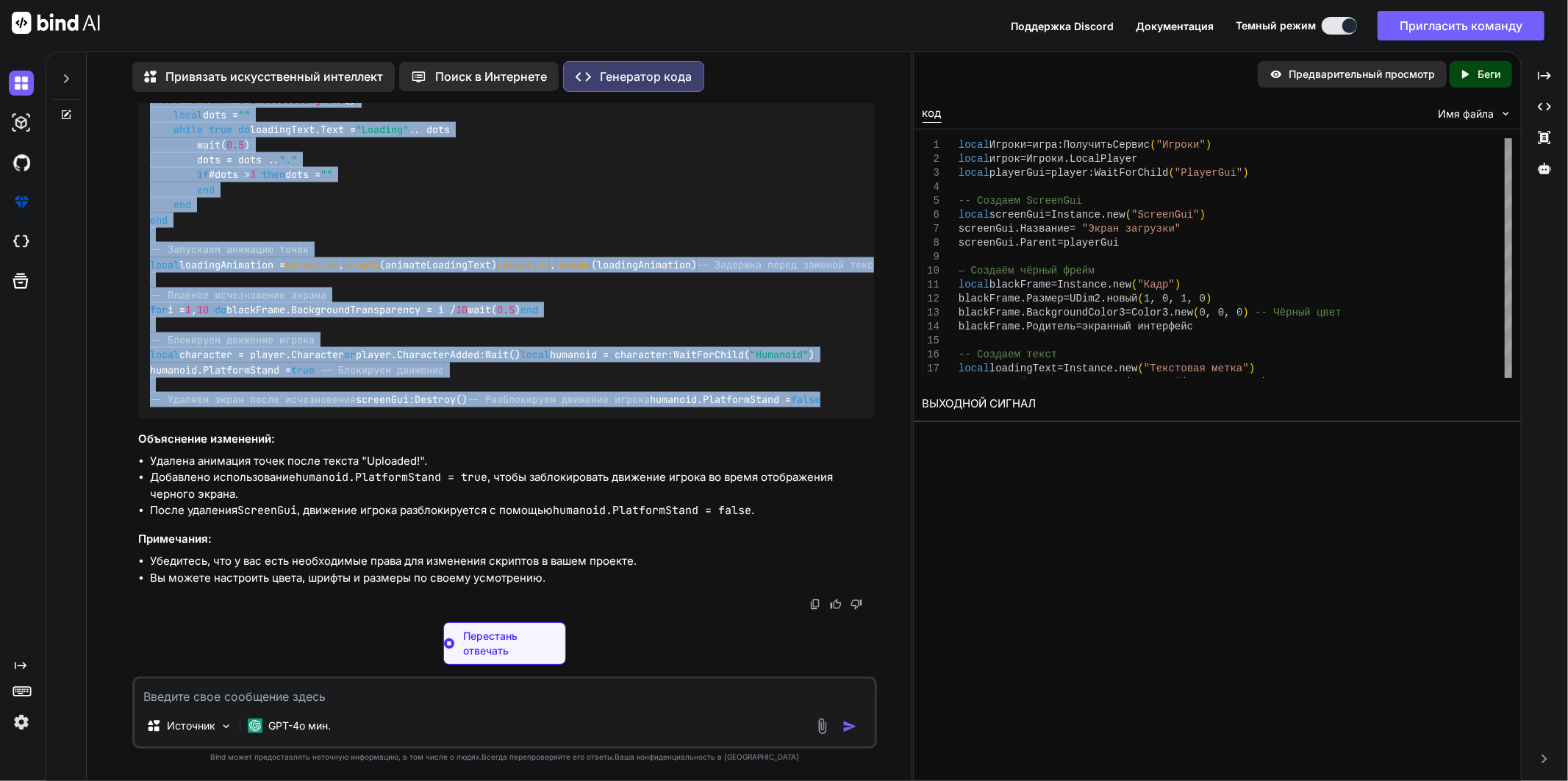
copy code "lorem Ipsumdo = sita:ConSectetu( "Adipisc" ) elits doeius = Tempori.UtlabOreetd…"
